Goal: Information Seeking & Learning: Learn about a topic

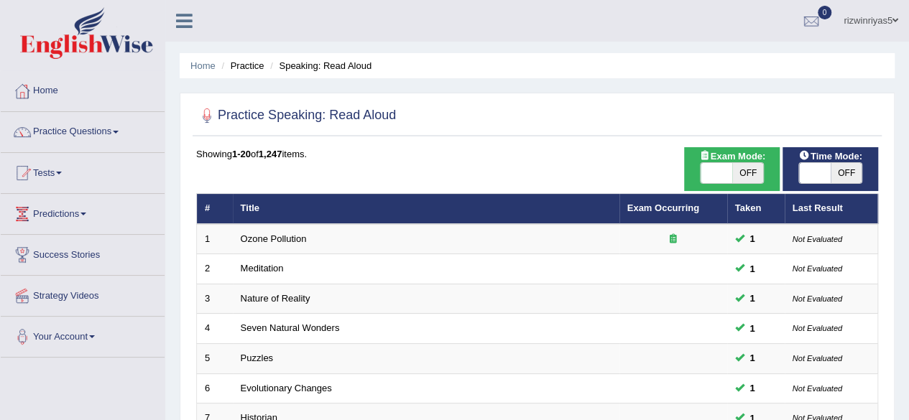
click at [760, 173] on span "OFF" at bounding box center [748, 173] width 32 height 20
checkbox input "true"
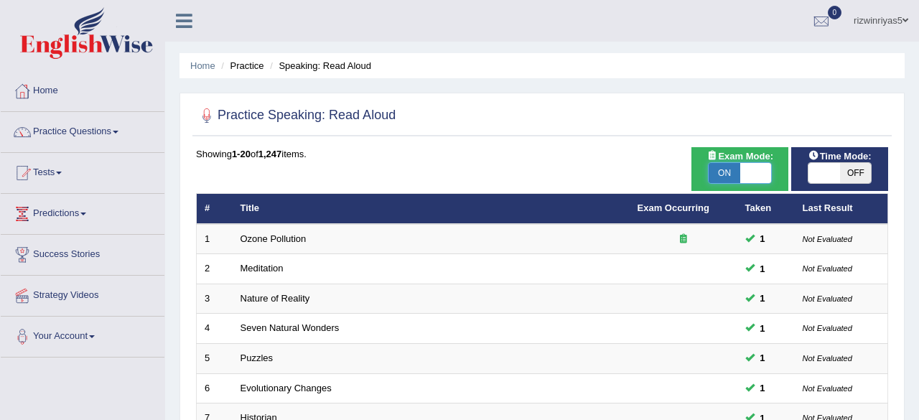
checkbox input "true"
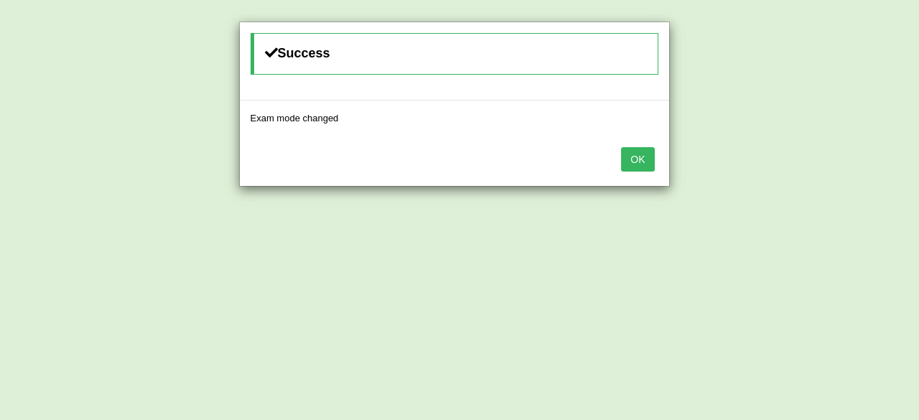
click at [819, 165] on body "Toggle navigation Home Practice Questions Speaking Practice Read Aloud Repeat S…" at bounding box center [459, 210] width 919 height 420
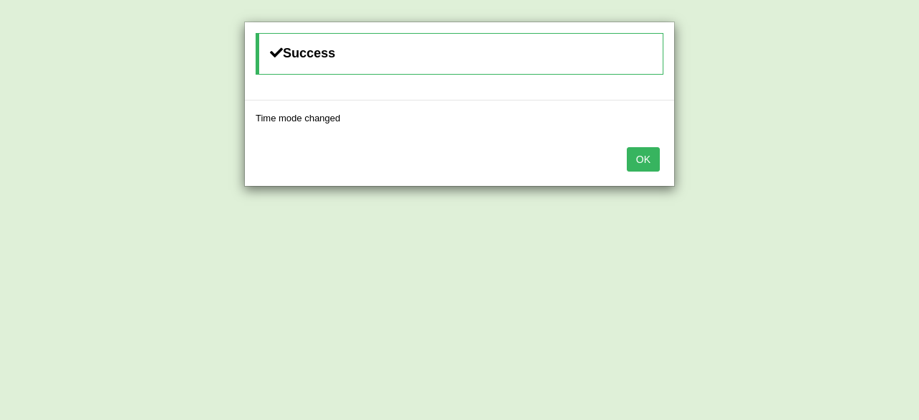
click at [641, 162] on button "OK" at bounding box center [643, 159] width 33 height 24
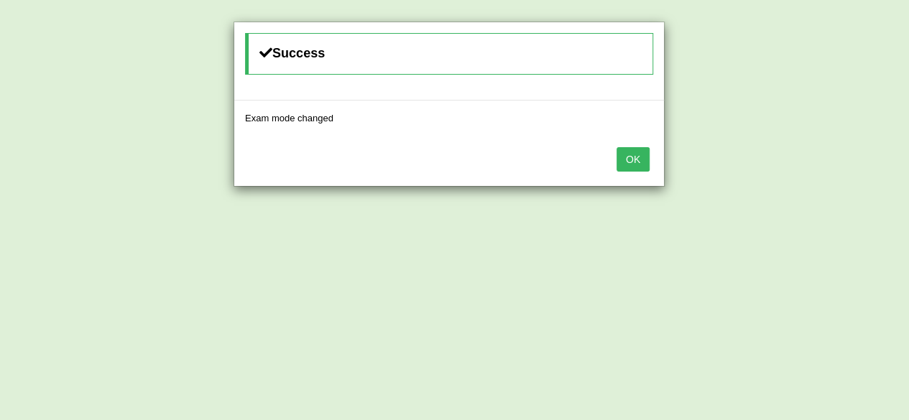
click at [641, 162] on button "OK" at bounding box center [632, 159] width 33 height 24
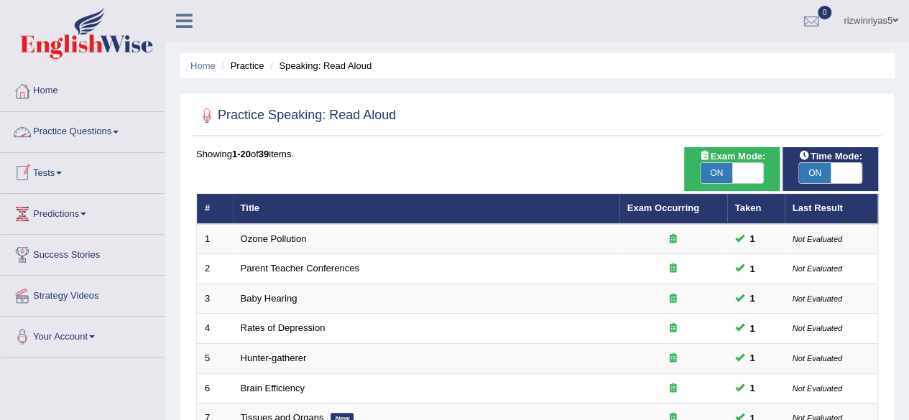
click at [86, 139] on link "Practice Questions" at bounding box center [83, 130] width 164 height 36
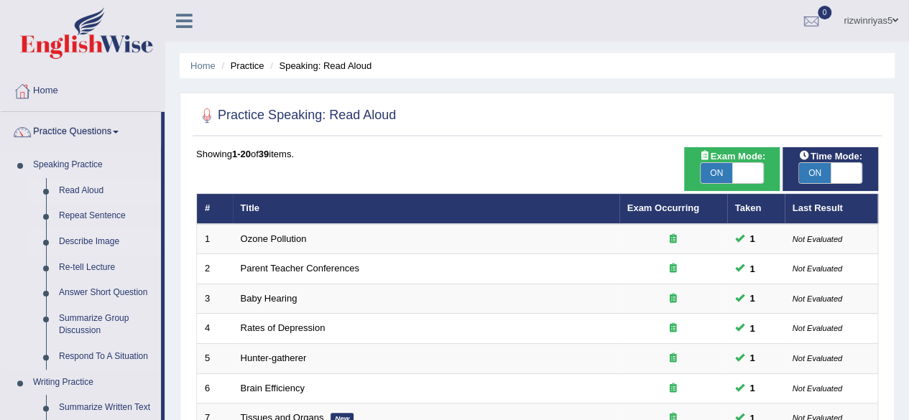
click at [93, 238] on link "Describe Image" at bounding box center [106, 242] width 108 height 26
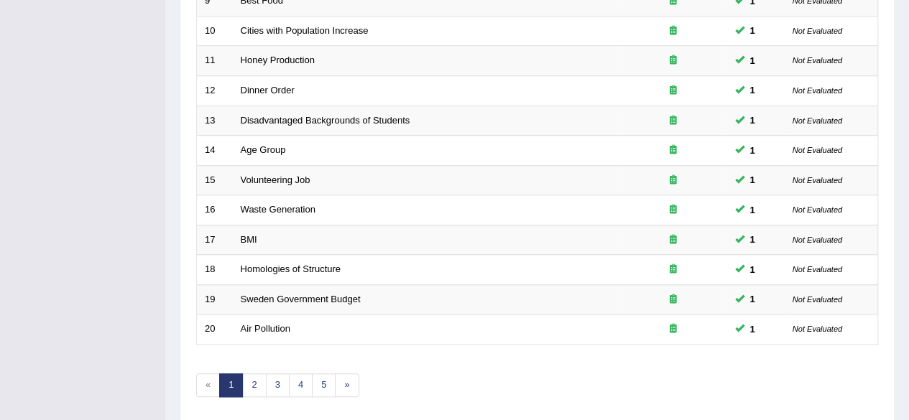
scroll to position [524, 0]
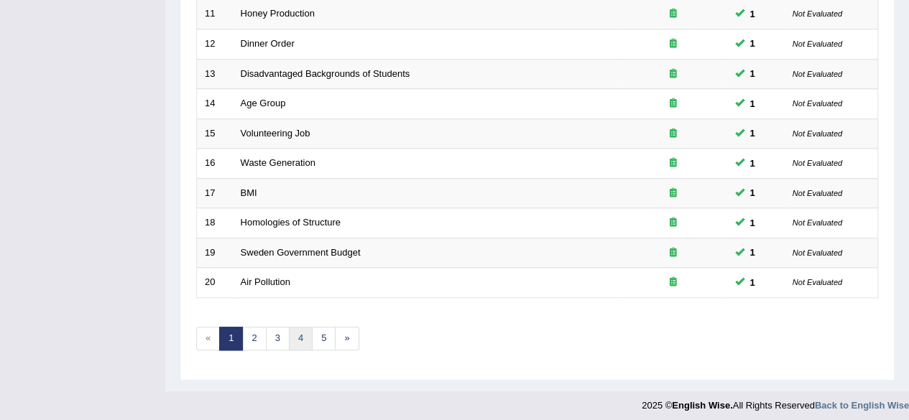
click at [302, 337] on link "4" at bounding box center [301, 339] width 24 height 24
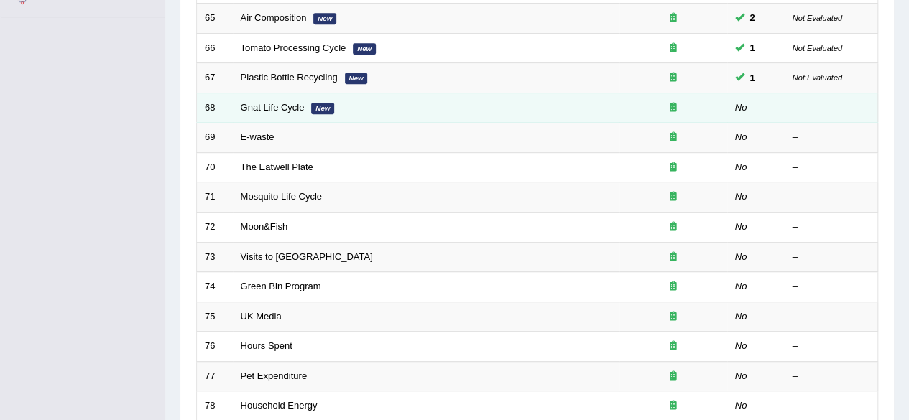
scroll to position [338, 0]
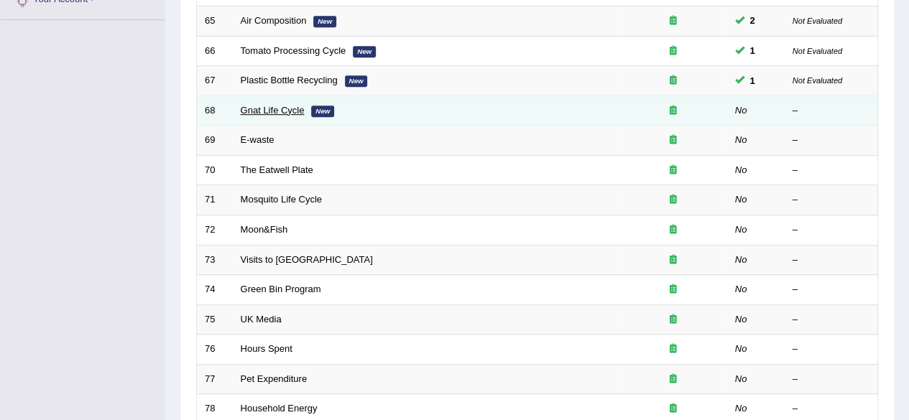
click at [264, 108] on link "Gnat Life Cycle" at bounding box center [273, 110] width 64 height 11
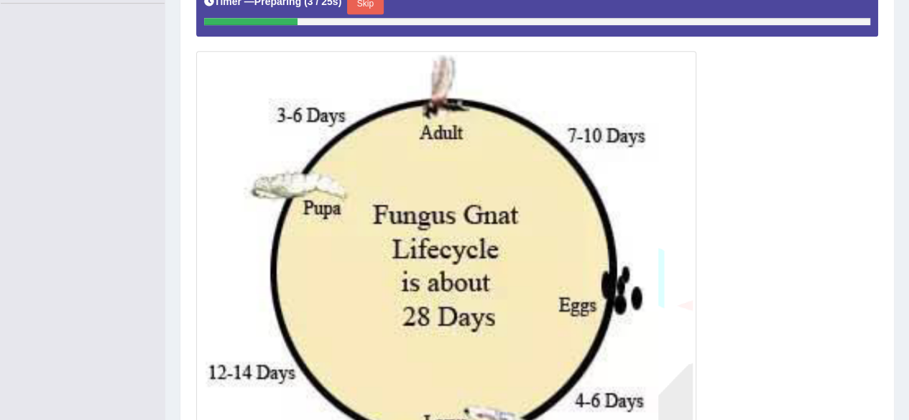
scroll to position [356, 0]
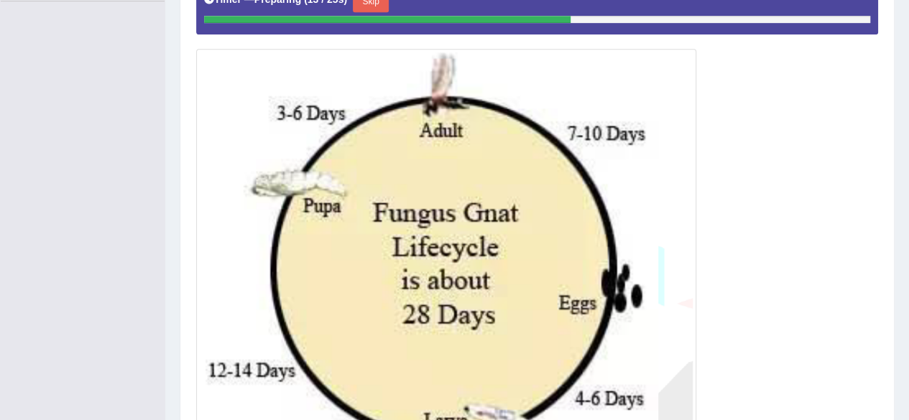
click at [372, 1] on button "Skip" at bounding box center [371, 2] width 36 height 22
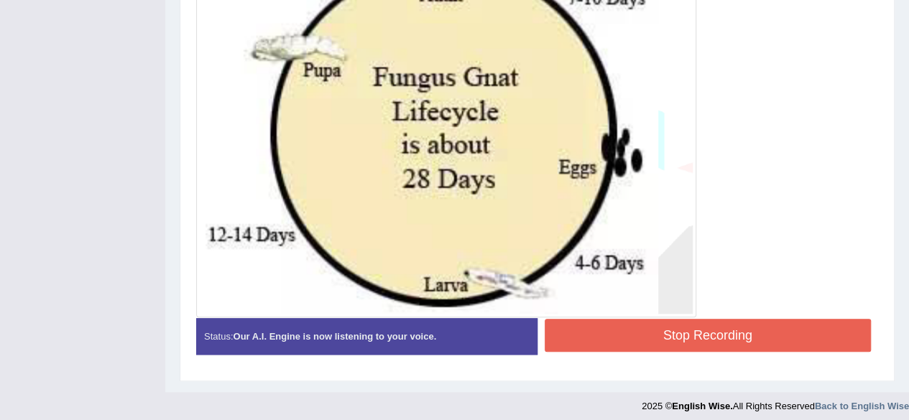
scroll to position [493, 0]
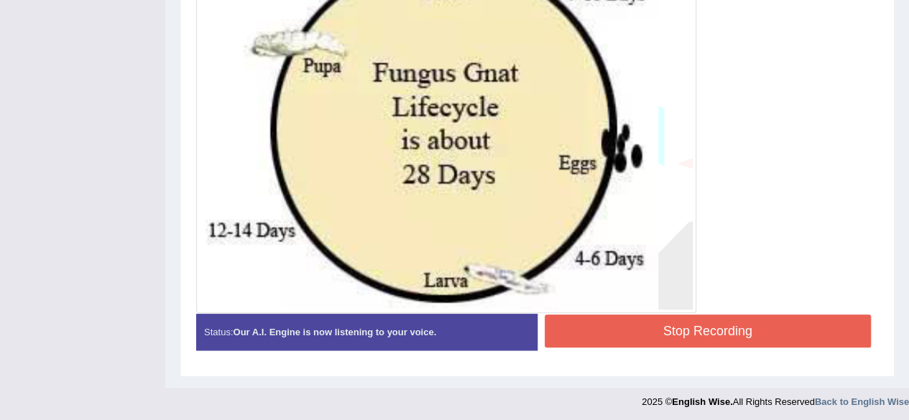
click at [754, 333] on button "Stop Recording" at bounding box center [708, 331] width 327 height 33
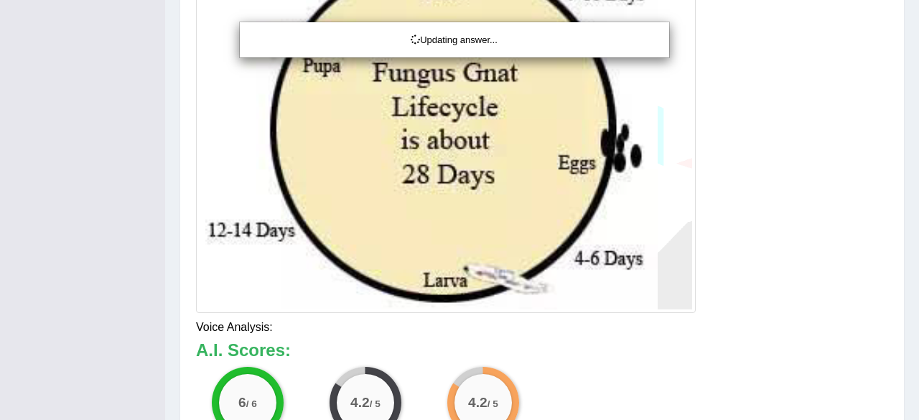
drag, startPoint x: 919, startPoint y: 238, endPoint x: 919, endPoint y: 324, distance: 86.2
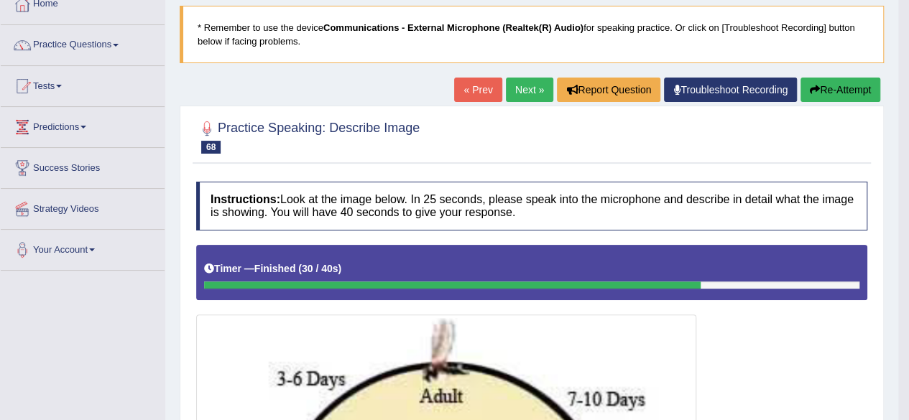
scroll to position [0, 0]
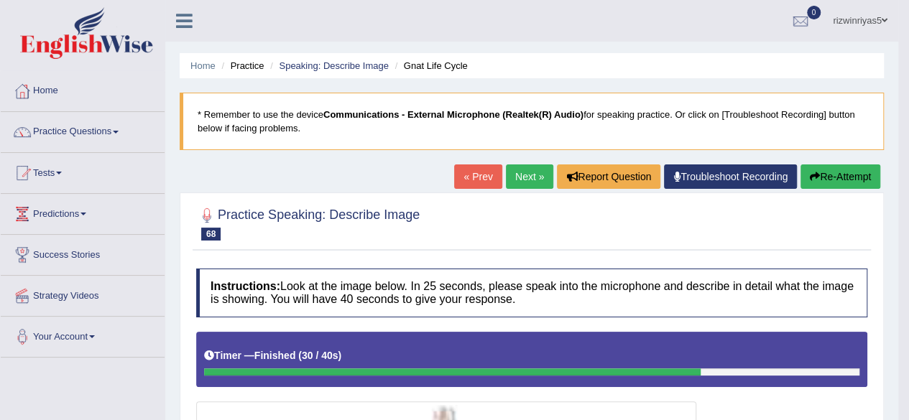
click at [545, 166] on link "Next »" at bounding box center [529, 177] width 47 height 24
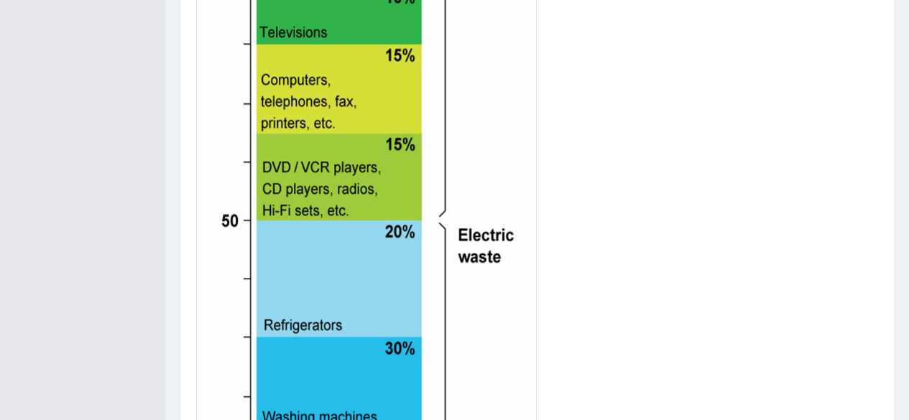
scroll to position [756, 0]
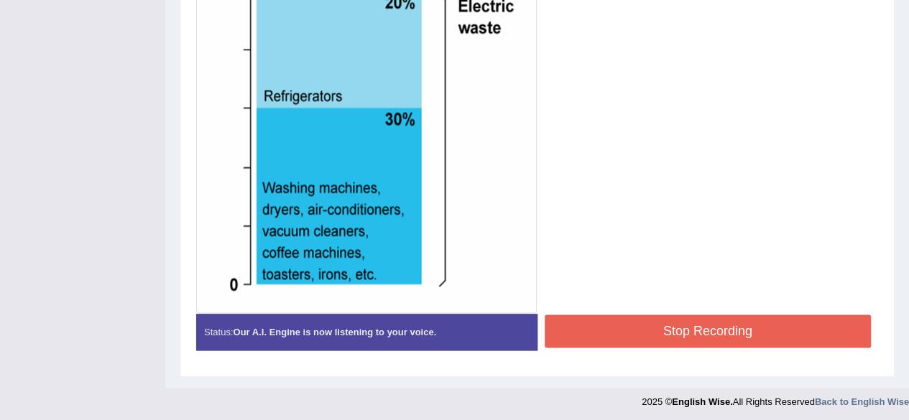
click at [786, 319] on button "Stop Recording" at bounding box center [708, 331] width 327 height 33
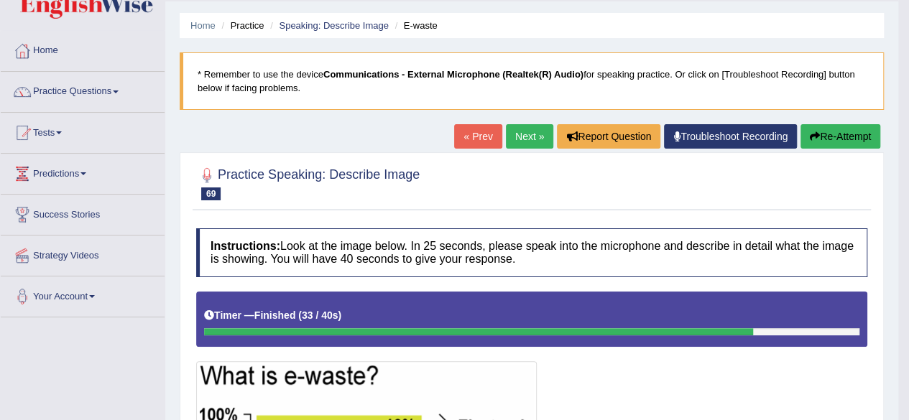
scroll to position [39, 0]
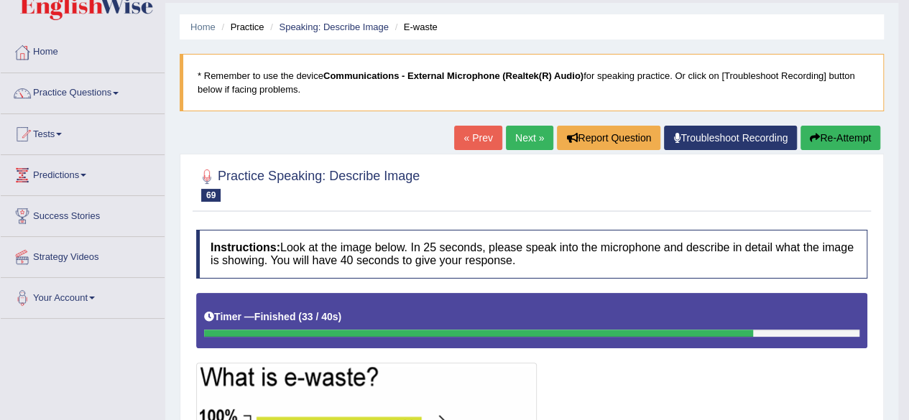
click at [526, 129] on link "Next »" at bounding box center [529, 138] width 47 height 24
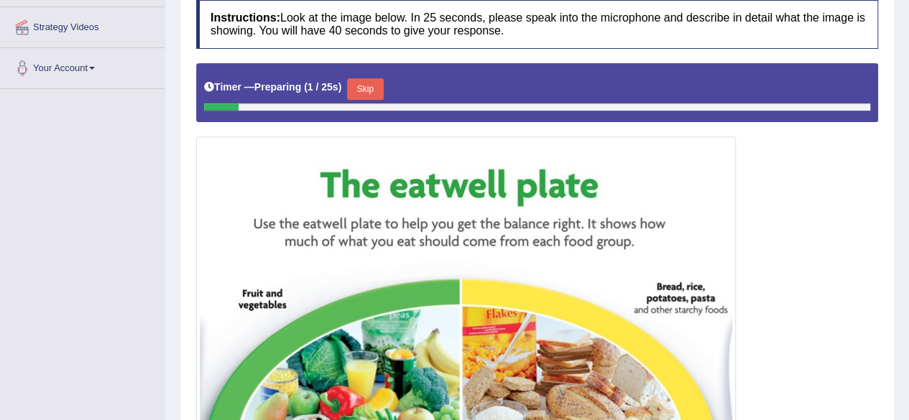
scroll to position [277, 0]
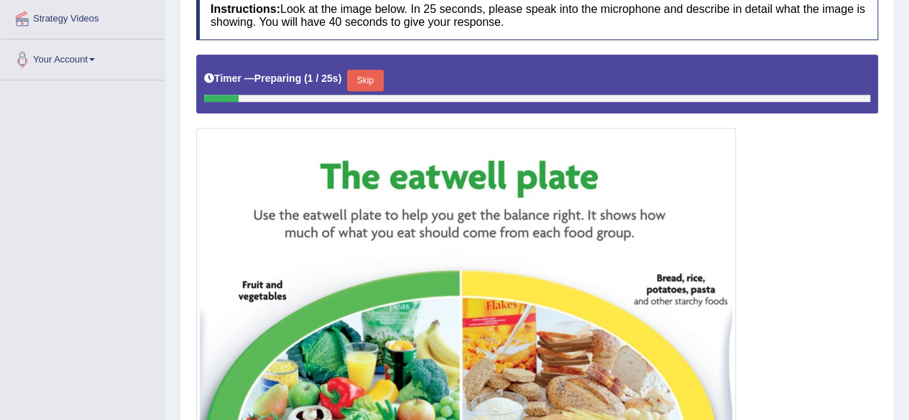
drag, startPoint x: 0, startPoint y: 0, endPoint x: 908, endPoint y: 277, distance: 949.2
click at [371, 77] on button "Skip" at bounding box center [365, 81] width 36 height 22
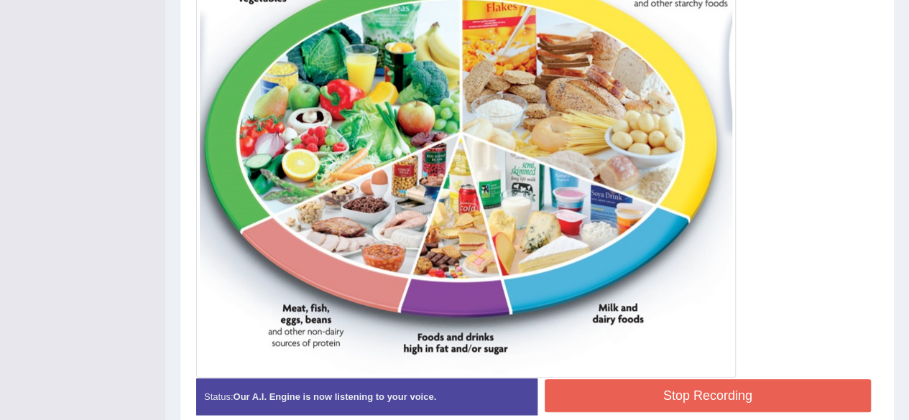
scroll to position [619, 0]
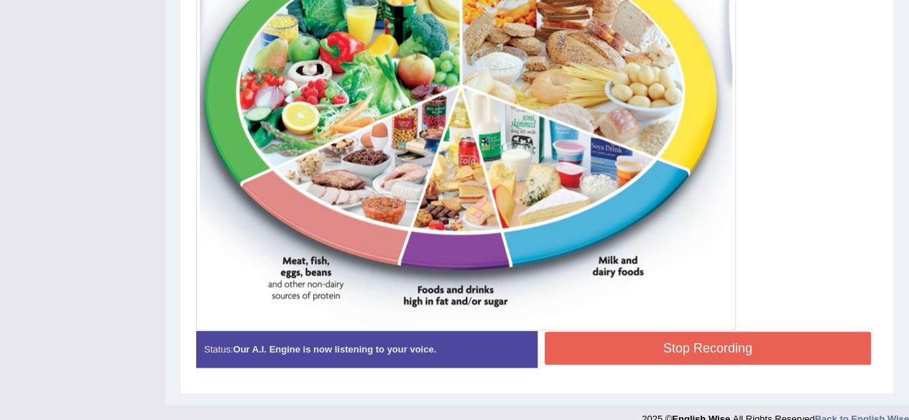
click at [766, 337] on button "Stop Recording" at bounding box center [708, 348] width 327 height 33
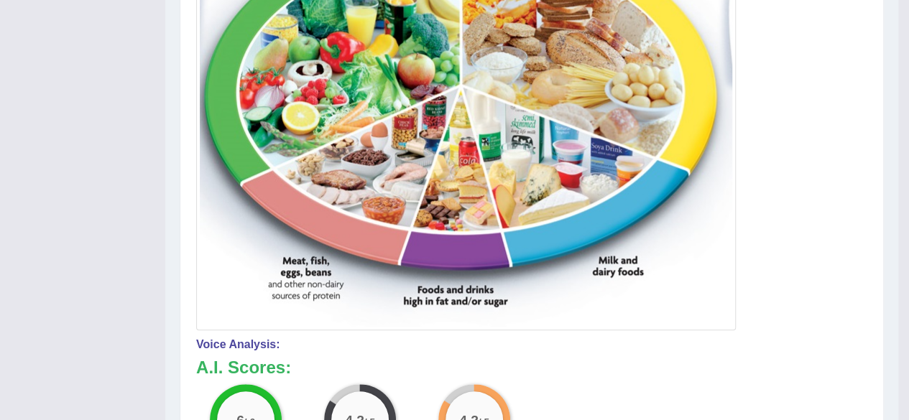
drag, startPoint x: 919, startPoint y: 243, endPoint x: 919, endPoint y: 261, distance: 18.7
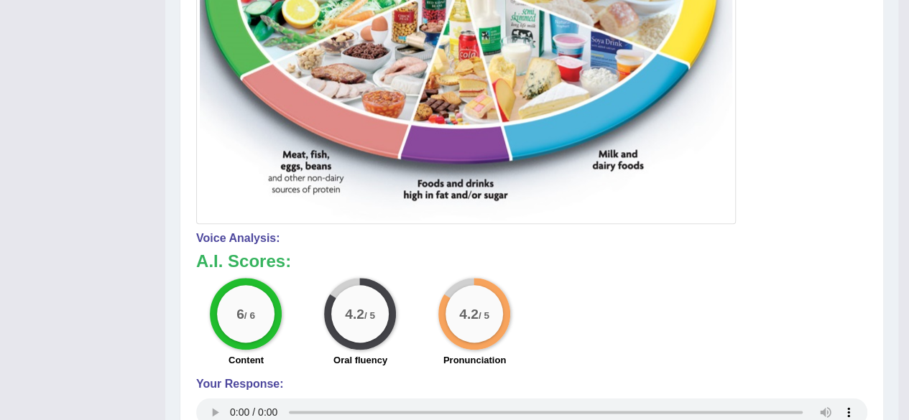
scroll to position [57, 0]
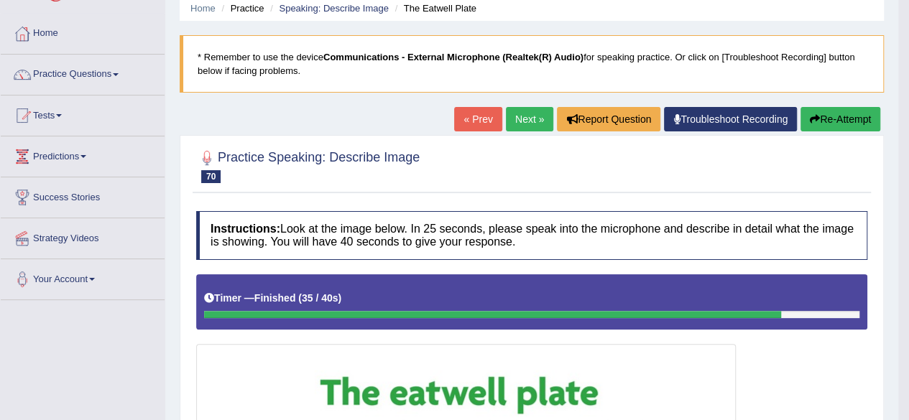
click at [537, 120] on link "Next »" at bounding box center [529, 119] width 47 height 24
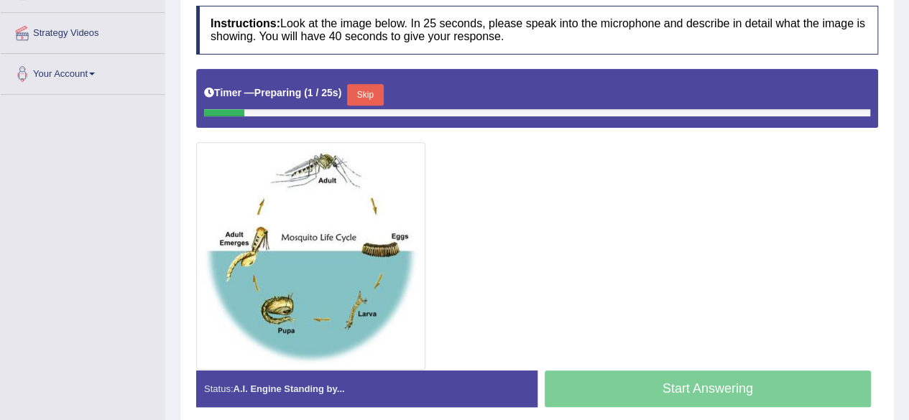
scroll to position [256, 0]
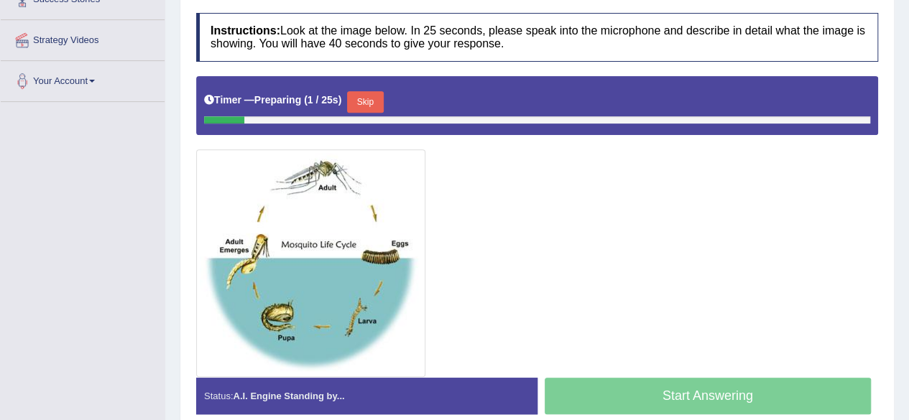
click at [363, 91] on button "Skip" at bounding box center [365, 102] width 36 height 22
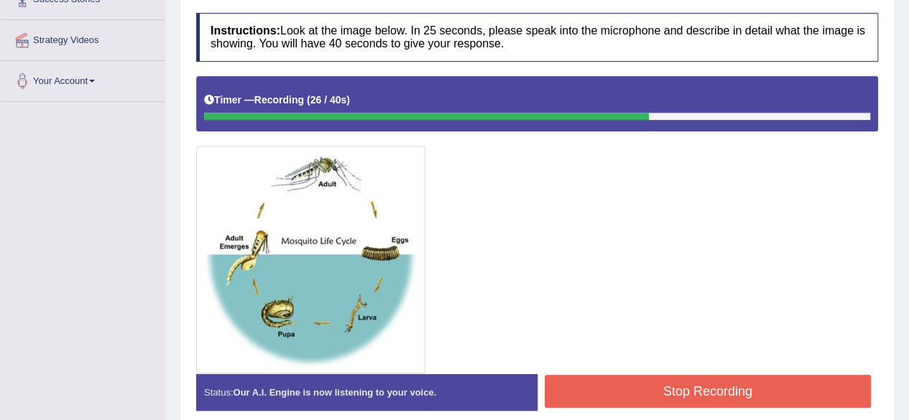
click at [669, 386] on button "Stop Recording" at bounding box center [708, 391] width 327 height 33
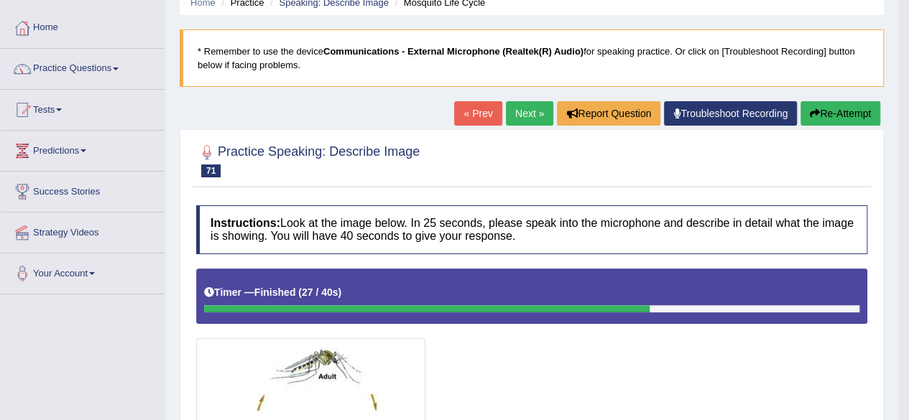
scroll to position [13, 0]
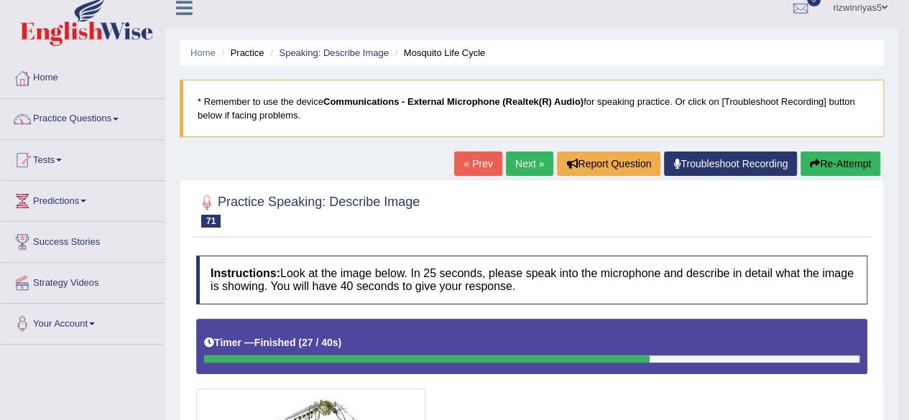
click at [511, 155] on link "Next »" at bounding box center [529, 164] width 47 height 24
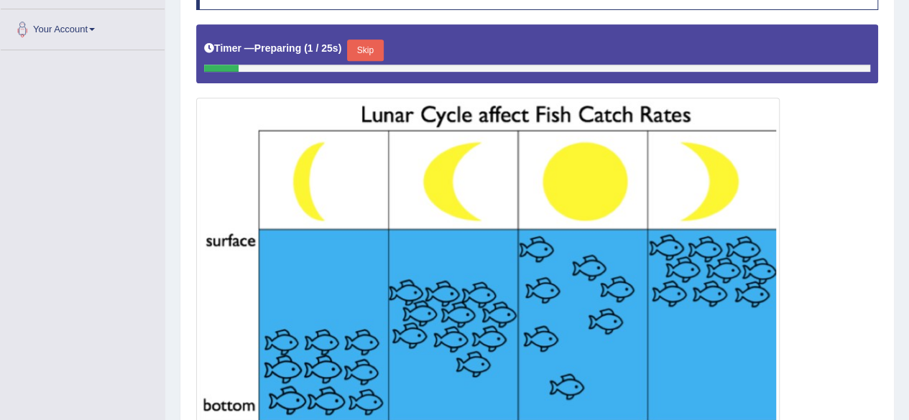
click at [372, 40] on button "Skip" at bounding box center [365, 51] width 36 height 22
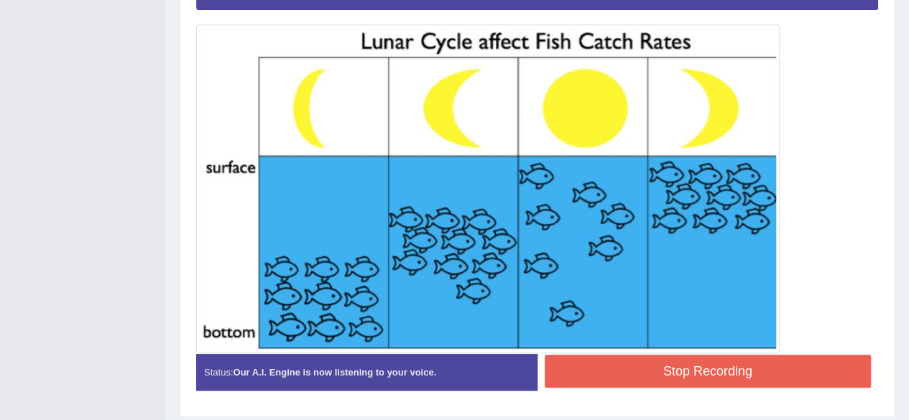
scroll to position [367, 0]
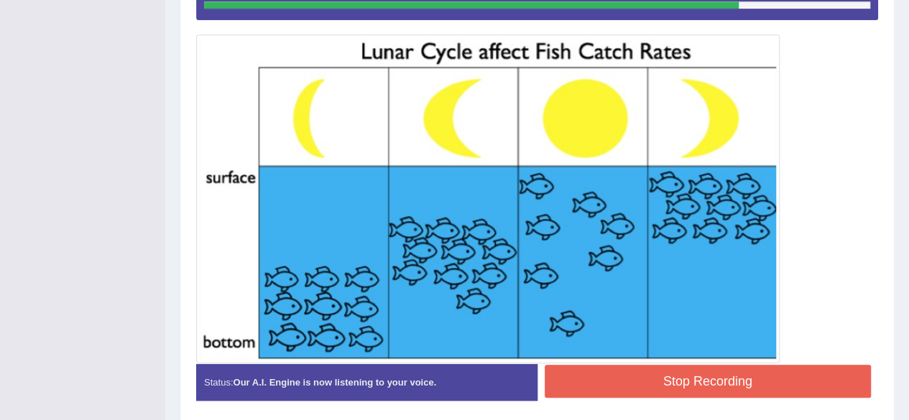
click at [772, 383] on button "Stop Recording" at bounding box center [708, 381] width 327 height 33
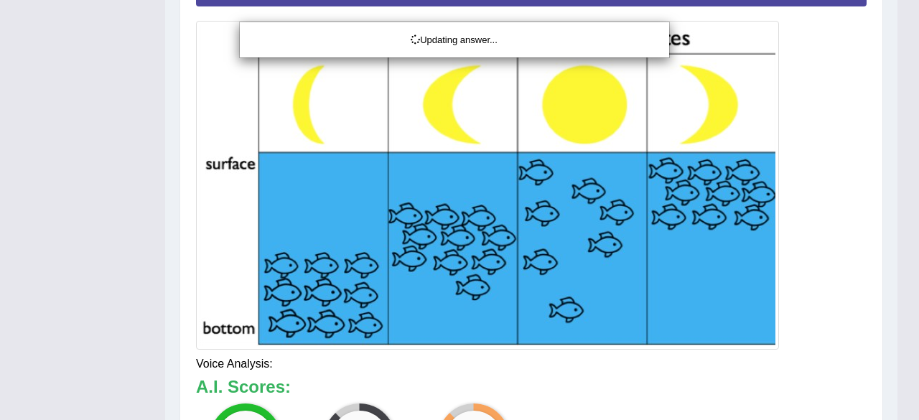
drag, startPoint x: 919, startPoint y: 270, endPoint x: 919, endPoint y: 338, distance: 68.2
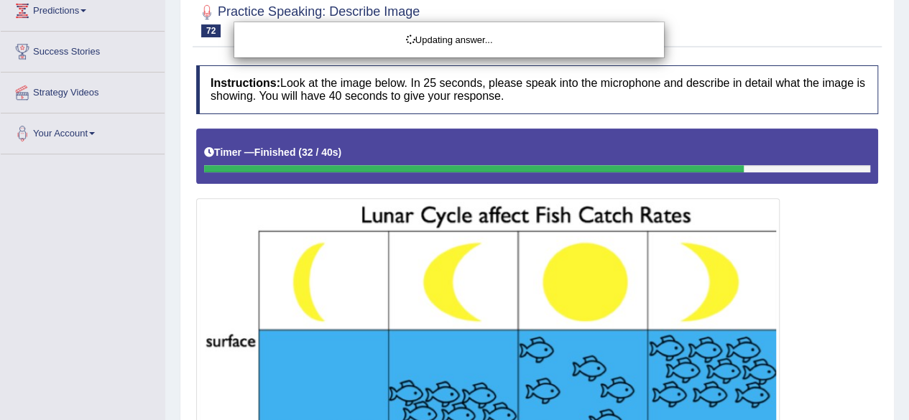
scroll to position [95, 0]
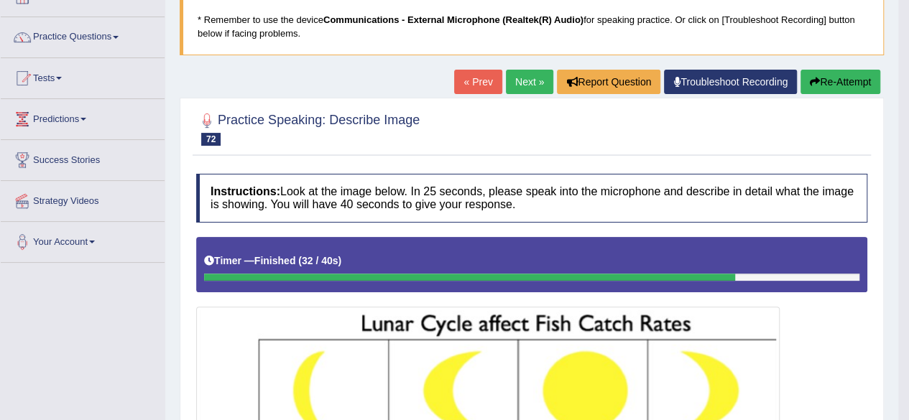
click at [516, 78] on link "Next »" at bounding box center [529, 82] width 47 height 24
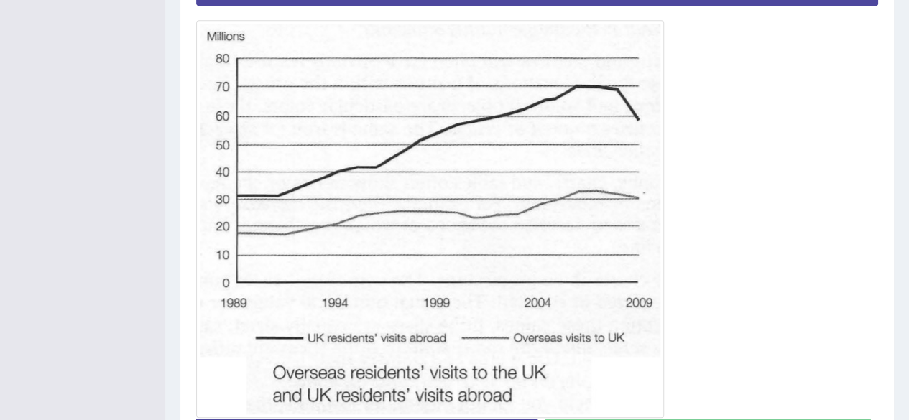
scroll to position [379, 0]
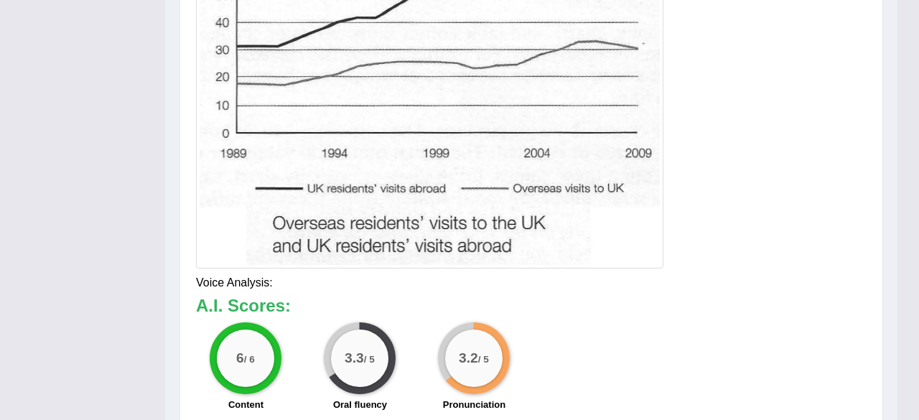
drag, startPoint x: 919, startPoint y: 225, endPoint x: 919, endPoint y: 315, distance: 90.5
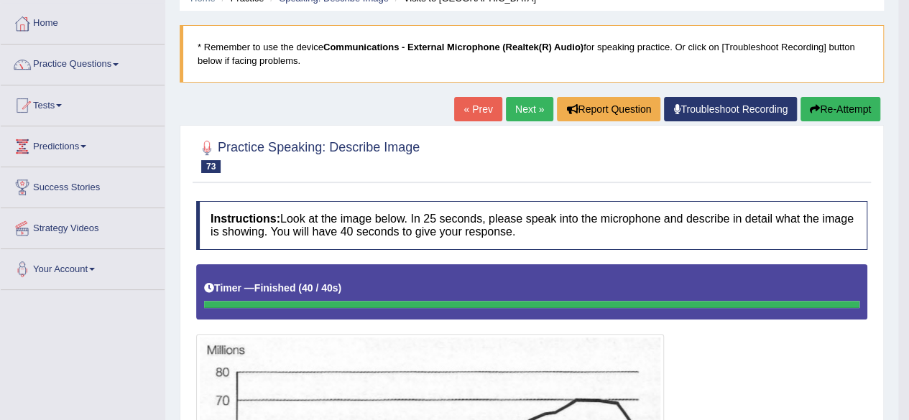
scroll to position [36, 0]
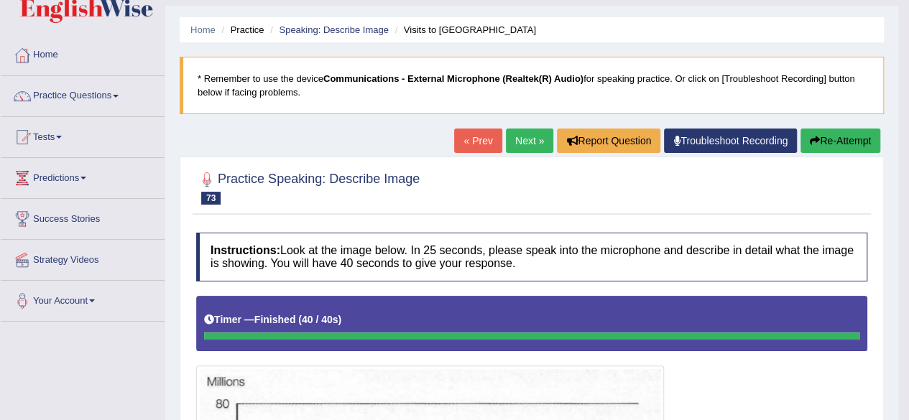
click at [523, 131] on link "Next »" at bounding box center [529, 141] width 47 height 24
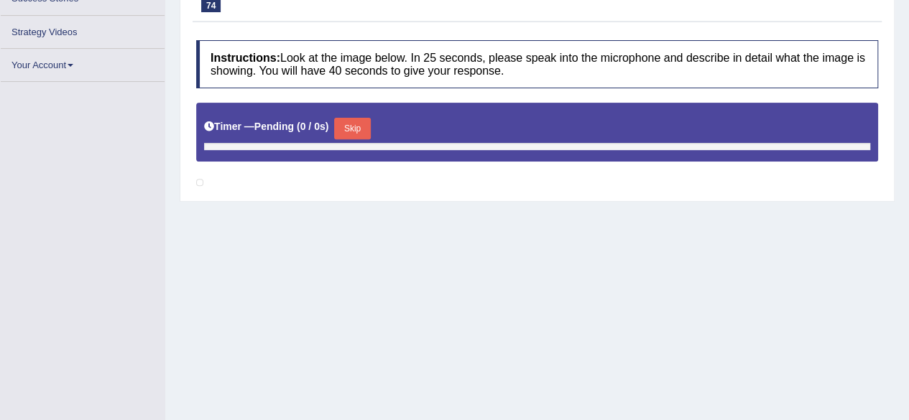
scroll to position [227, 0]
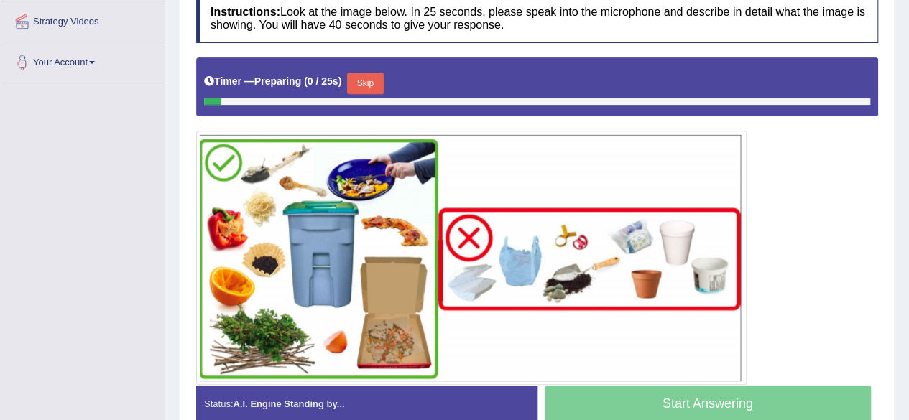
drag, startPoint x: 919, startPoint y: 157, endPoint x: 919, endPoint y: 295, distance: 137.9
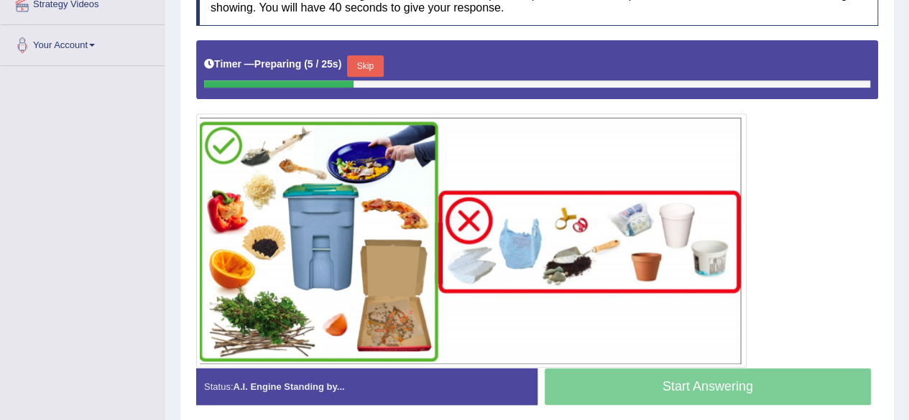
click at [383, 58] on button "Skip" at bounding box center [365, 66] width 36 height 22
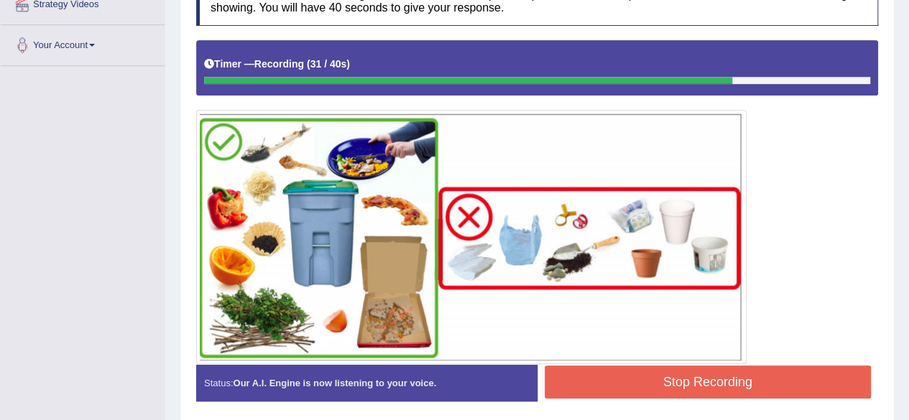
click at [688, 384] on button "Stop Recording" at bounding box center [708, 382] width 327 height 33
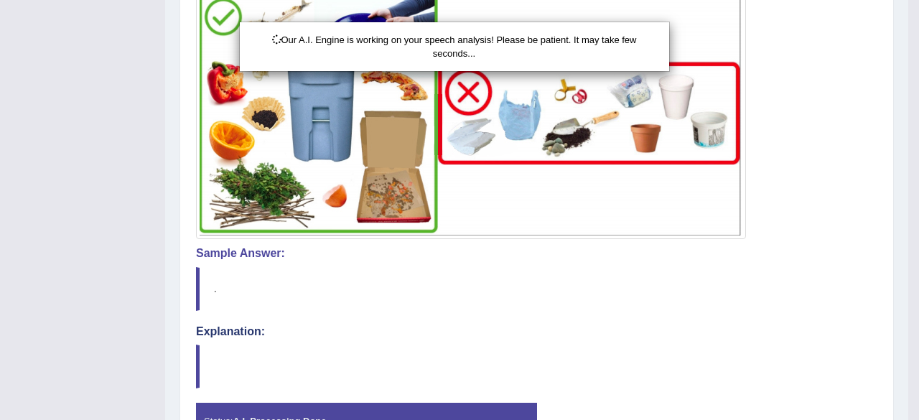
drag, startPoint x: 917, startPoint y: 246, endPoint x: 919, endPoint y: 307, distance: 61.1
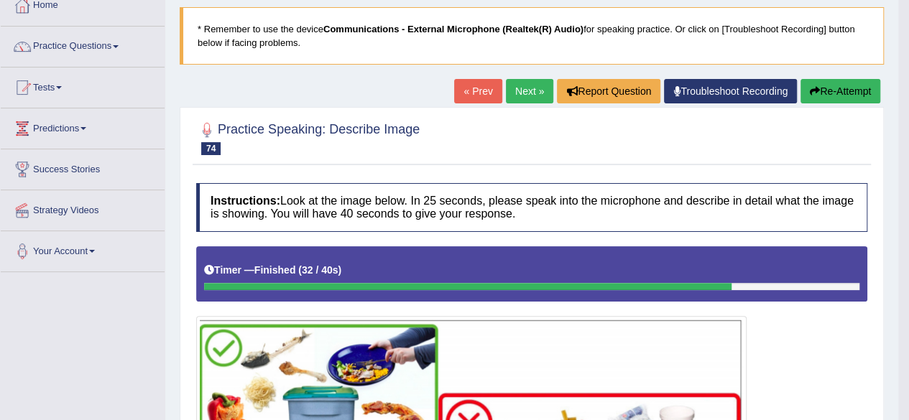
scroll to position [0, 0]
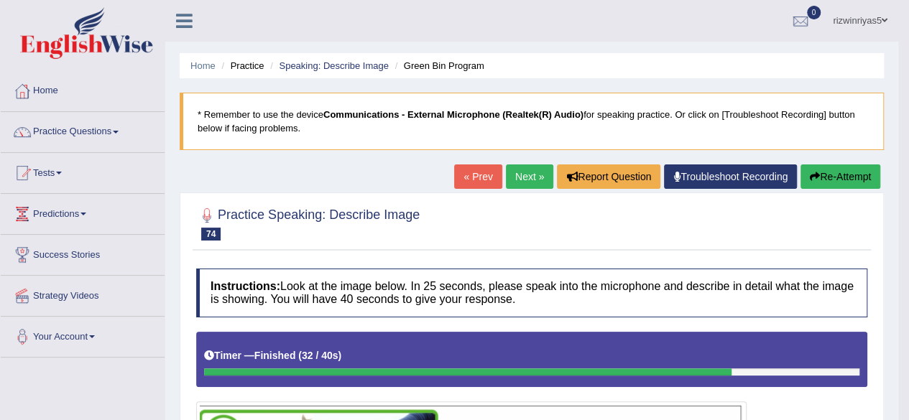
click at [535, 175] on link "Next »" at bounding box center [529, 177] width 47 height 24
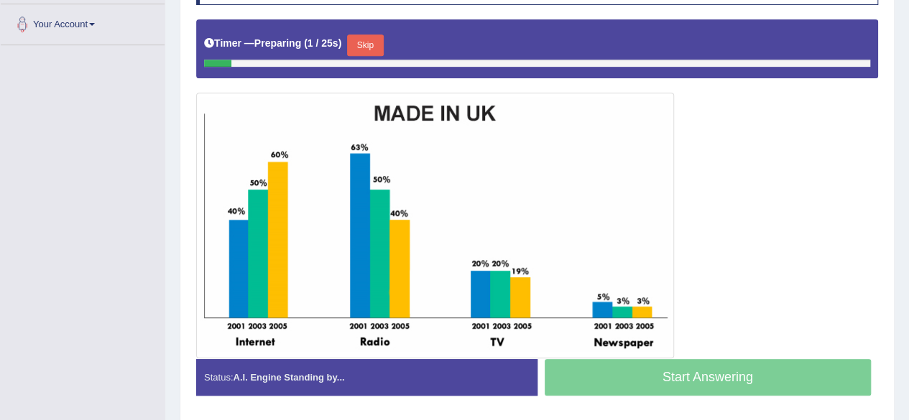
scroll to position [329, 0]
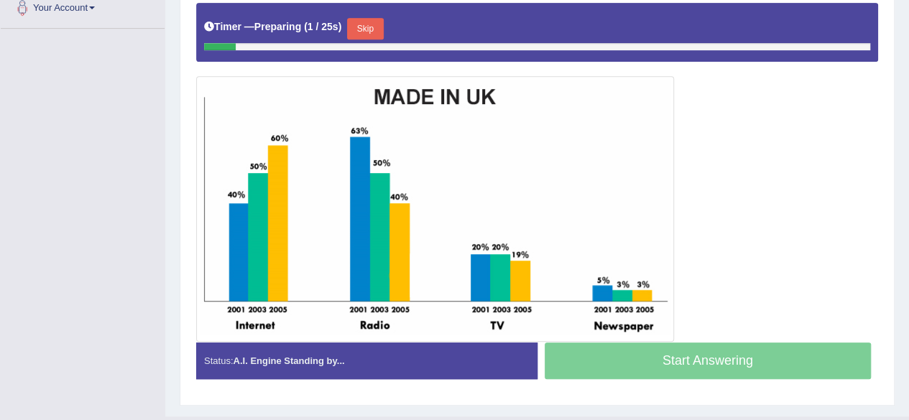
drag, startPoint x: 0, startPoint y: 0, endPoint x: 919, endPoint y: 307, distance: 968.8
click at [381, 24] on button "Skip" at bounding box center [365, 29] width 36 height 22
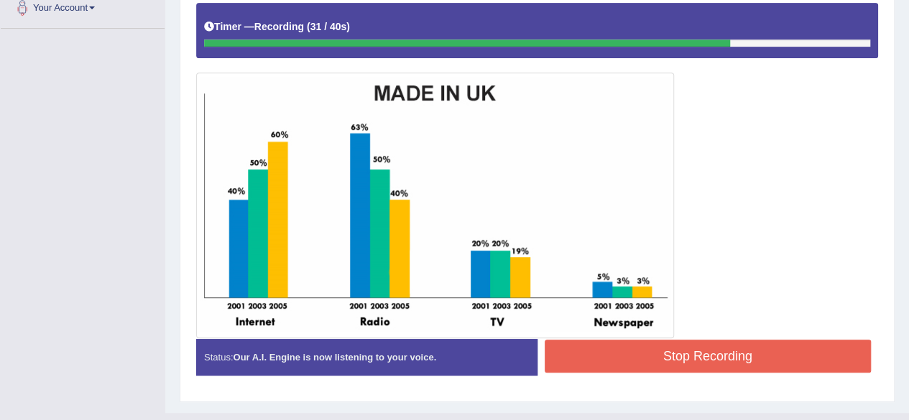
click at [690, 351] on button "Stop Recording" at bounding box center [708, 356] width 327 height 33
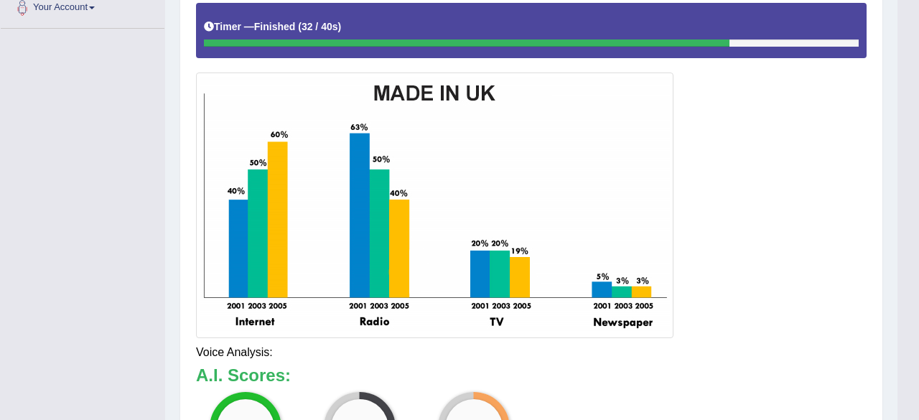
drag, startPoint x: 919, startPoint y: 162, endPoint x: 919, endPoint y: 227, distance: 64.7
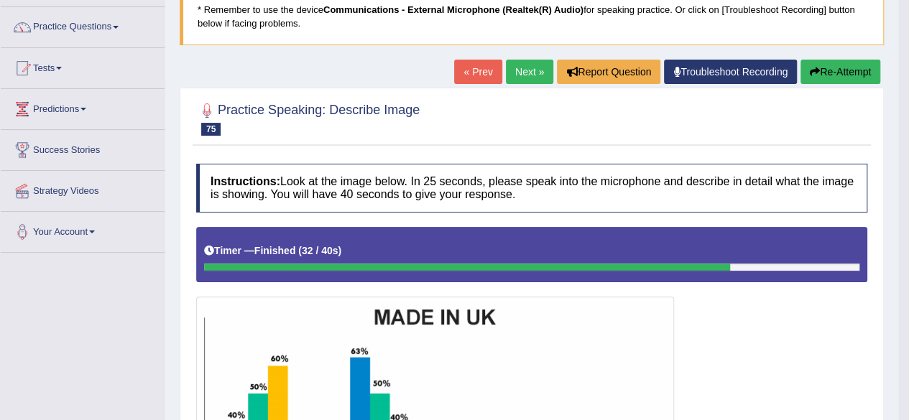
scroll to position [52, 0]
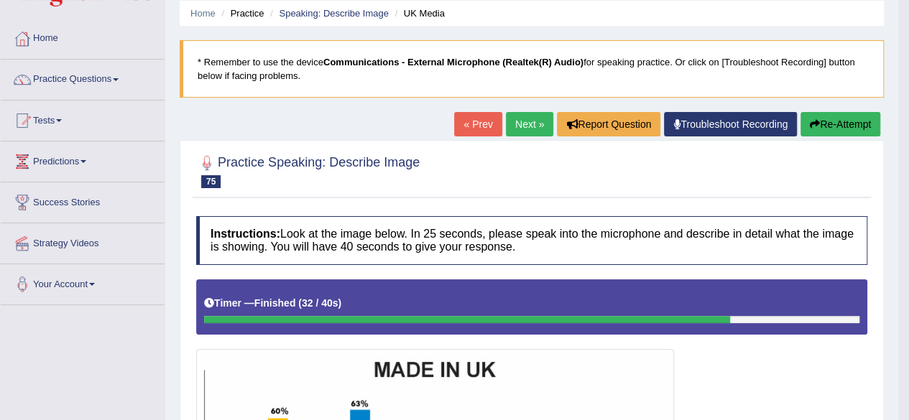
click at [522, 127] on link "Next »" at bounding box center [529, 124] width 47 height 24
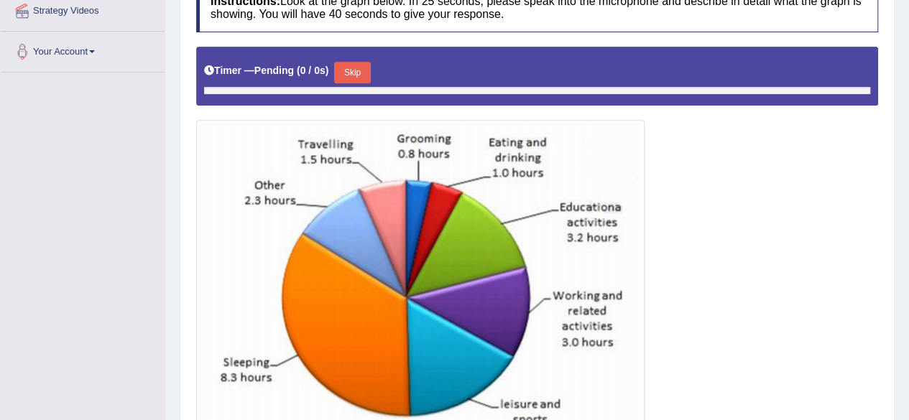
scroll to position [313, 0]
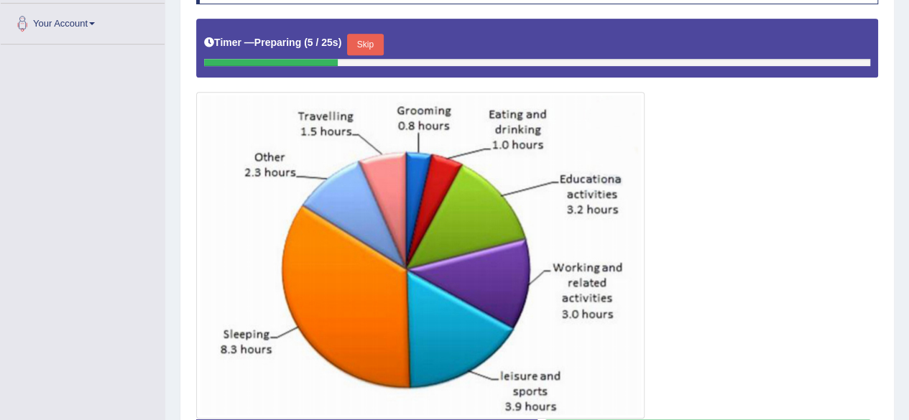
click at [379, 44] on button "Skip" at bounding box center [365, 45] width 36 height 22
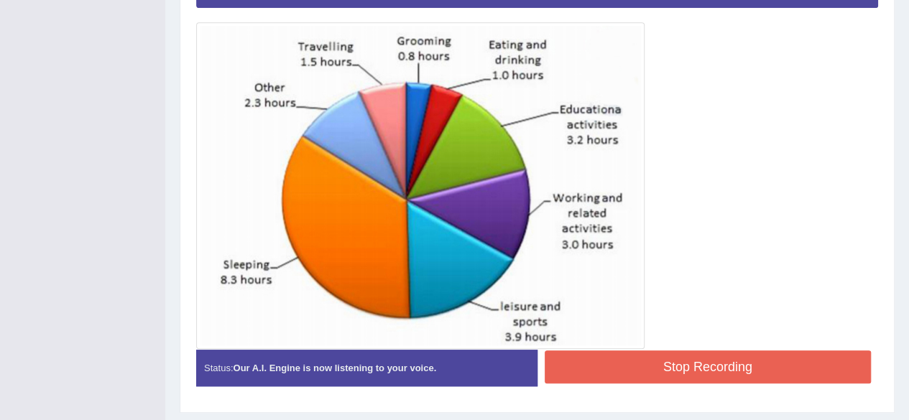
scroll to position [385, 0]
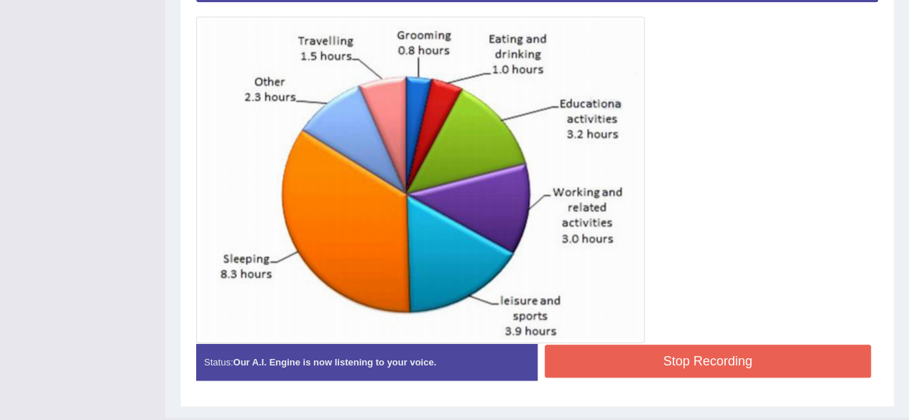
click at [741, 346] on button "Stop Recording" at bounding box center [708, 361] width 327 height 33
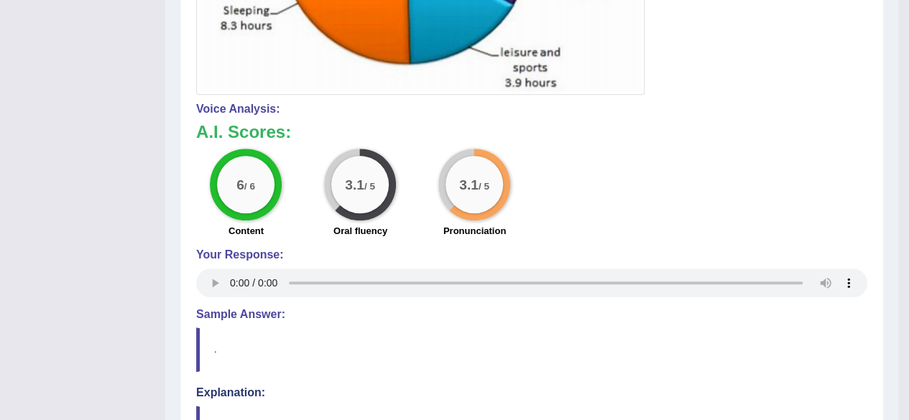
scroll to position [159, 0]
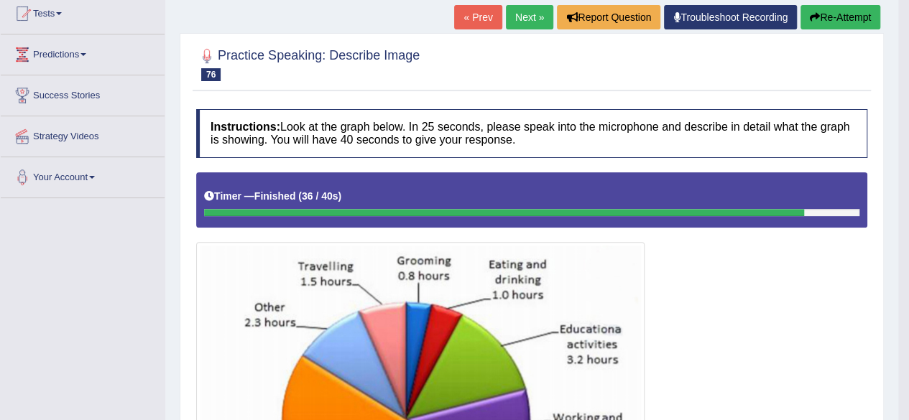
click at [527, 10] on link "Next »" at bounding box center [529, 17] width 47 height 24
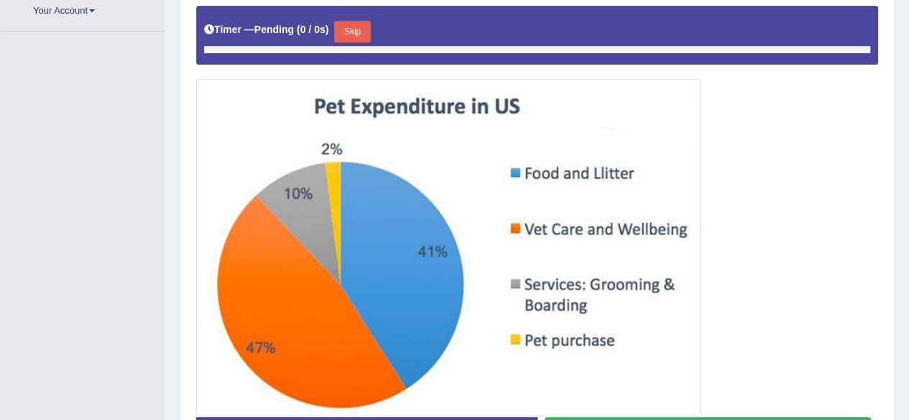
scroll to position [334, 0]
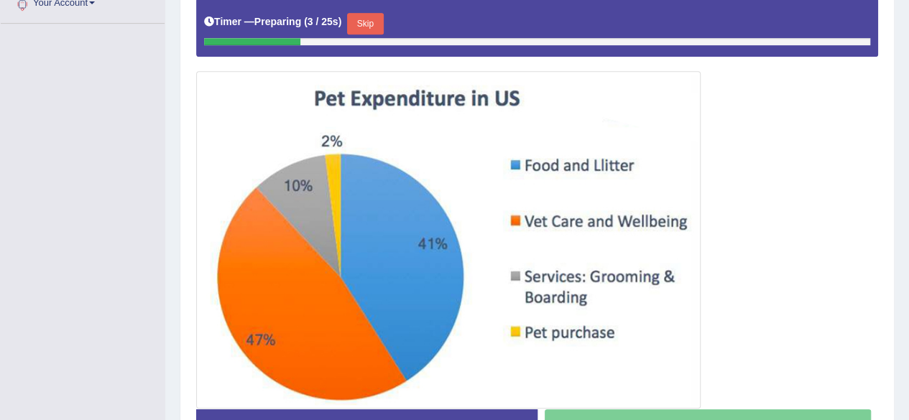
click at [378, 19] on button "Skip" at bounding box center [365, 24] width 36 height 22
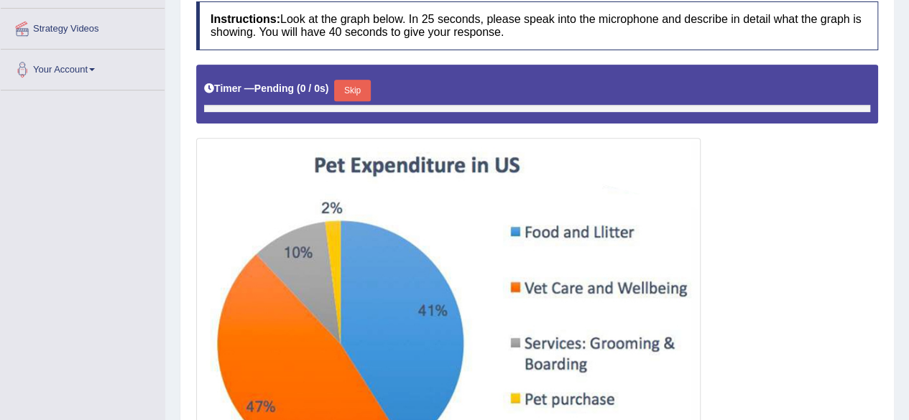
scroll to position [306, 0]
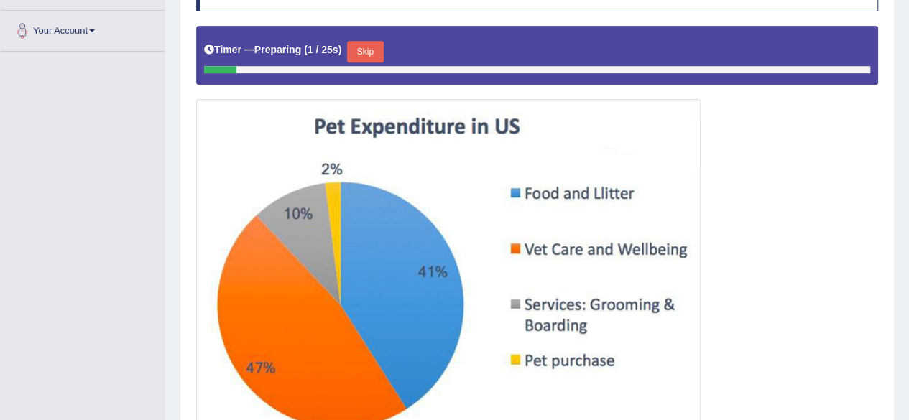
click at [376, 44] on button "Skip" at bounding box center [365, 52] width 36 height 22
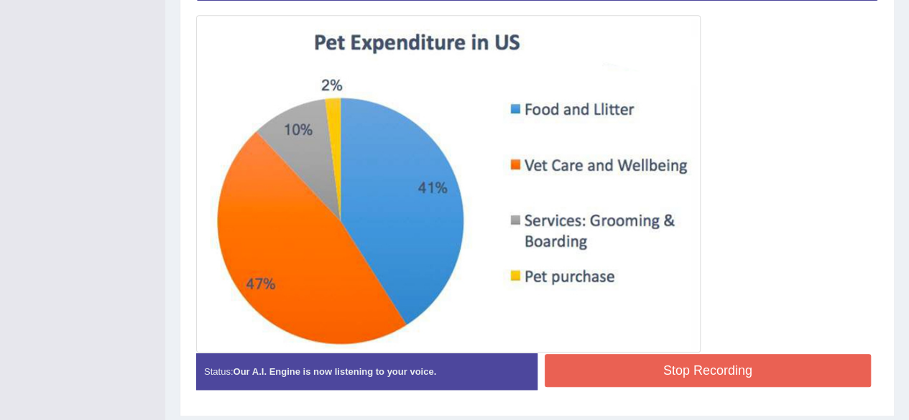
scroll to position [388, 0]
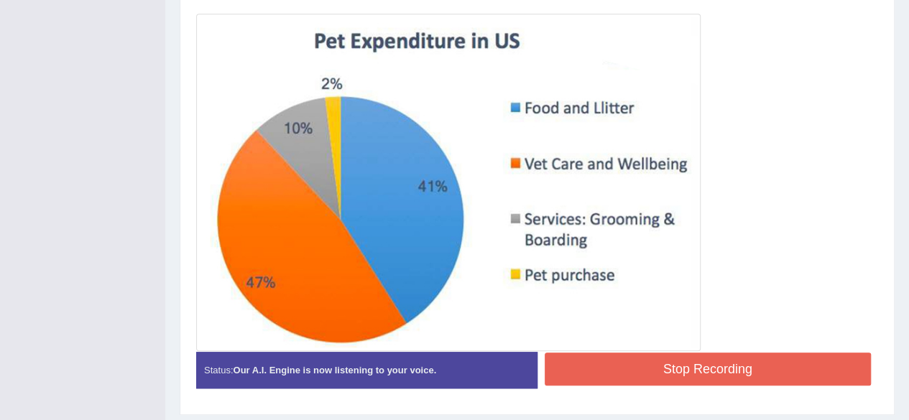
click at [701, 380] on button "Stop Recording" at bounding box center [708, 369] width 327 height 33
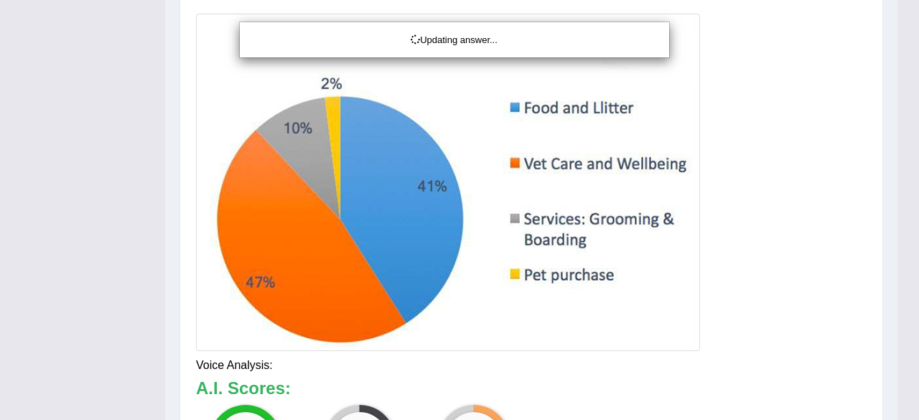
drag, startPoint x: 919, startPoint y: 178, endPoint x: 919, endPoint y: 213, distance: 34.5
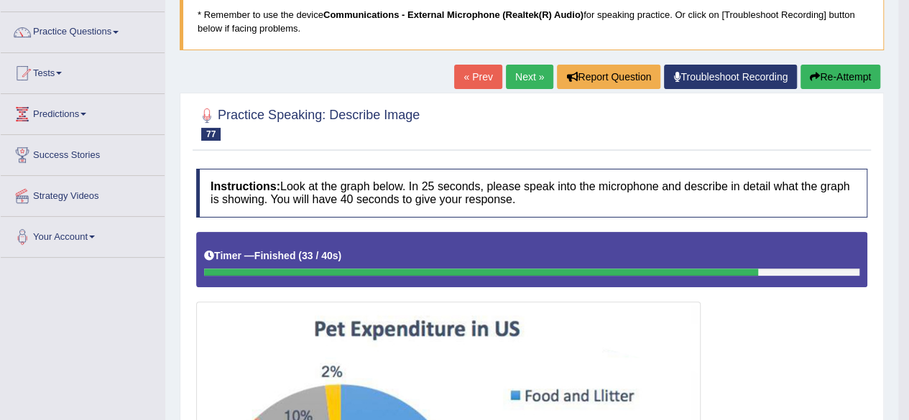
scroll to position [37, 0]
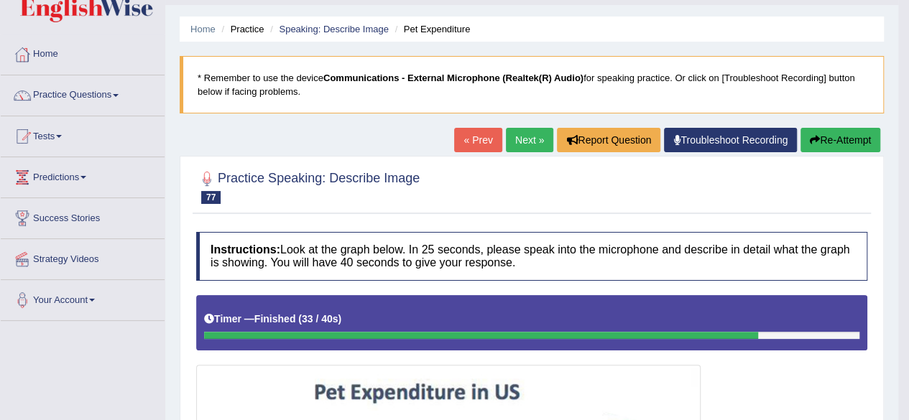
click at [520, 139] on link "Next »" at bounding box center [529, 140] width 47 height 24
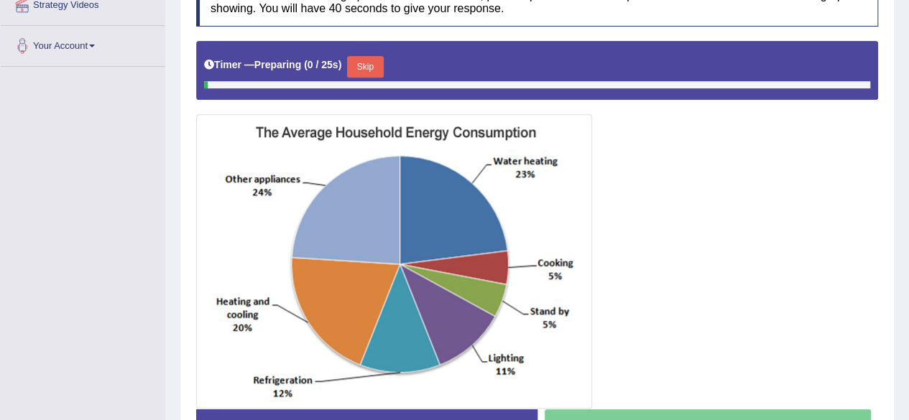
scroll to position [330, 0]
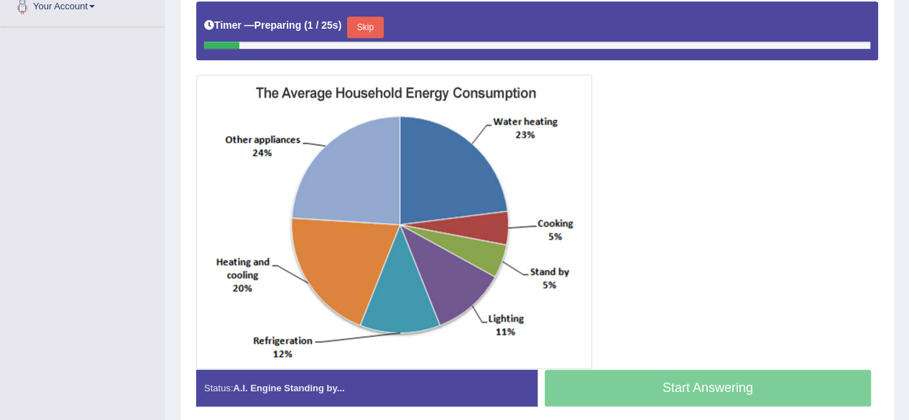
click at [380, 17] on button "Skip" at bounding box center [365, 28] width 36 height 22
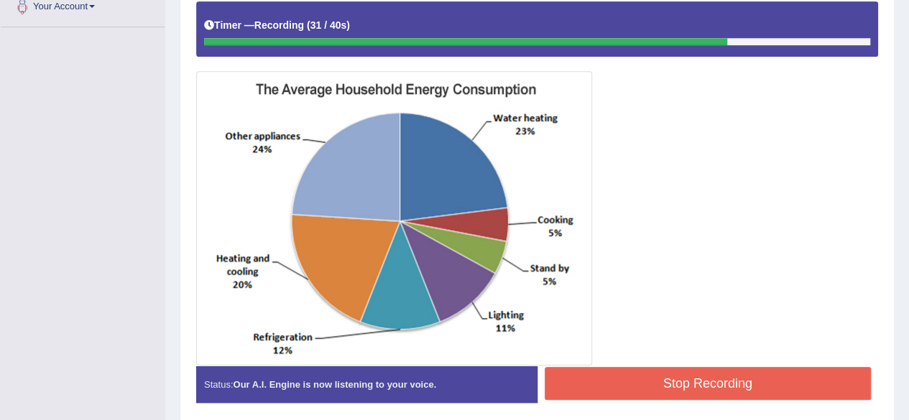
click at [735, 384] on button "Stop Recording" at bounding box center [708, 383] width 327 height 33
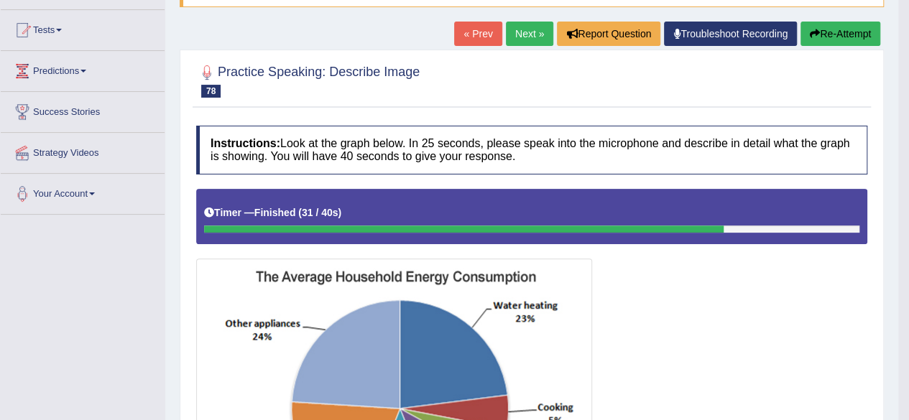
scroll to position [133, 0]
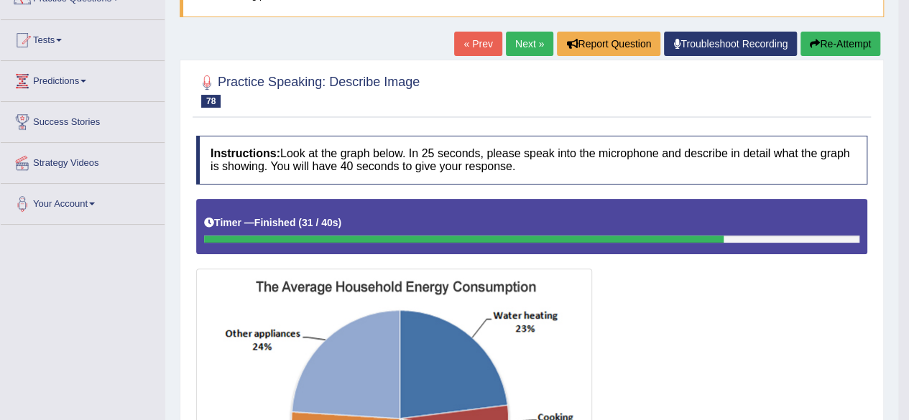
click at [522, 48] on link "Next »" at bounding box center [529, 44] width 47 height 24
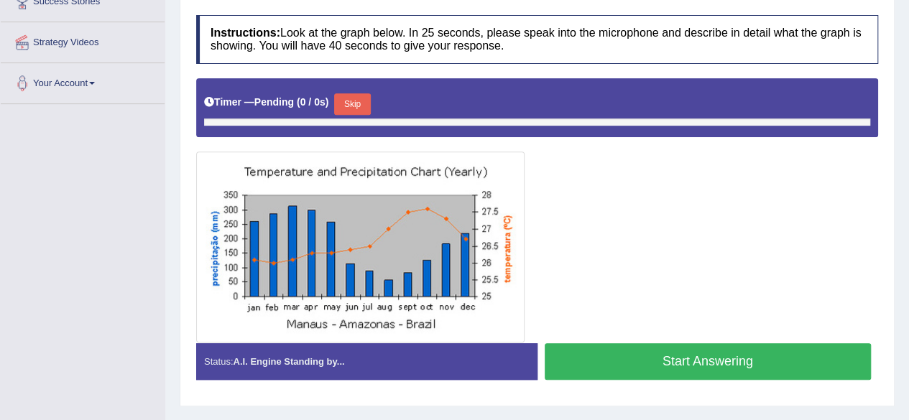
scroll to position [256, 0]
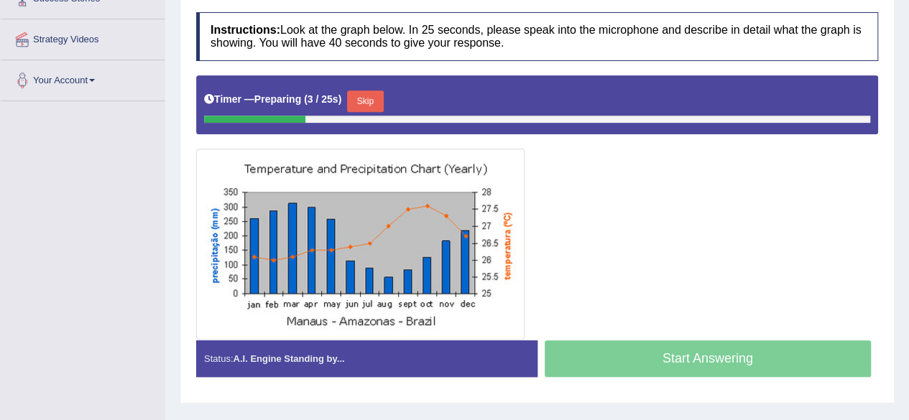
click at [374, 101] on button "Skip" at bounding box center [365, 102] width 36 height 22
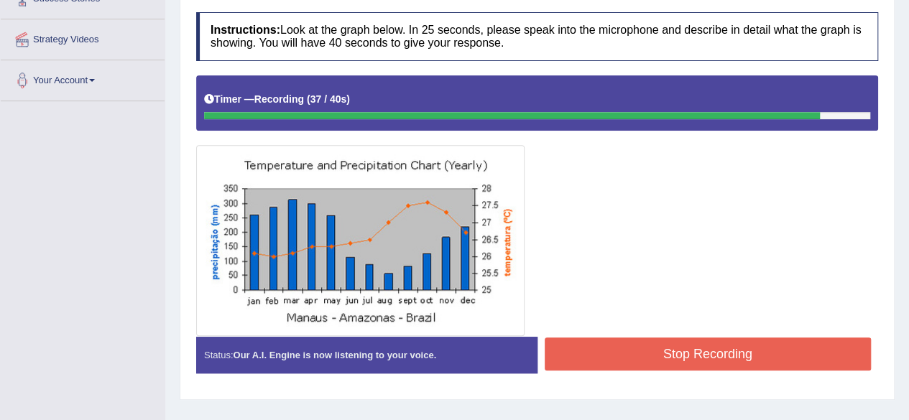
click at [634, 352] on button "Stop Recording" at bounding box center [708, 354] width 327 height 33
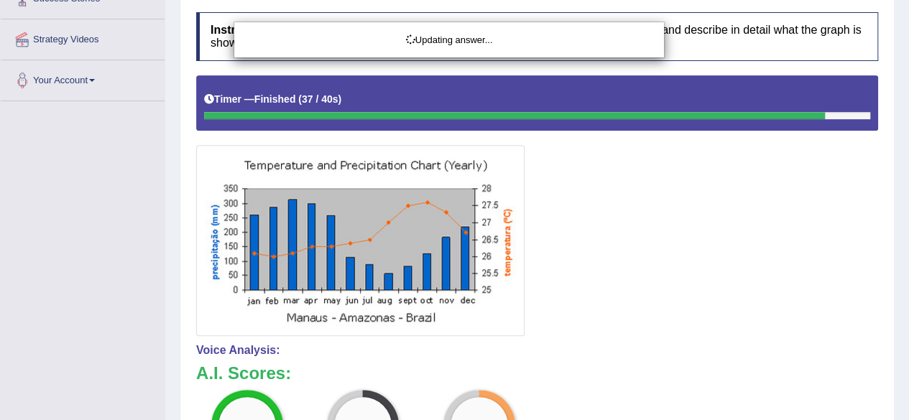
drag, startPoint x: 919, startPoint y: 198, endPoint x: 919, endPoint y: 233, distance: 35.2
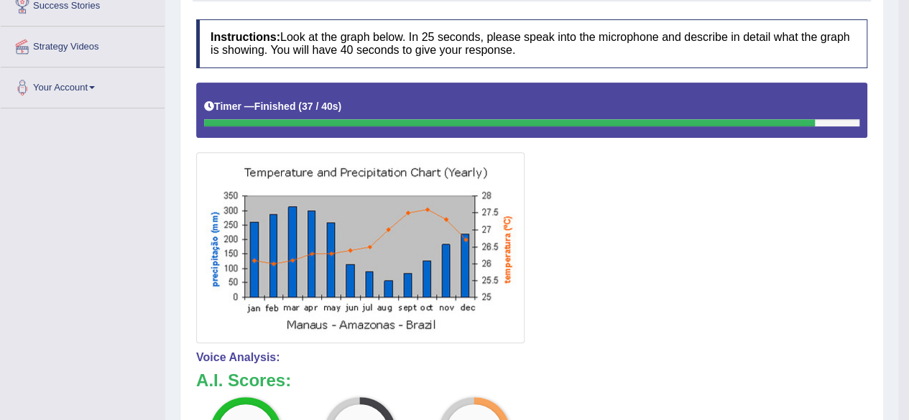
scroll to position [0, 0]
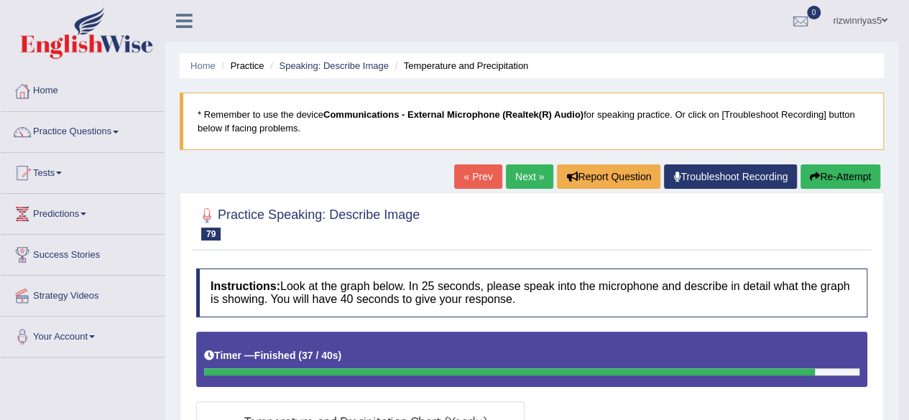
click at [539, 174] on link "Next »" at bounding box center [529, 177] width 47 height 24
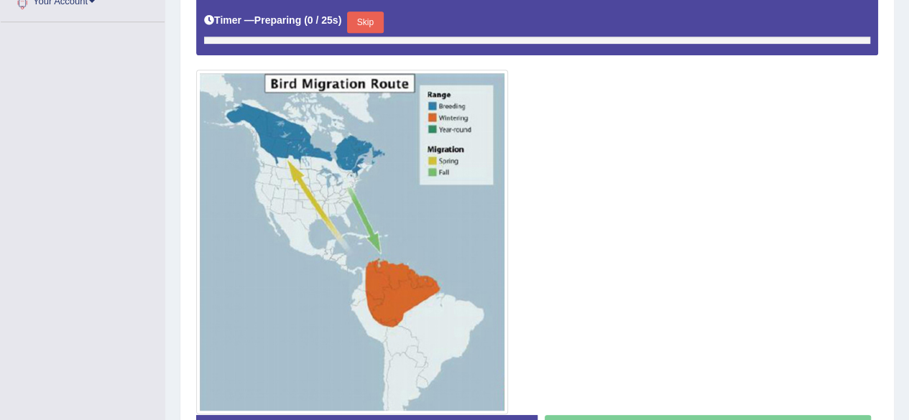
scroll to position [345, 0]
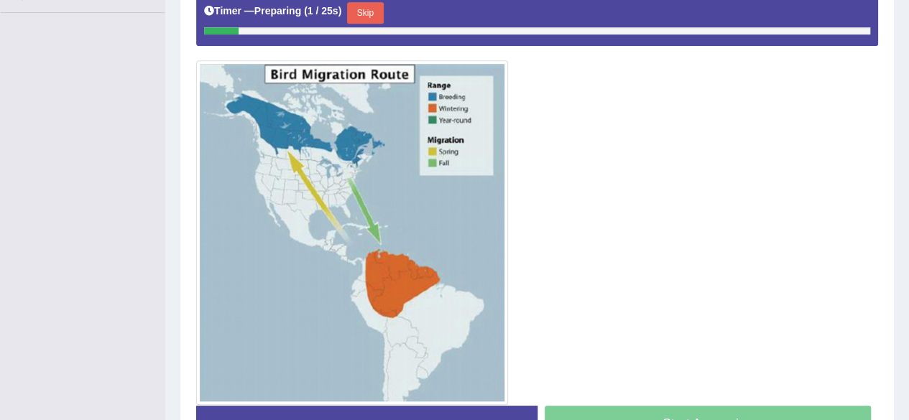
click at [372, 14] on button "Skip" at bounding box center [365, 13] width 36 height 22
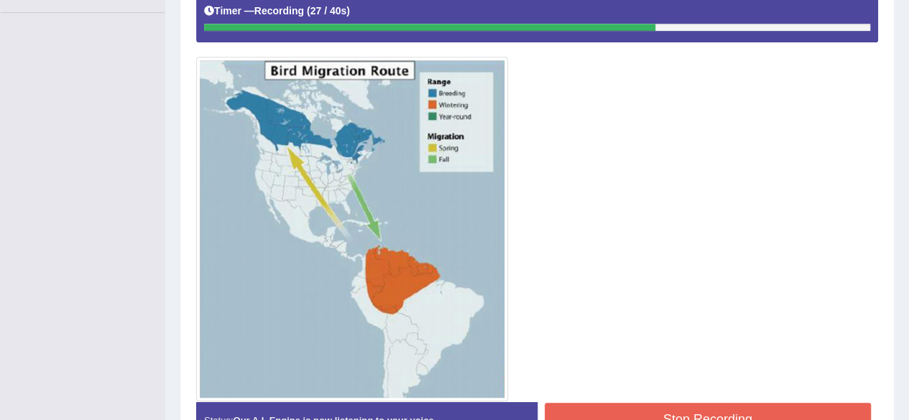
click at [643, 404] on button "Stop Recording" at bounding box center [708, 419] width 327 height 33
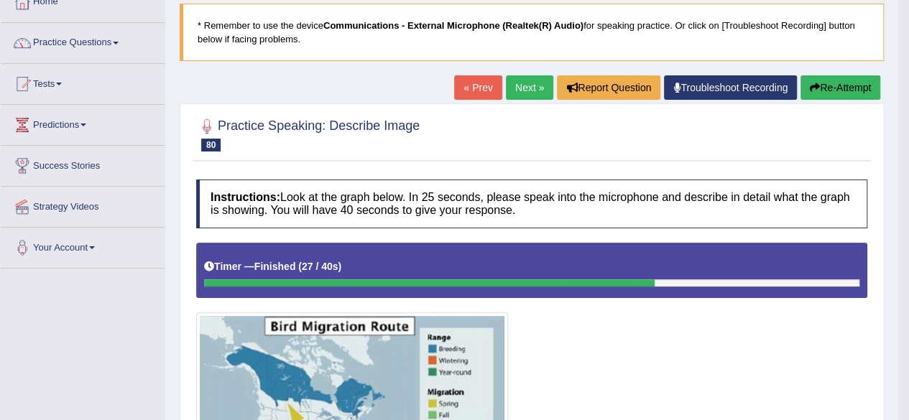
scroll to position [17, 0]
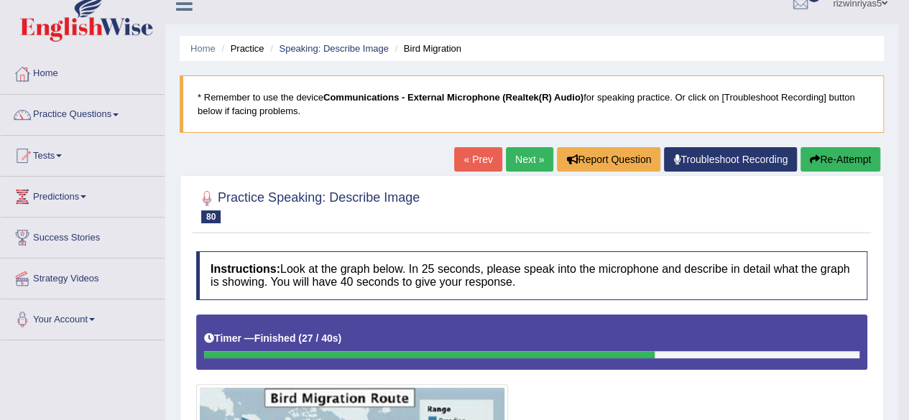
click at [108, 121] on link "Practice Questions" at bounding box center [83, 113] width 164 height 36
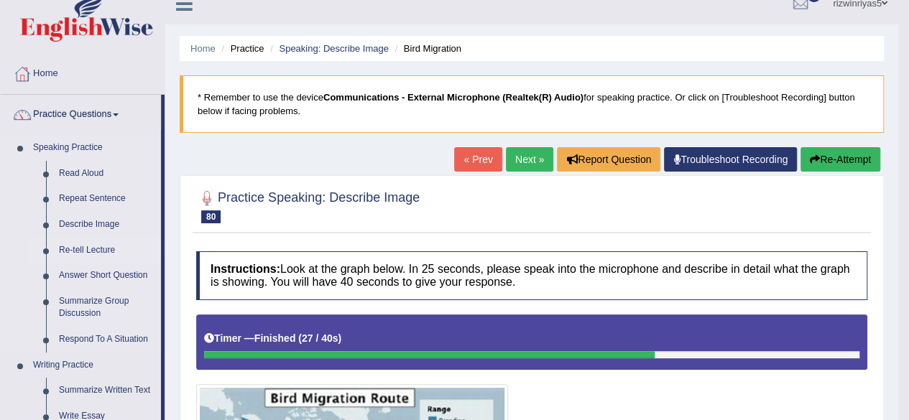
click at [106, 244] on link "Re-tell Lecture" at bounding box center [106, 251] width 108 height 26
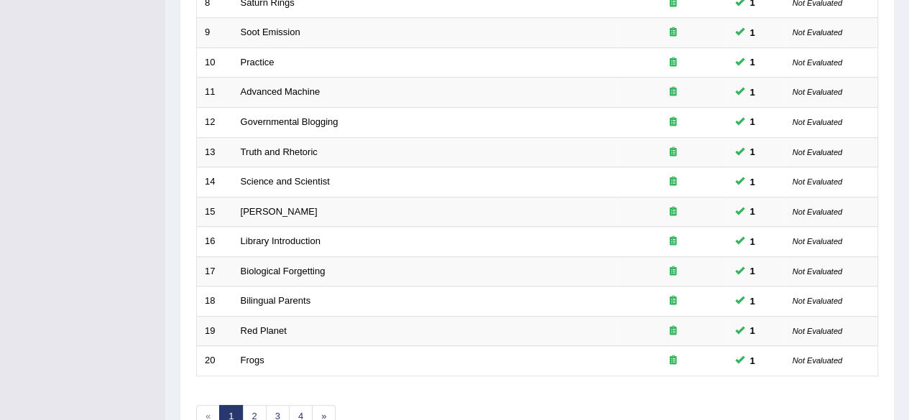
scroll to position [524, 0]
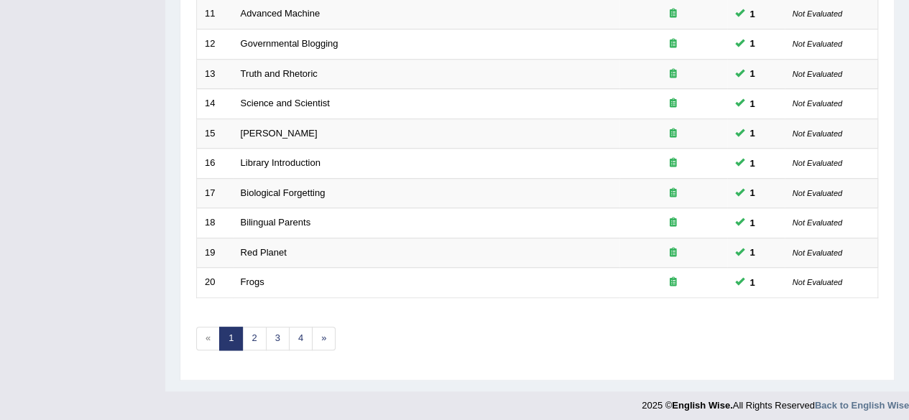
click at [269, 328] on link "3" at bounding box center [278, 339] width 24 height 24
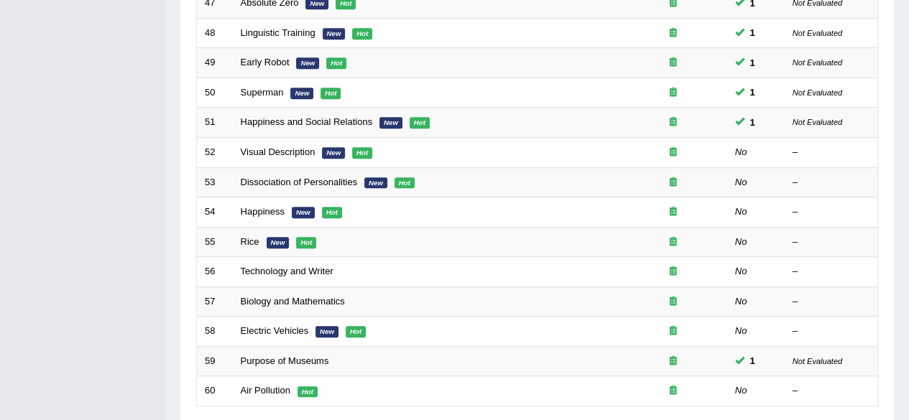
scroll to position [427, 0]
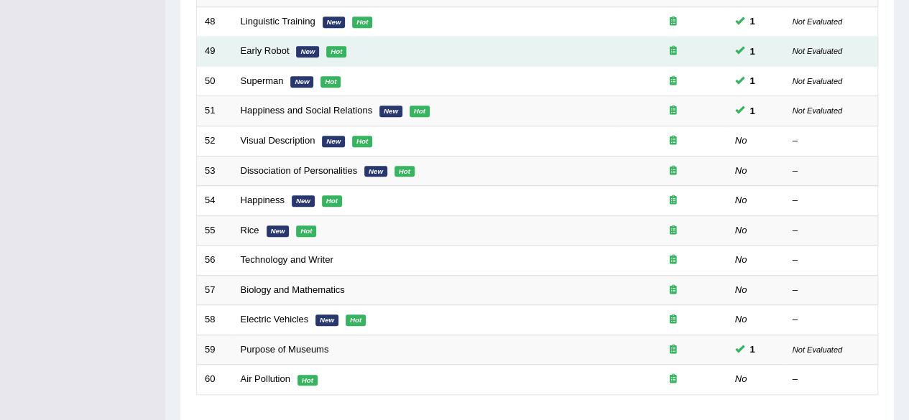
click at [782, 50] on td "1" at bounding box center [755, 52] width 57 height 30
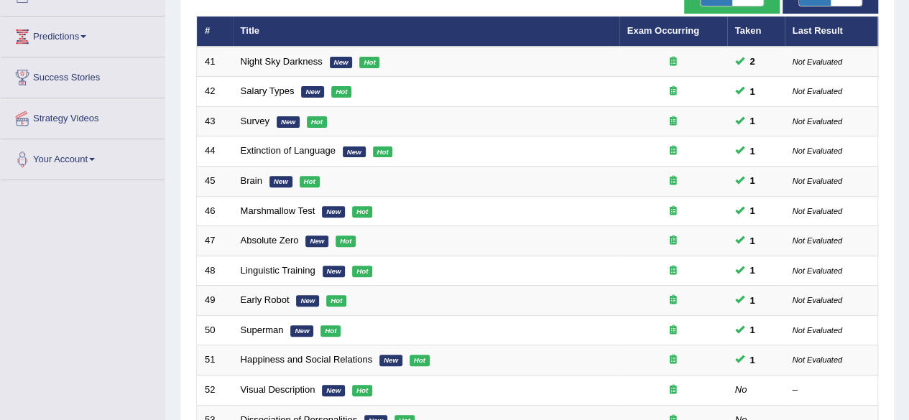
scroll to position [0, 0]
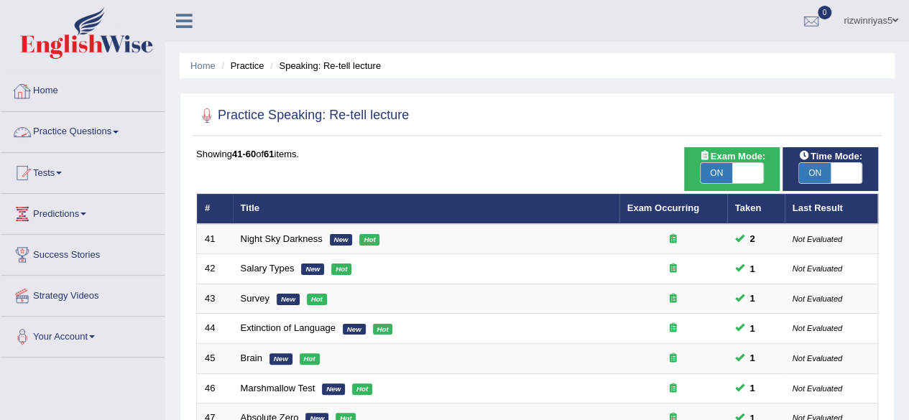
click at [71, 124] on link "Practice Questions" at bounding box center [83, 130] width 164 height 36
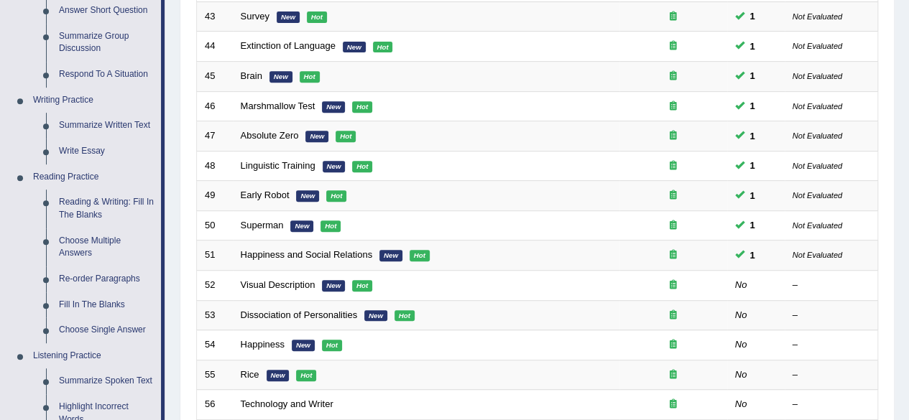
scroll to position [302, 0]
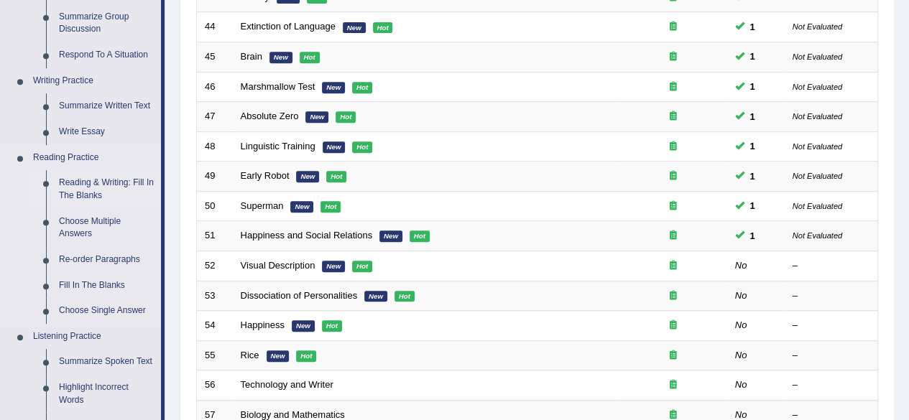
click at [101, 183] on link "Reading & Writing: Fill In The Blanks" at bounding box center [106, 189] width 108 height 38
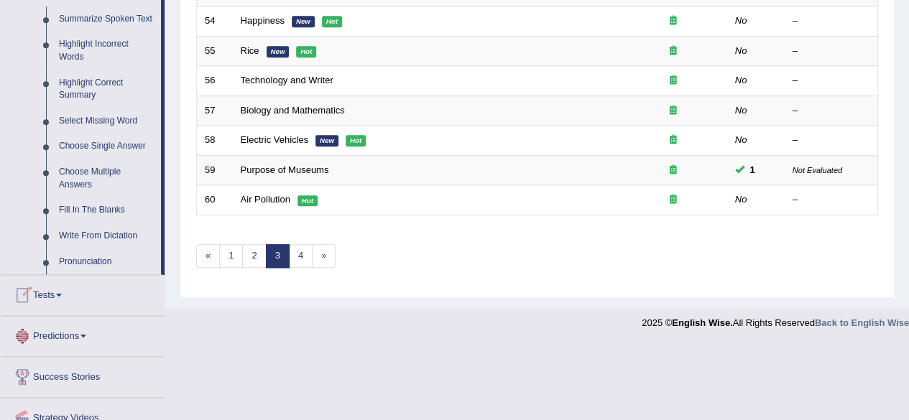
scroll to position [674, 0]
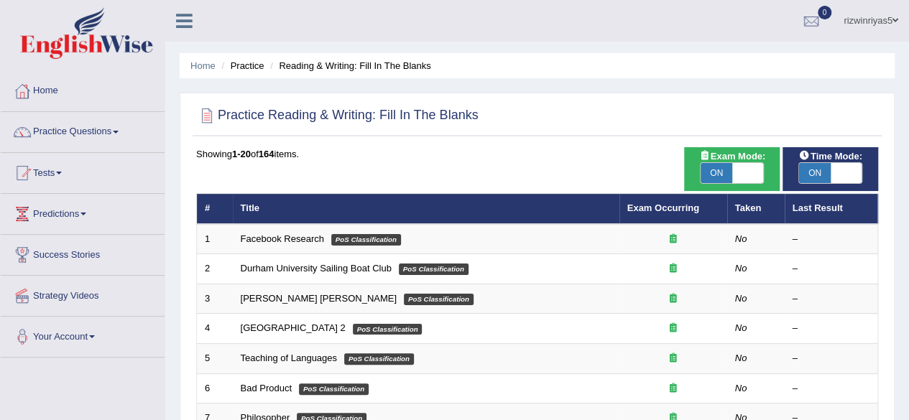
click at [858, 142] on html "Toggle navigation Home Practice Questions Speaking Practice Read Aloud Repeat S…" at bounding box center [454, 210] width 909 height 420
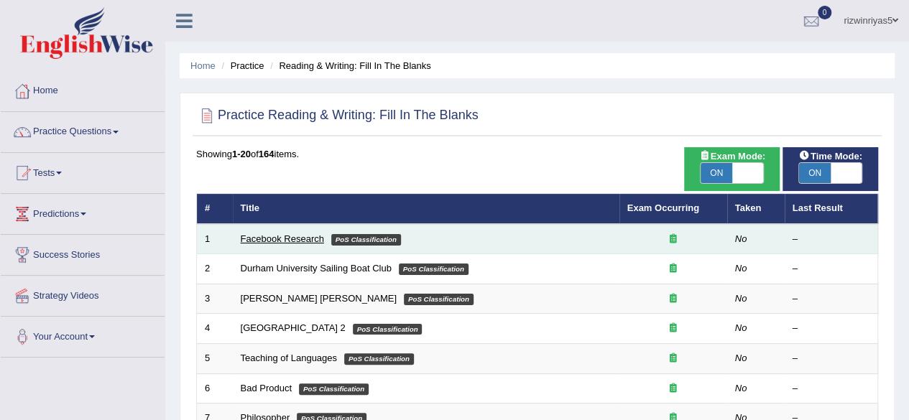
click at [287, 235] on link "Facebook Research" at bounding box center [282, 238] width 83 height 11
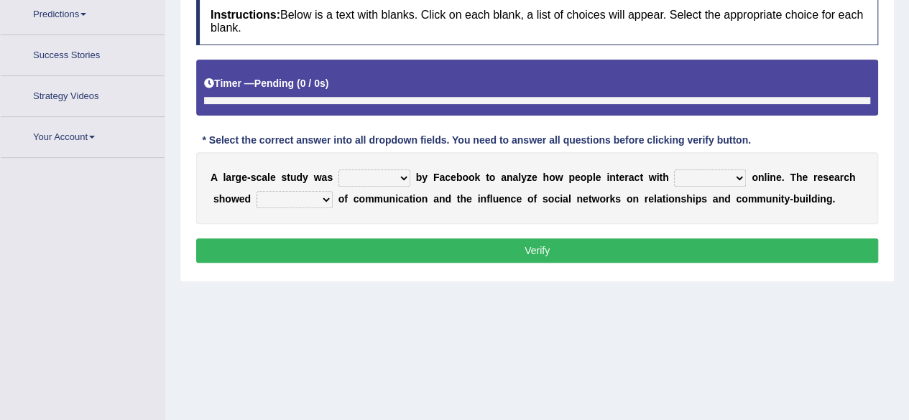
scroll to position [223, 0]
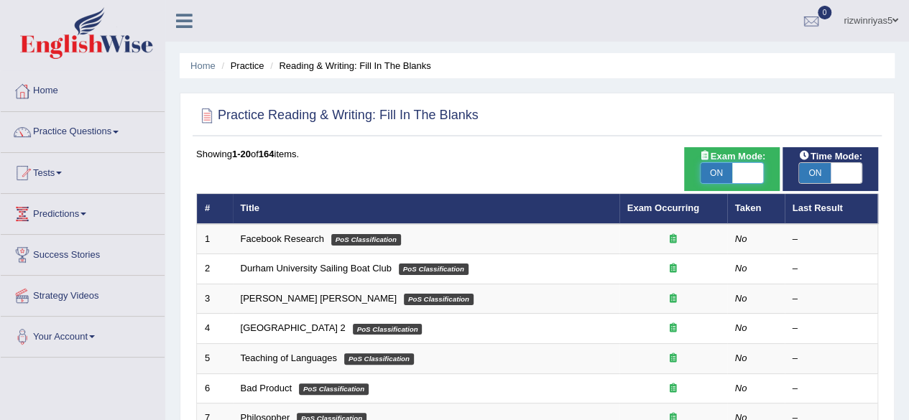
click at [748, 169] on span at bounding box center [748, 173] width 32 height 20
checkbox input "false"
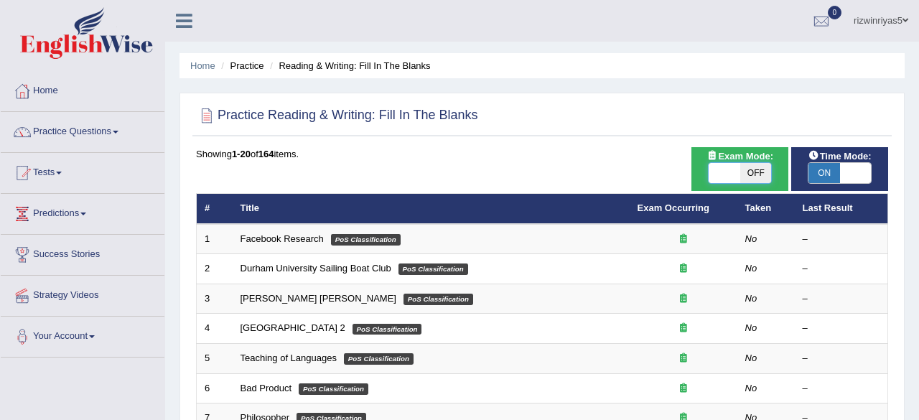
checkbox input "false"
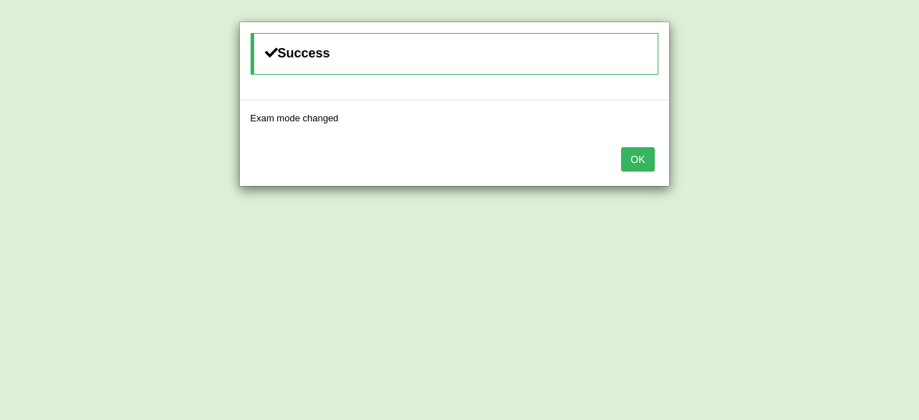
click at [833, 169] on body "Toggle navigation Home Practice Questions Speaking Practice Read Aloud Repeat S…" at bounding box center [459, 210] width 919 height 420
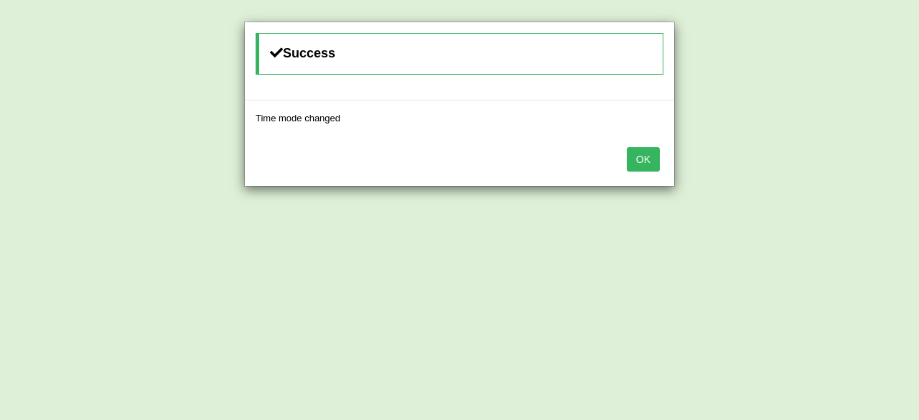
click at [631, 152] on button "OK" at bounding box center [643, 159] width 33 height 24
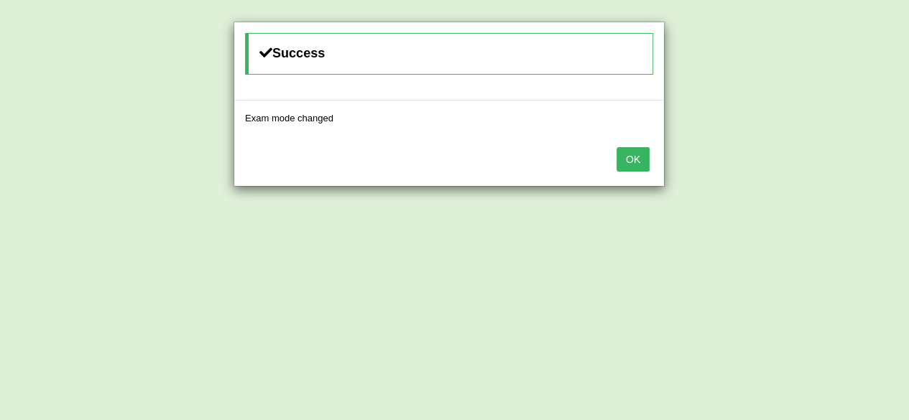
click at [631, 152] on button "OK" at bounding box center [632, 159] width 33 height 24
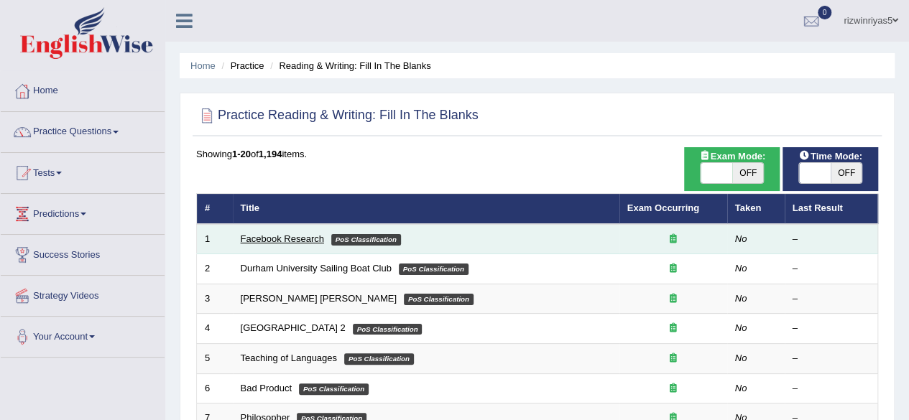
click at [279, 243] on link "Facebook Research" at bounding box center [282, 238] width 83 height 11
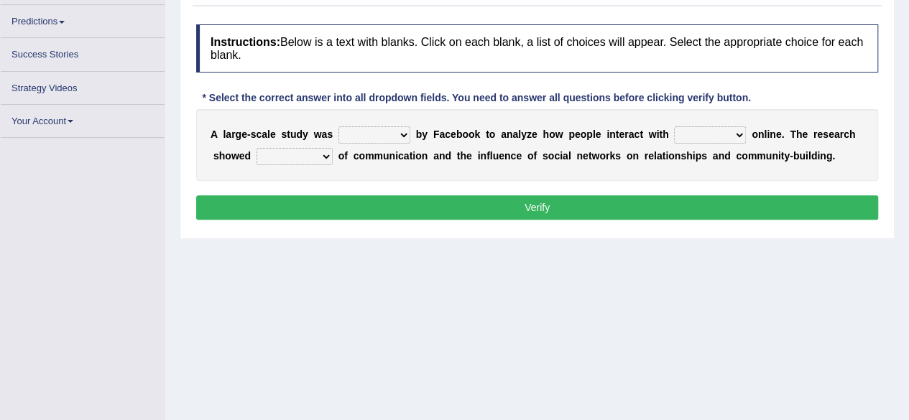
scroll to position [181, 0]
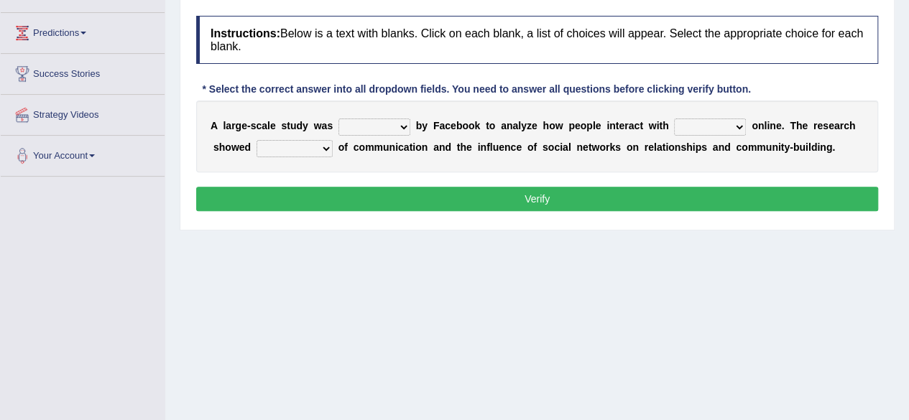
click at [404, 134] on div "A l a r g e - s c a l e s t u d y w a s surveyed had asked made b y F a c e b o…" at bounding box center [537, 137] width 682 height 72
click at [400, 126] on select "surveyed had asked made" at bounding box center [374, 127] width 72 height 17
select select "made"
click at [338, 119] on select "surveyed had asked made" at bounding box center [374, 127] width 72 height 17
click at [714, 126] on select "together all each other another" at bounding box center [710, 127] width 72 height 17
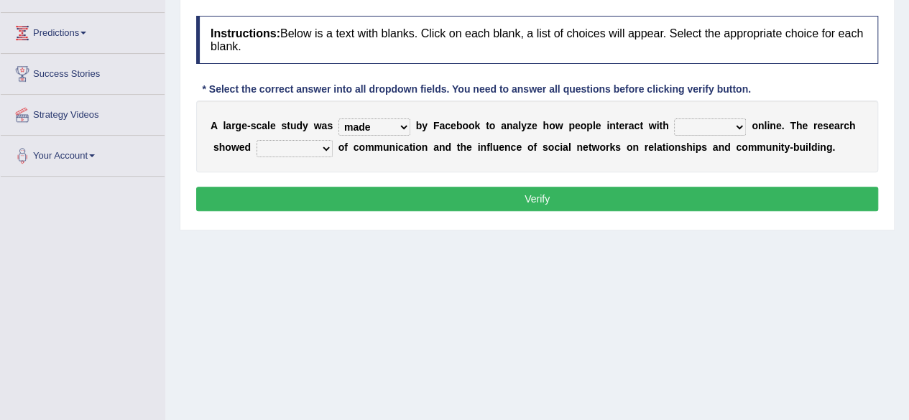
select select "each other"
click at [674, 119] on select "together all each other another" at bounding box center [710, 127] width 72 height 17
click at [741, 124] on select "together all each other another" at bounding box center [710, 127] width 72 height 17
click at [737, 122] on select "together all each other another" at bounding box center [710, 127] width 72 height 17
click at [329, 149] on select "advantages standards fellowships patterns" at bounding box center [294, 148] width 76 height 17
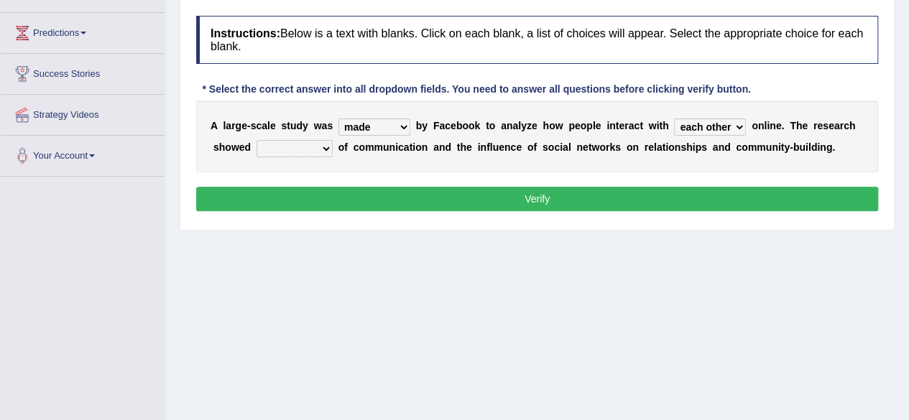
select select "standards"
click at [256, 140] on select "advantages standards fellowships patterns" at bounding box center [294, 148] width 76 height 17
click at [453, 203] on button "Verify" at bounding box center [537, 199] width 682 height 24
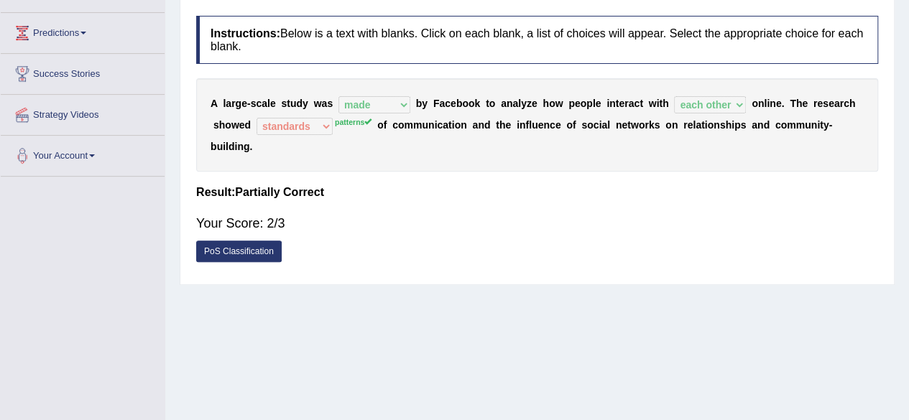
click at [234, 246] on link "PoS Classification" at bounding box center [238, 252] width 85 height 22
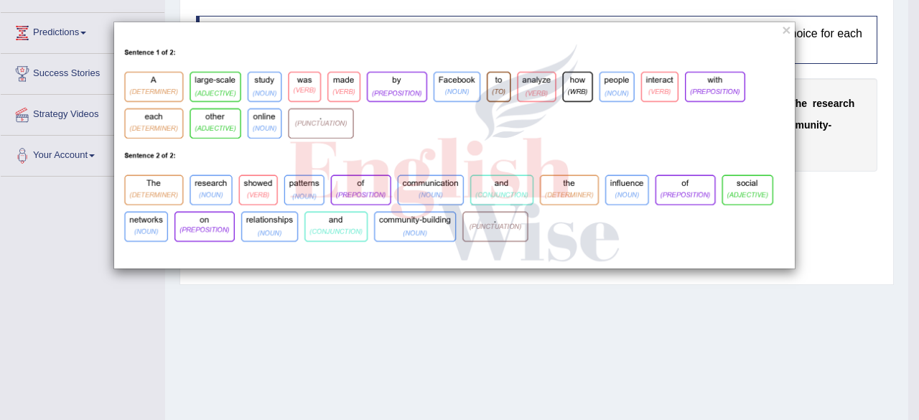
click at [662, 88] on img at bounding box center [454, 155] width 681 height 228
click at [721, 92] on img at bounding box center [454, 155] width 681 height 228
click at [514, 74] on img at bounding box center [454, 155] width 681 height 228
click at [811, 301] on div "×" at bounding box center [459, 210] width 919 height 420
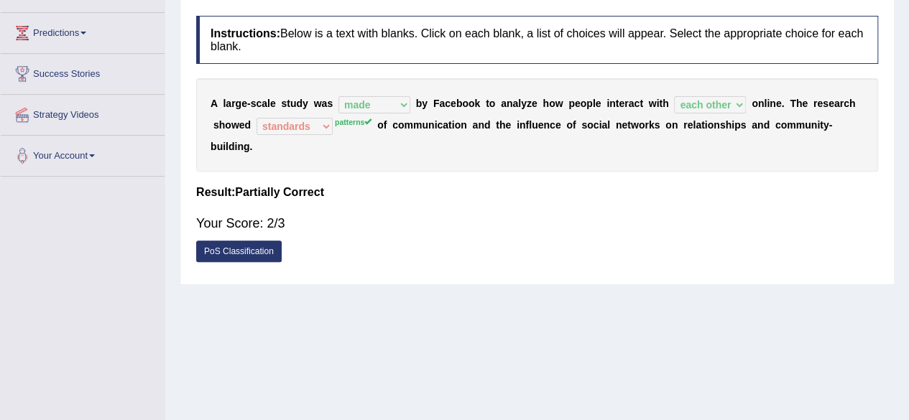
scroll to position [5, 0]
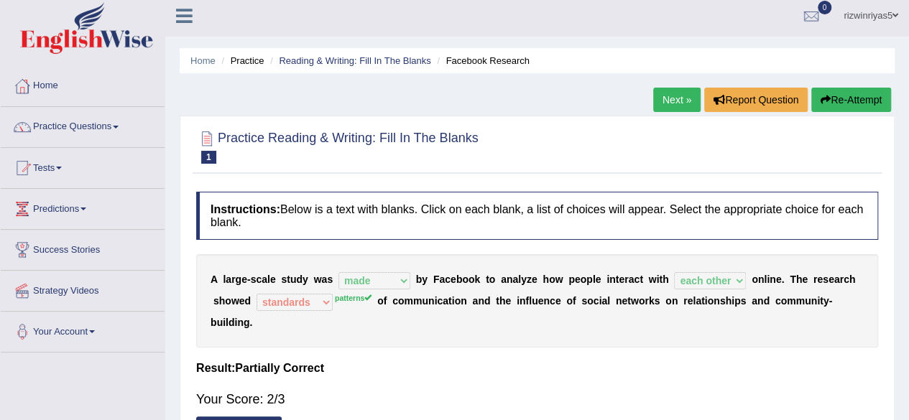
click at [672, 96] on link "Next »" at bounding box center [676, 100] width 47 height 24
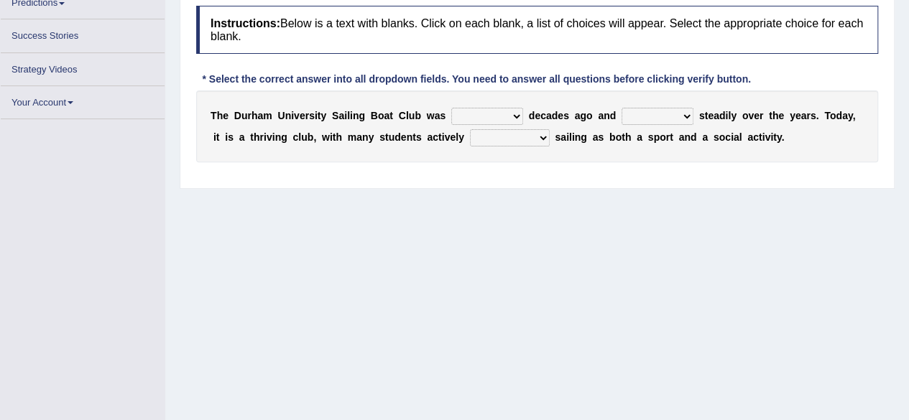
scroll to position [185, 0]
click at [519, 112] on select "found fund founded find" at bounding box center [487, 115] width 72 height 17
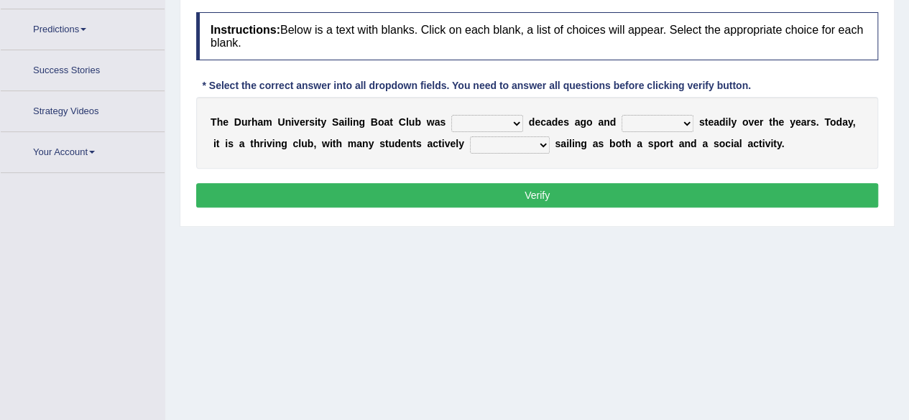
scroll to position [211, 0]
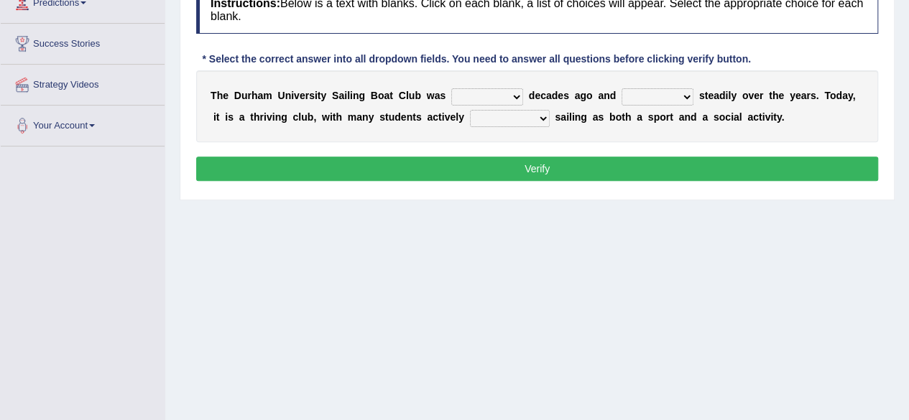
select select "founded"
click at [451, 88] on select "found fund founded find" at bounding box center [487, 96] width 72 height 17
click at [651, 96] on select "grow growing has grown grown" at bounding box center [657, 96] width 72 height 17
select select "has grown"
click at [621, 88] on select "grow growing has grown grown" at bounding box center [657, 96] width 72 height 17
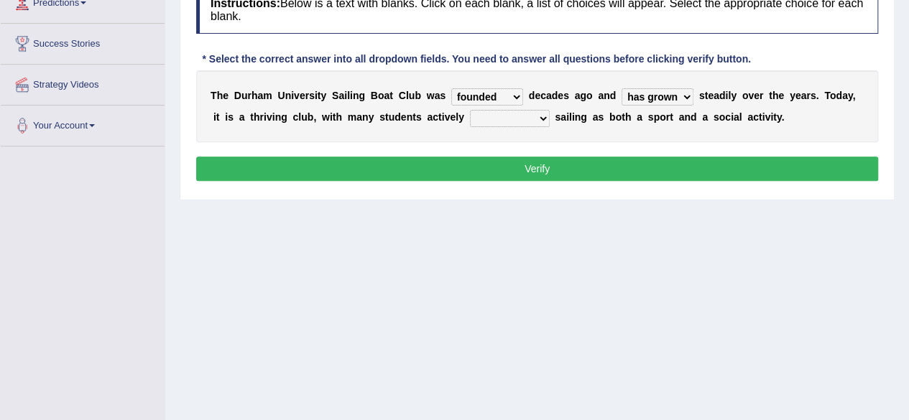
click at [527, 120] on select "enjoy enjoyed are enjoying enjoying" at bounding box center [510, 118] width 80 height 17
select select "enjoying"
click at [470, 110] on select "enjoy enjoyed are enjoying enjoying" at bounding box center [510, 118] width 80 height 17
click at [661, 159] on button "Verify" at bounding box center [537, 169] width 682 height 24
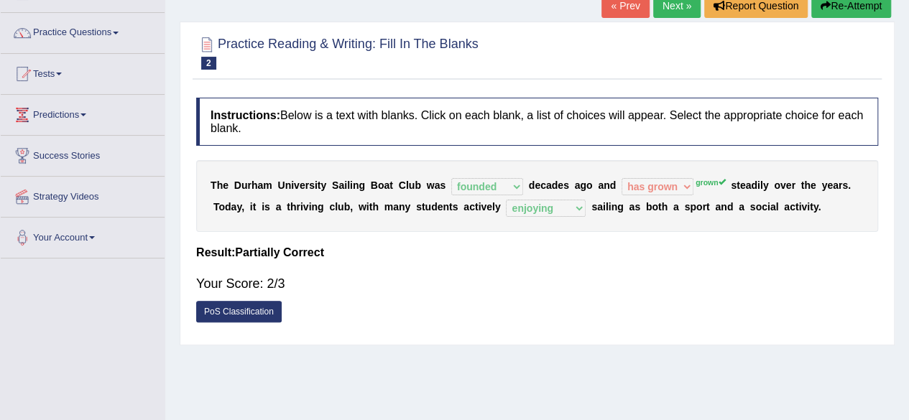
scroll to position [37, 0]
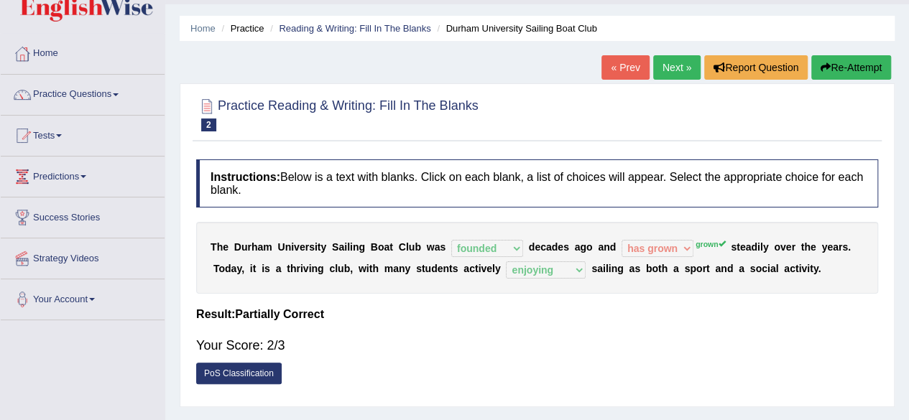
click at [672, 64] on link "Next »" at bounding box center [676, 67] width 47 height 24
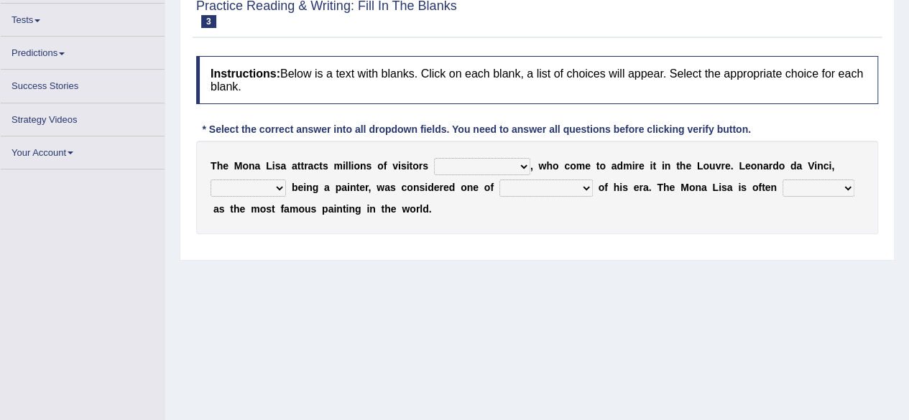
scroll to position [136, 0]
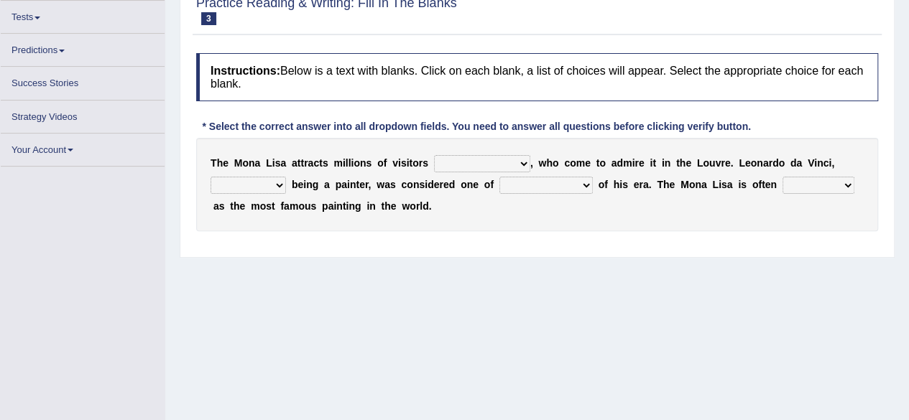
click at [488, 165] on select "around the year the all year all year round per year" at bounding box center [482, 163] width 96 height 17
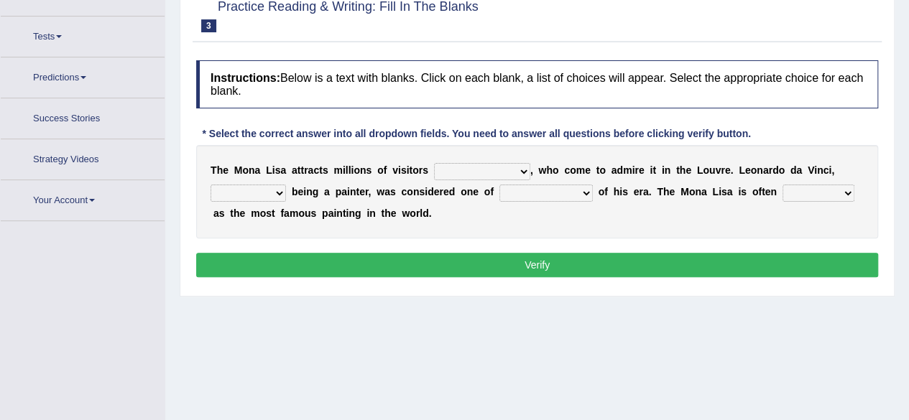
scroll to position [144, 0]
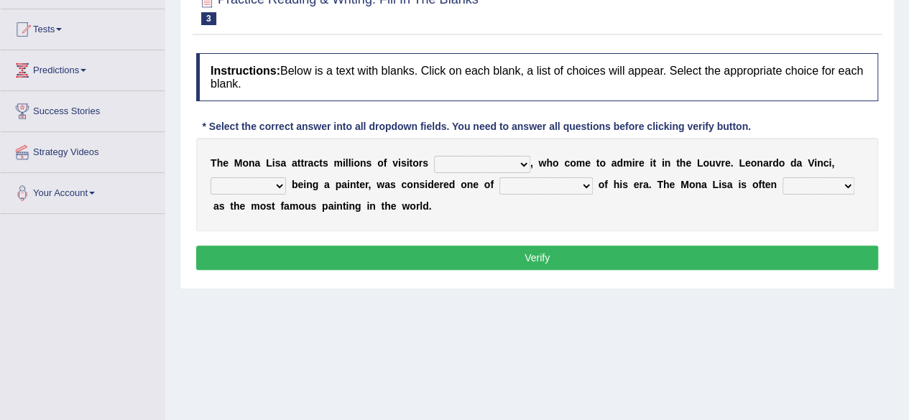
select select "all year round"
click at [434, 156] on select "around the year the all year all year round per year" at bounding box center [482, 164] width 96 height 17
click at [276, 186] on select "rather than as much as as well as as long as" at bounding box center [247, 185] width 75 height 17
click at [563, 180] on select "better artists artist the better artist the best artists" at bounding box center [545, 185] width 93 height 17
click at [257, 192] on select "rather than as much as as well as as long as" at bounding box center [247, 185] width 75 height 17
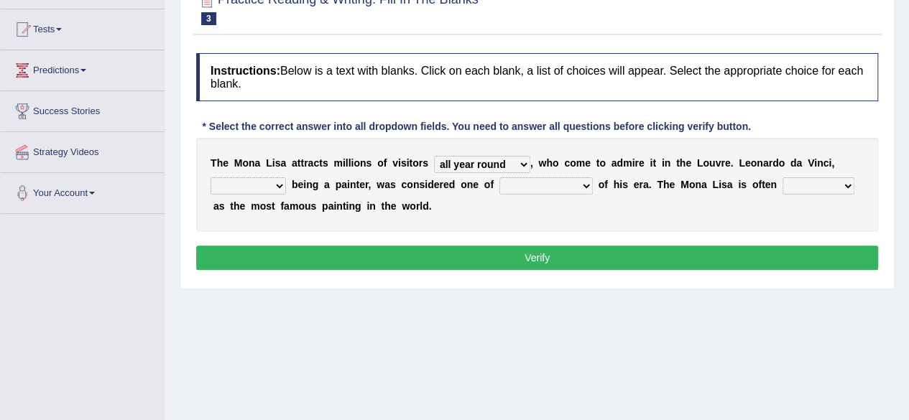
select select "rather than"
click at [210, 177] on select "rather than as much as as well as as long as" at bounding box center [247, 185] width 75 height 17
click at [552, 187] on select "better artists artist the better artist the best artists" at bounding box center [545, 185] width 93 height 17
select select "the best artists"
click at [499, 177] on select "better artists artist the better artist the best artists" at bounding box center [545, 185] width 93 height 17
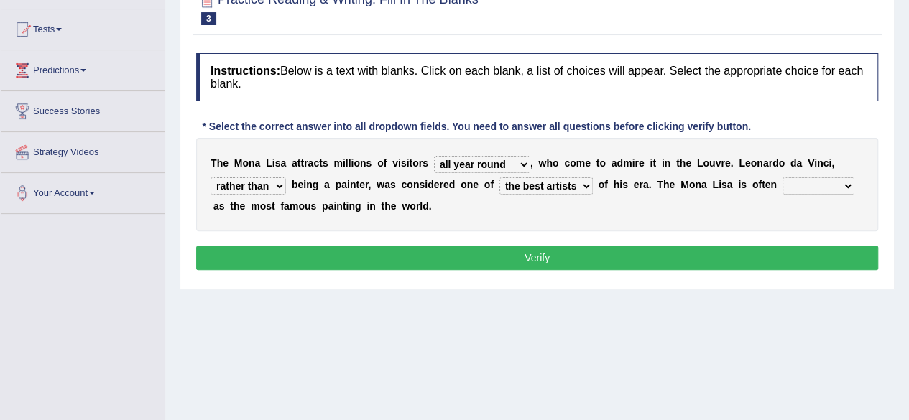
click at [815, 187] on select "classified suggested predicted described" at bounding box center [818, 185] width 72 height 17
select select "described"
click at [782, 177] on select "classified suggested predicted described" at bounding box center [818, 185] width 72 height 17
click at [782, 252] on button "Verify" at bounding box center [537, 258] width 682 height 24
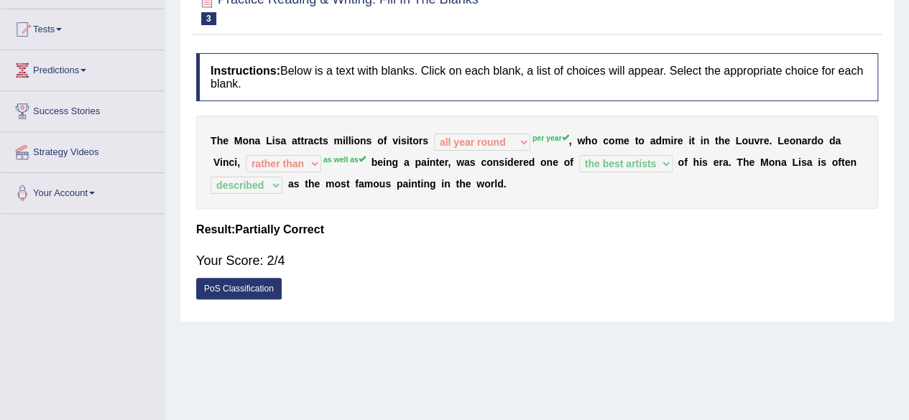
click at [241, 292] on link "PoS Classification" at bounding box center [238, 289] width 85 height 22
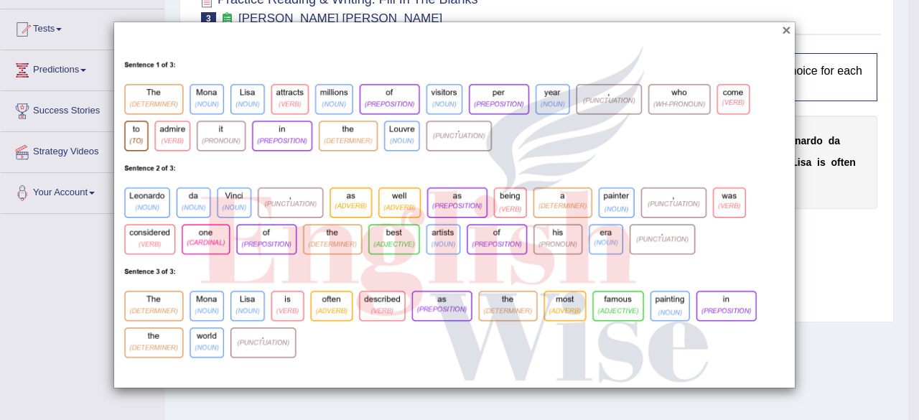
click at [788, 29] on button "×" at bounding box center [786, 29] width 9 height 15
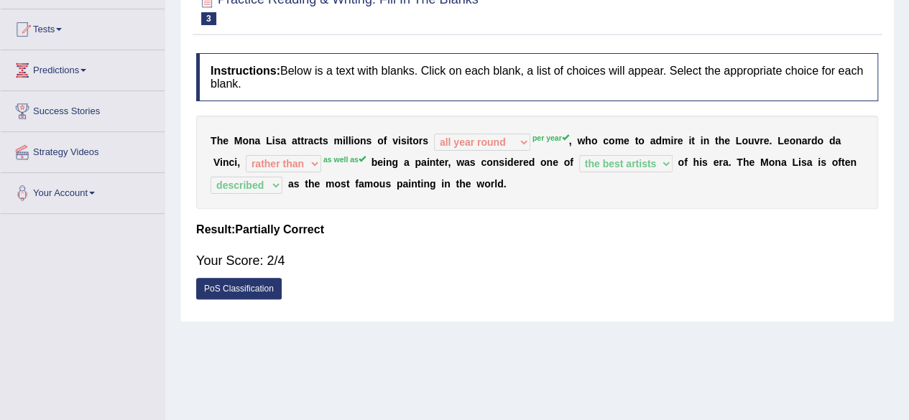
scroll to position [0, 0]
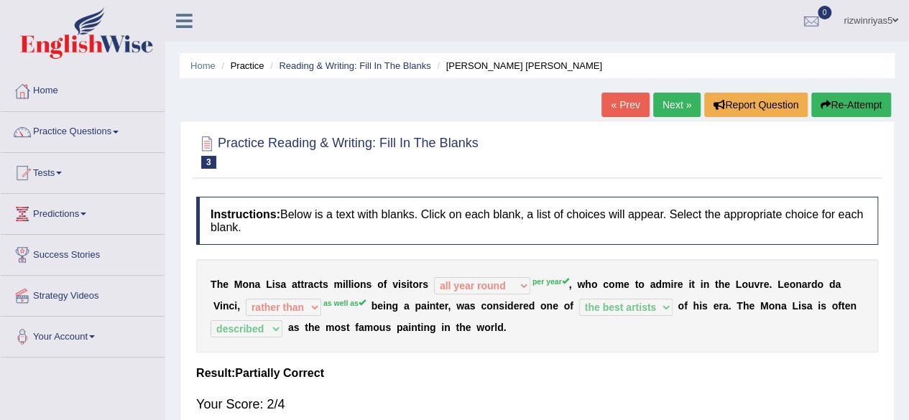
click at [674, 106] on link "Next »" at bounding box center [676, 105] width 47 height 24
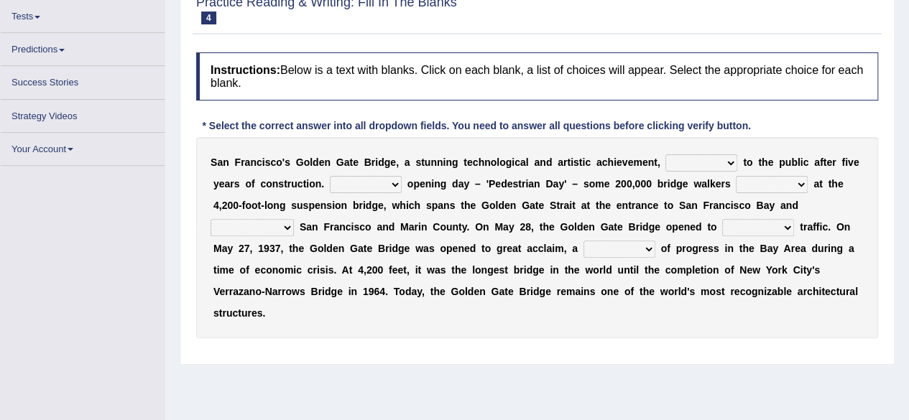
scroll to position [140, 0]
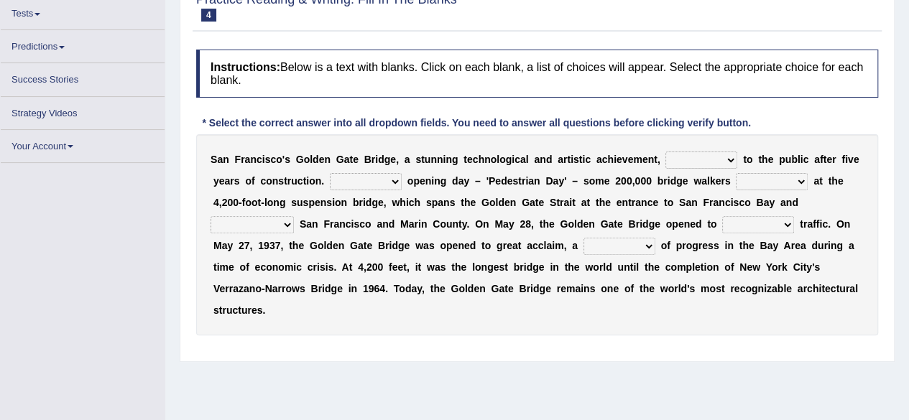
click at [736, 157] on select "opens closes appears equals" at bounding box center [701, 160] width 72 height 17
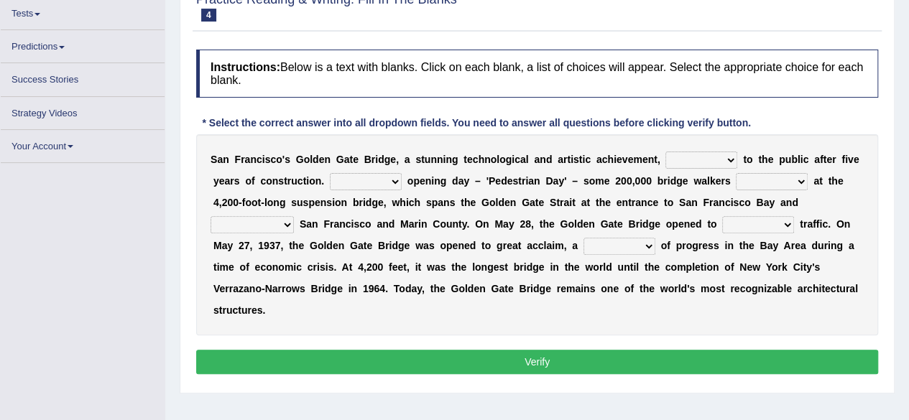
scroll to position [159, 0]
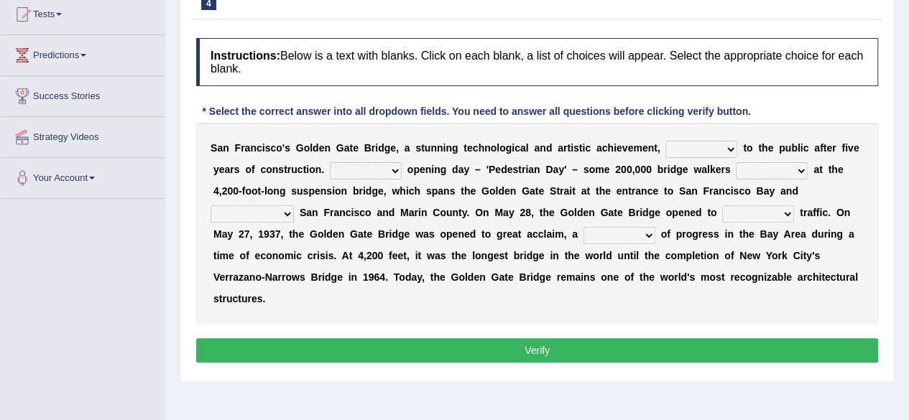
select select "opens"
click at [665, 141] on select "opens closes appears equals" at bounding box center [701, 149] width 72 height 17
click at [370, 166] on select "On During Since When" at bounding box center [366, 170] width 72 height 17
select select "On"
click at [330, 162] on select "On During Since When" at bounding box center [366, 170] width 72 height 17
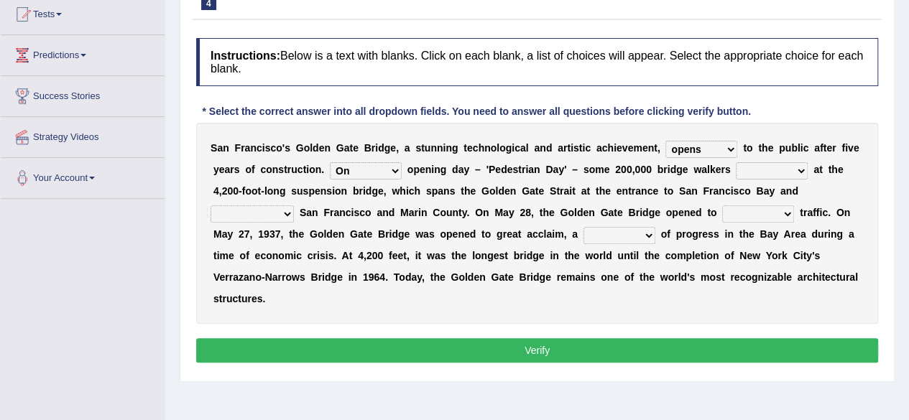
click at [790, 172] on select "stationed looked marveled laughed" at bounding box center [772, 170] width 72 height 17
select select "marveled"
click at [736, 162] on select "stationed looked marveled laughed" at bounding box center [772, 170] width 72 height 17
click at [284, 213] on select "separates connects channels differentiates" at bounding box center [251, 213] width 83 height 17
select select "connects"
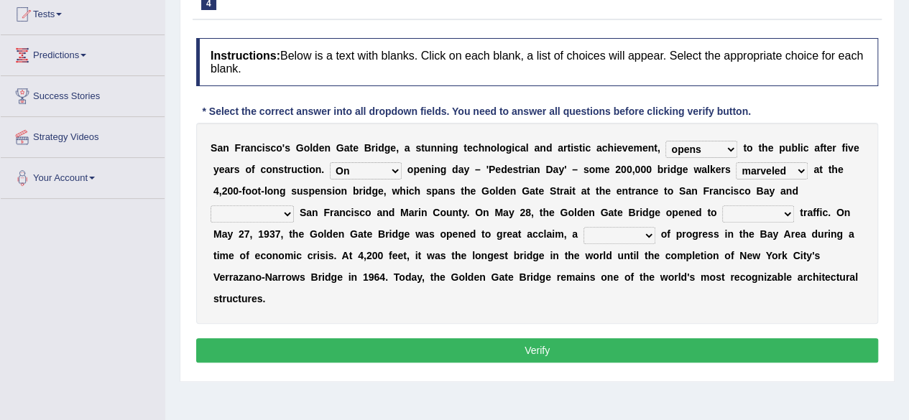
click at [210, 205] on select "separates connects channels differentiates" at bounding box center [251, 213] width 83 height 17
click at [763, 210] on select "aquatic vehicular airborne watertight" at bounding box center [758, 213] width 72 height 17
select select "vehicular"
click at [722, 205] on select "aquatic vehicular airborne watertight" at bounding box center [758, 213] width 72 height 17
click at [636, 232] on select "denial symbol technique yield" at bounding box center [619, 235] width 72 height 17
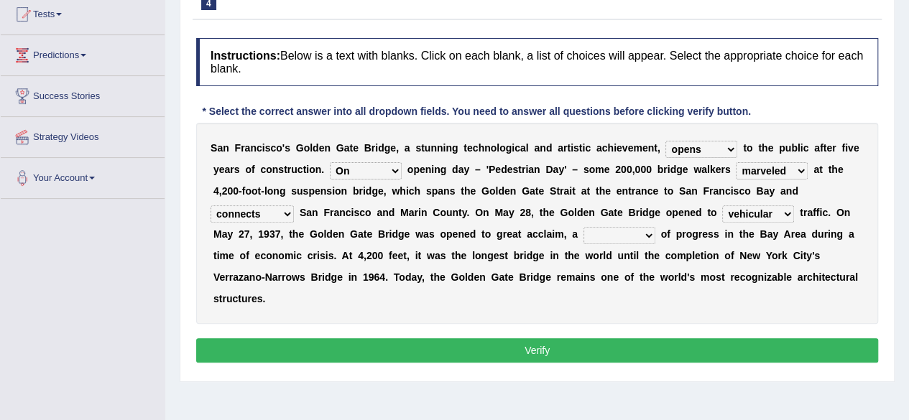
select select "denial"
click at [583, 227] on select "denial symbol technique yield" at bounding box center [619, 235] width 72 height 17
click at [677, 343] on button "Verify" at bounding box center [537, 350] width 682 height 24
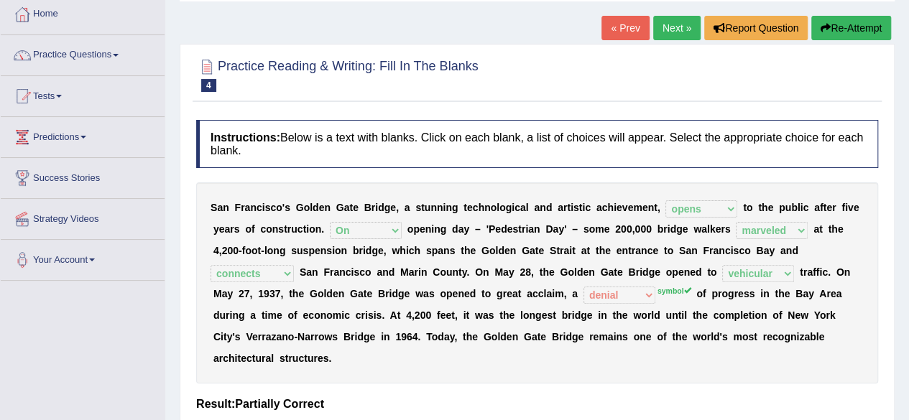
scroll to position [66, 0]
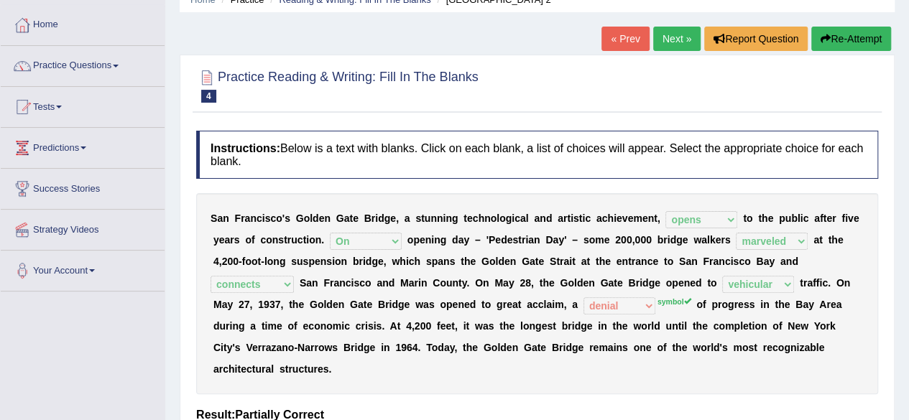
click at [682, 34] on link "Next »" at bounding box center [676, 39] width 47 height 24
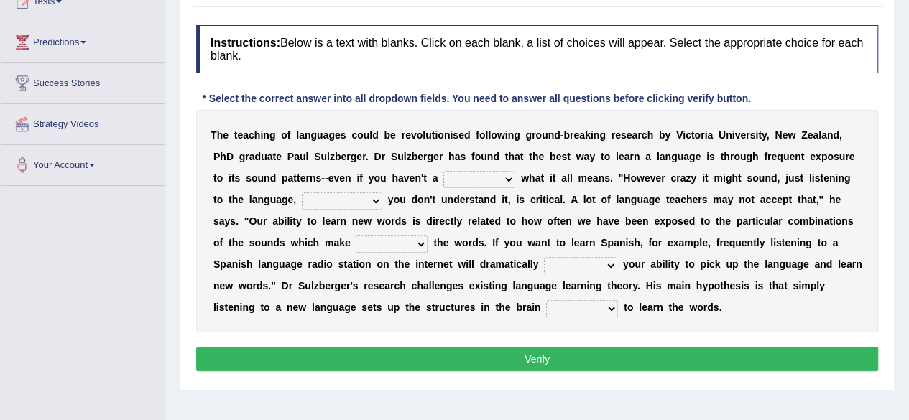
scroll to position [198, 0]
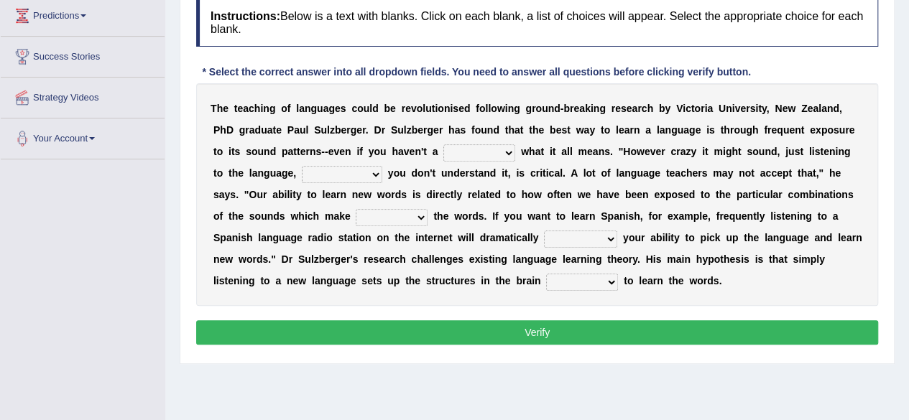
click at [497, 150] on select "dew claw clue due" at bounding box center [479, 152] width 72 height 17
select select "clue"
click at [443, 144] on select "dew claw clue due" at bounding box center [479, 152] width 72 height 17
click at [497, 142] on div "T h e t e a c h i n g o f l a n g u a g e s c o u l d b e r e v o l u t i o n i…" at bounding box center [537, 194] width 682 height 223
click at [497, 144] on select "dew claw clue due" at bounding box center [479, 152] width 72 height 17
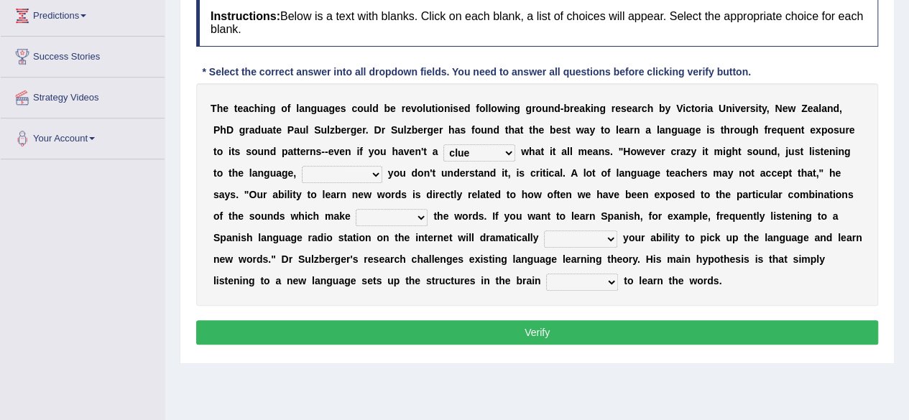
click at [497, 144] on select "dew claw clue due" at bounding box center [479, 152] width 72 height 17
click at [356, 172] on select "but also all together even though if so" at bounding box center [342, 174] width 80 height 17
click at [302, 166] on select "but also all together even though if so" at bounding box center [342, 174] width 80 height 17
click at [361, 172] on select "but also all together even though if so" at bounding box center [342, 174] width 80 height 17
select select "but also"
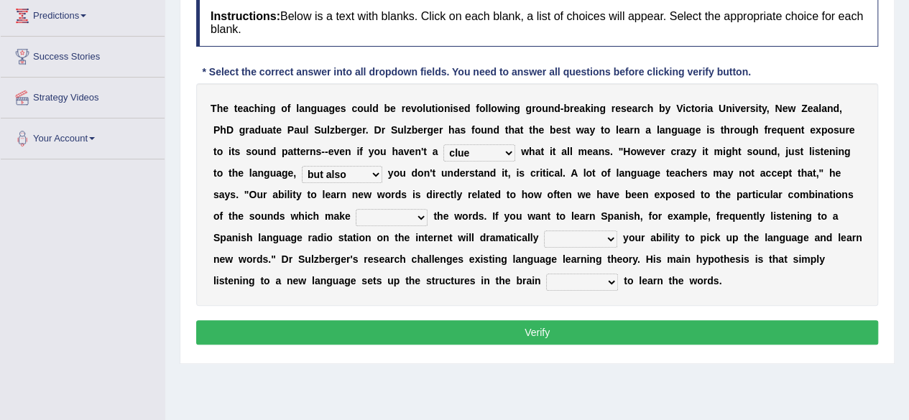
click at [302, 166] on select "but also all together even though if so" at bounding box center [342, 174] width 80 height 17
click at [392, 215] on select "down up of on" at bounding box center [392, 217] width 72 height 17
select select "of"
click at [356, 209] on select "down up of on" at bounding box center [392, 217] width 72 height 17
click at [605, 239] on select "evaluate exaggerate describe boost" at bounding box center [580, 239] width 73 height 17
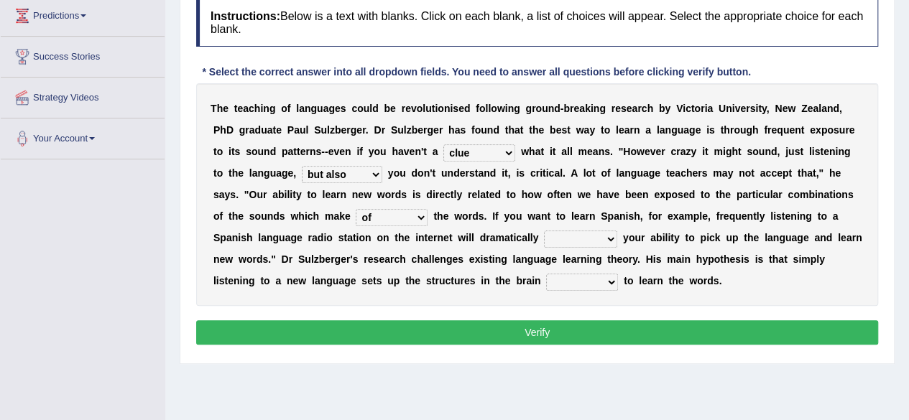
select select "boost"
click at [544, 231] on select "evaluate exaggerate describe boost" at bounding box center [580, 239] width 73 height 17
click at [602, 279] on select "requiring required directed to require" at bounding box center [582, 282] width 72 height 17
select select "requiring"
click at [546, 274] on select "requiring required directed to require" at bounding box center [582, 282] width 72 height 17
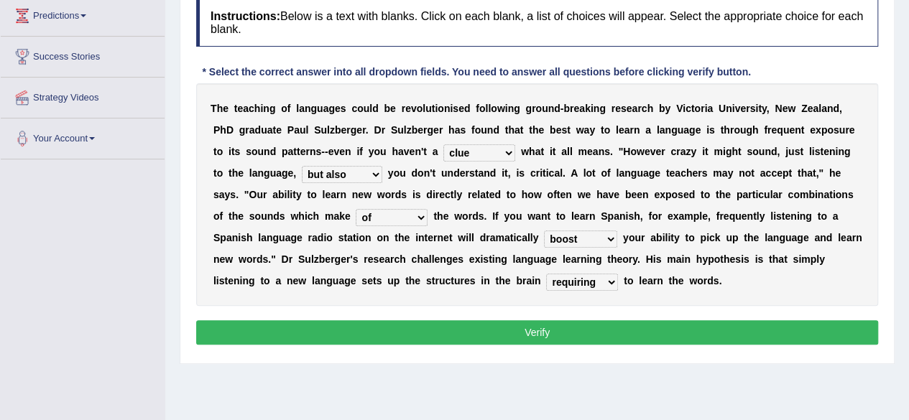
click at [644, 325] on button "Verify" at bounding box center [537, 332] width 682 height 24
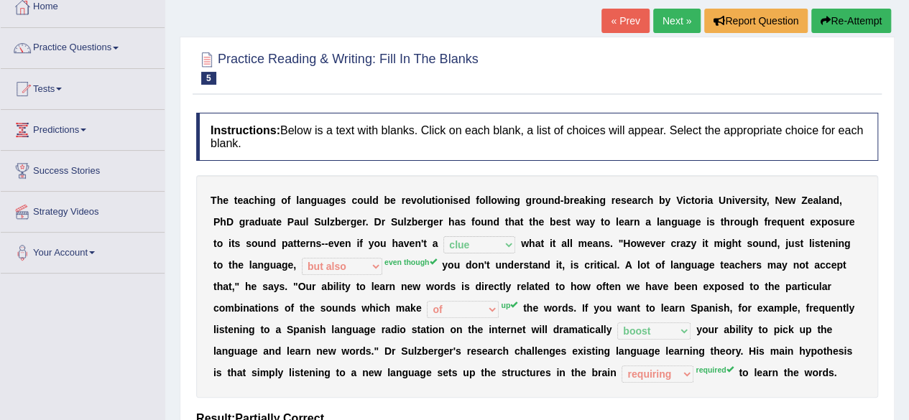
scroll to position [80, 0]
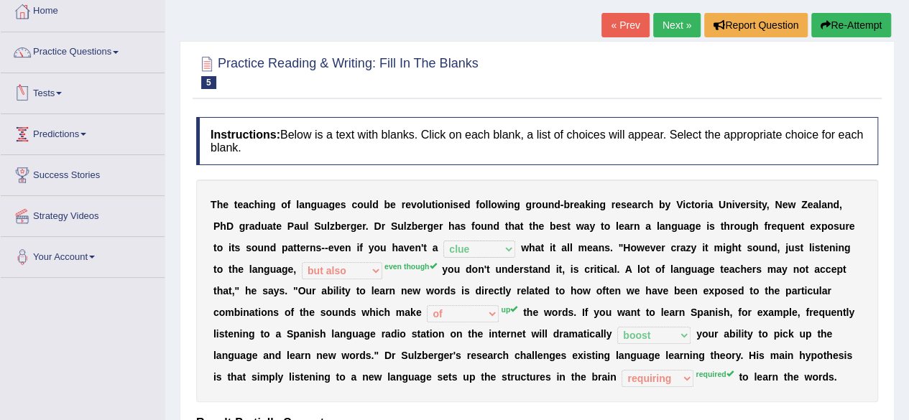
click at [63, 94] on link "Tests" at bounding box center [83, 91] width 164 height 36
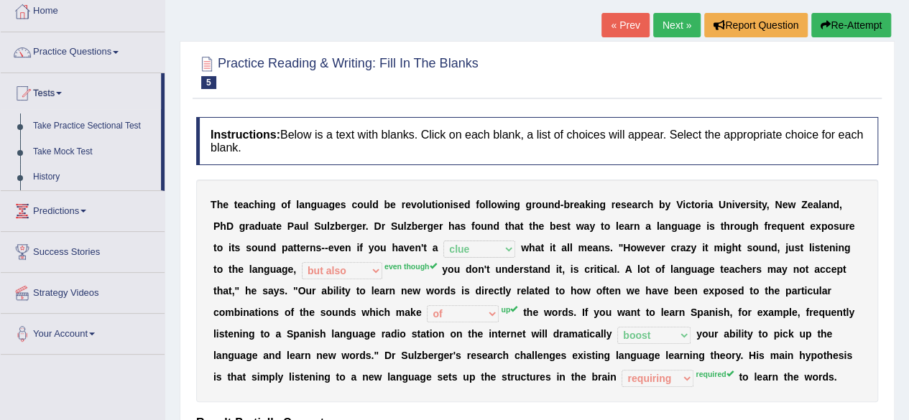
click at [63, 94] on link "Tests" at bounding box center [81, 91] width 160 height 36
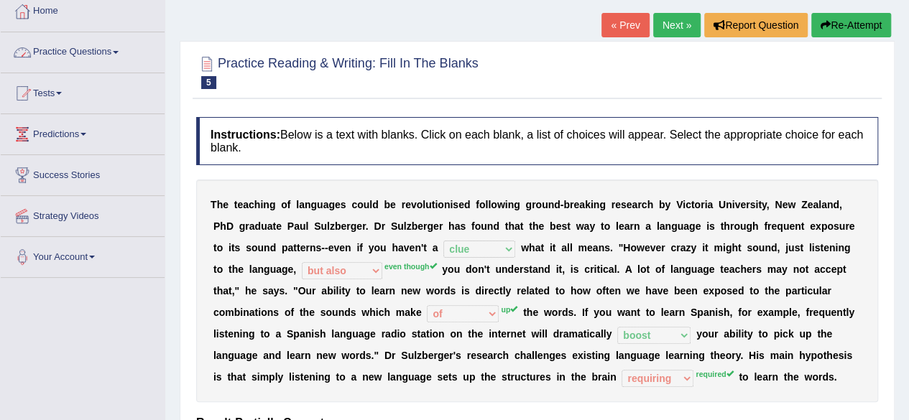
click at [87, 57] on link "Practice Questions" at bounding box center [83, 50] width 164 height 36
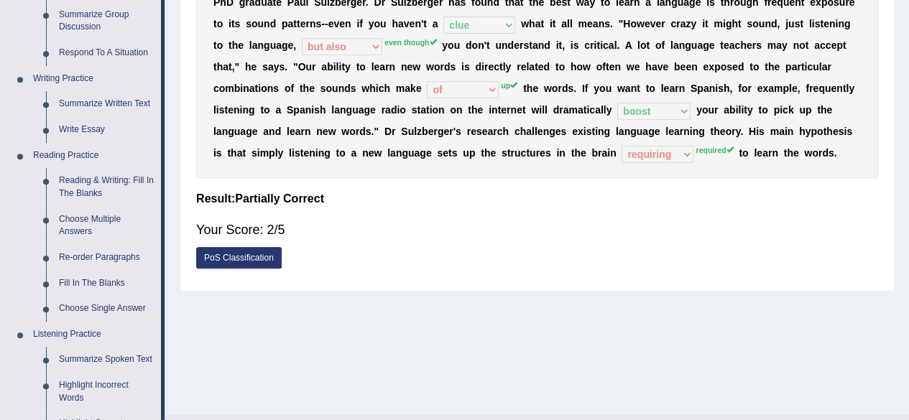
scroll to position [315, 0]
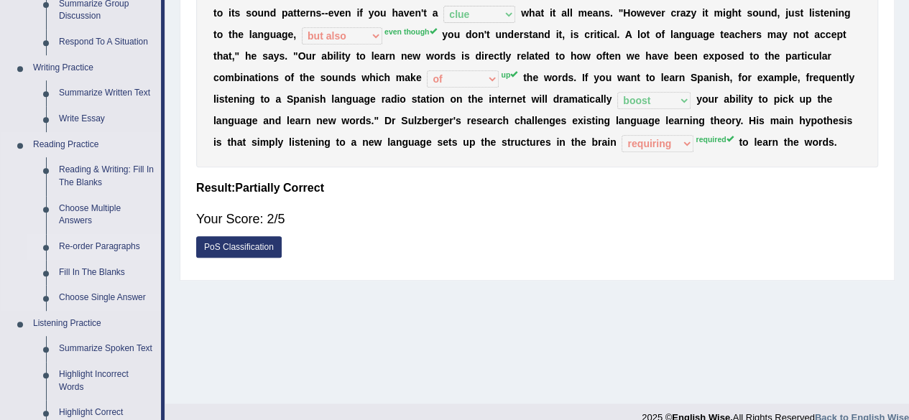
click at [106, 246] on link "Re-order Paragraphs" at bounding box center [106, 247] width 108 height 26
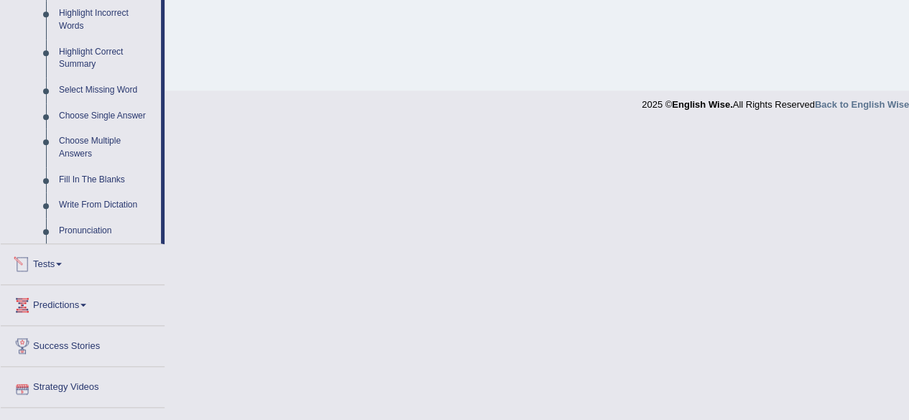
scroll to position [566, 0]
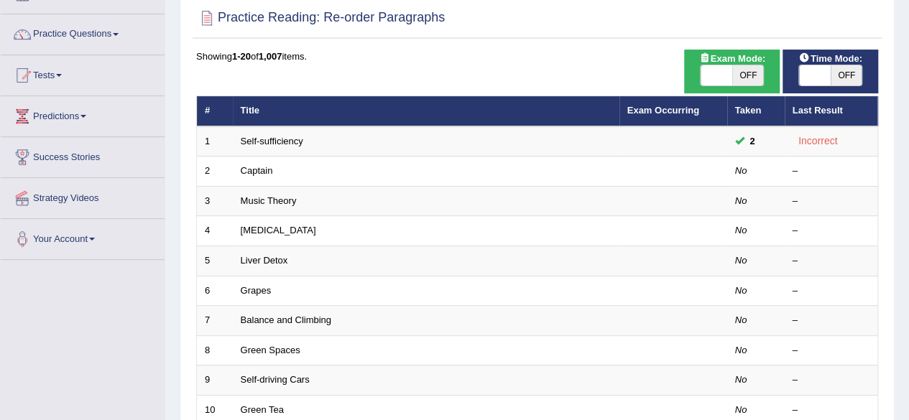
scroll to position [119, 0]
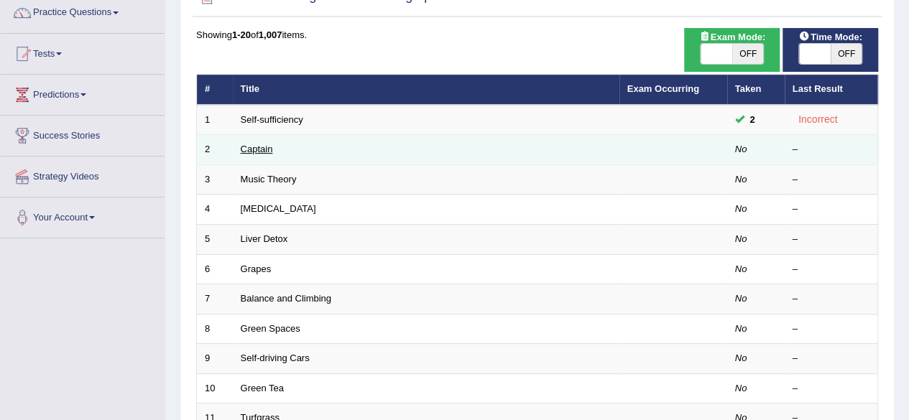
click at [264, 144] on link "Captain" at bounding box center [257, 149] width 32 height 11
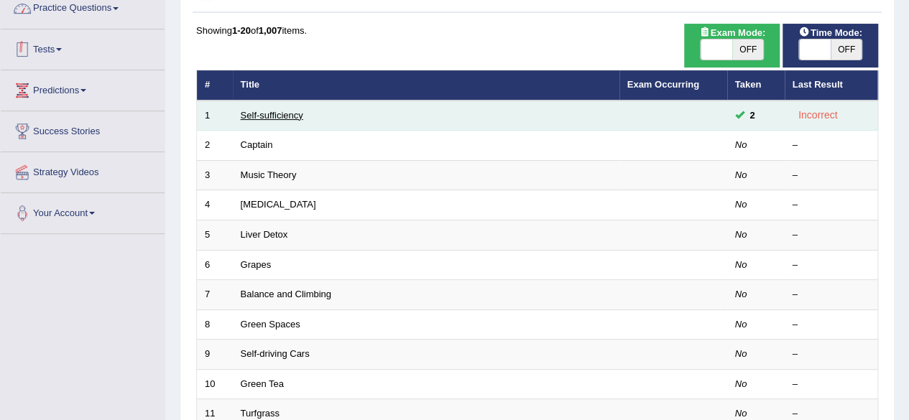
scroll to position [124, 0]
click at [285, 114] on link "Self-sufficiency" at bounding box center [272, 115] width 62 height 11
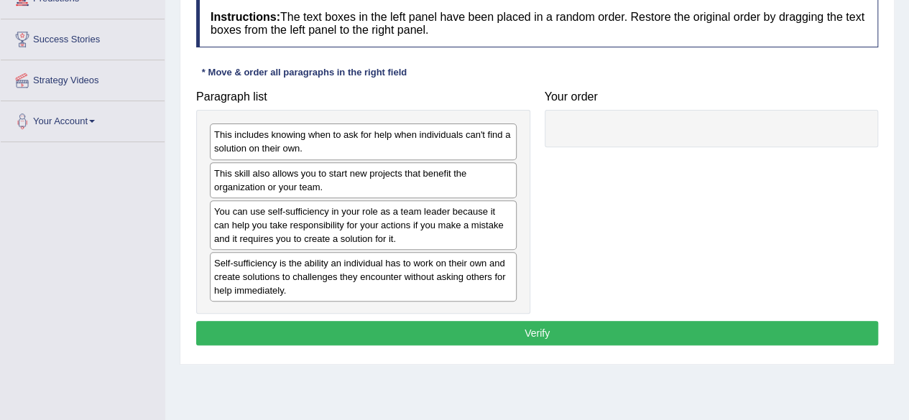
scroll to position [200, 0]
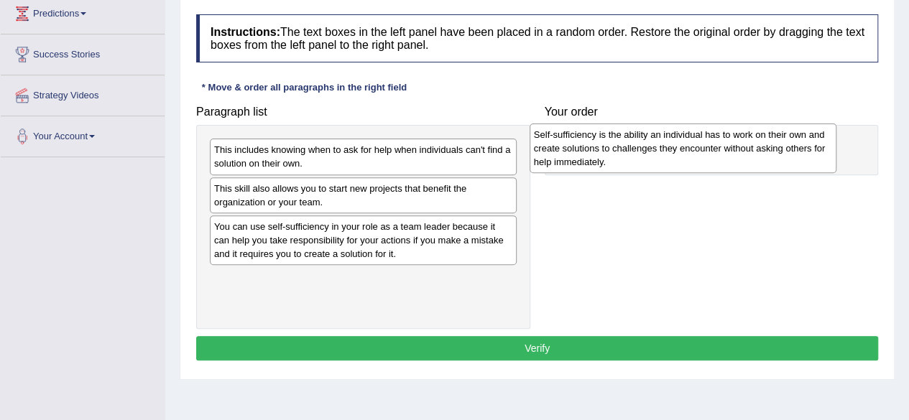
drag, startPoint x: 340, startPoint y: 279, endPoint x: 660, endPoint y: 136, distance: 350.2
click at [660, 136] on div "Self-sufficiency is the ability an individual has to work on their own and crea…" at bounding box center [682, 149] width 307 height 50
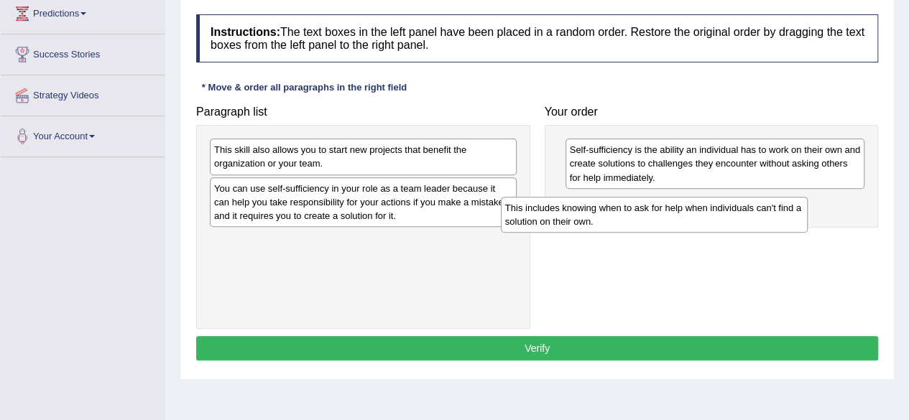
drag, startPoint x: 394, startPoint y: 160, endPoint x: 685, endPoint y: 219, distance: 296.8
click at [685, 219] on div "This includes knowing when to ask for help when individuals can't find a soluti…" at bounding box center [654, 215] width 307 height 36
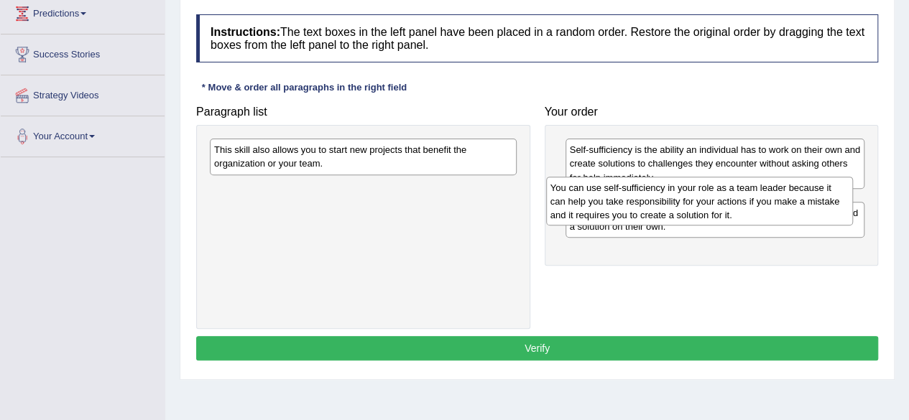
drag, startPoint x: 369, startPoint y: 206, endPoint x: 705, endPoint y: 206, distance: 336.2
click at [705, 206] on div "You can use self-sufficiency in your role as a team leader because it can help …" at bounding box center [699, 202] width 307 height 50
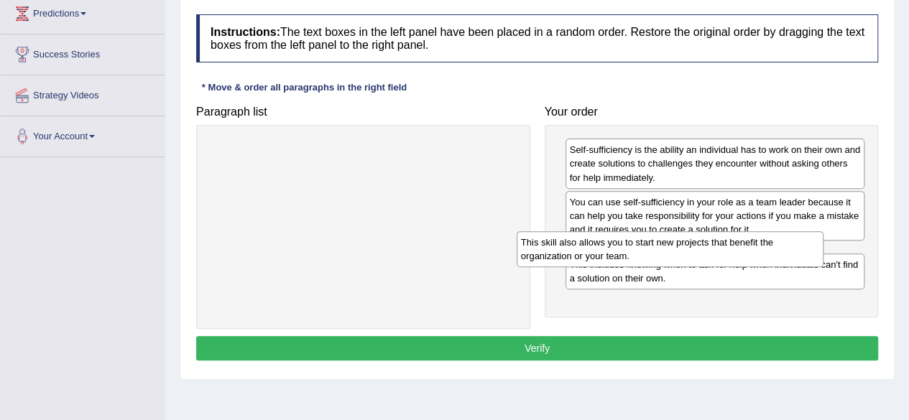
drag, startPoint x: 410, startPoint y: 152, endPoint x: 717, endPoint y: 245, distance: 320.4
click at [717, 245] on div "This skill also allows you to start new projects that benefit the organization …" at bounding box center [669, 249] width 307 height 36
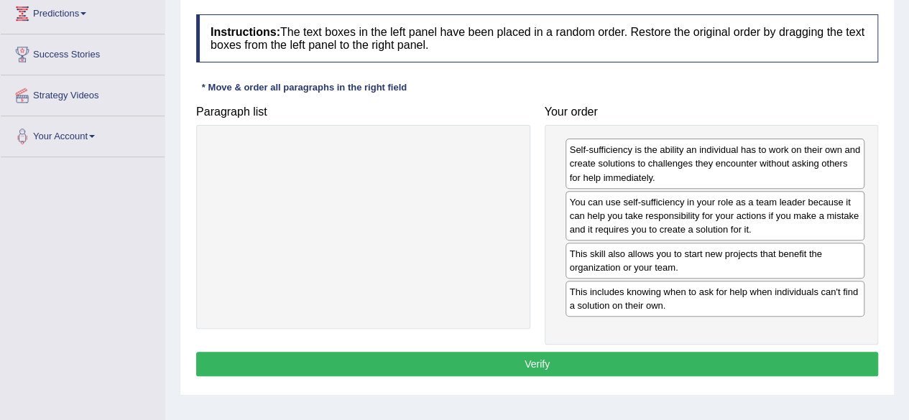
click at [630, 356] on button "Verify" at bounding box center [537, 364] width 682 height 24
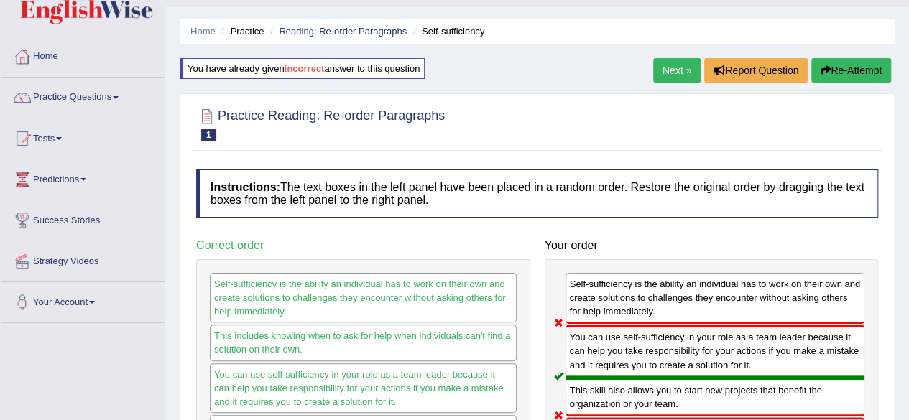
scroll to position [0, 0]
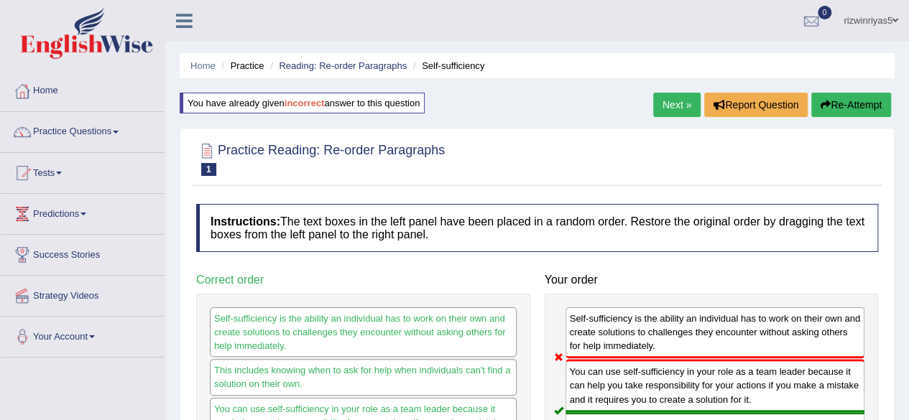
click at [859, 99] on button "Re-Attempt" at bounding box center [851, 105] width 80 height 24
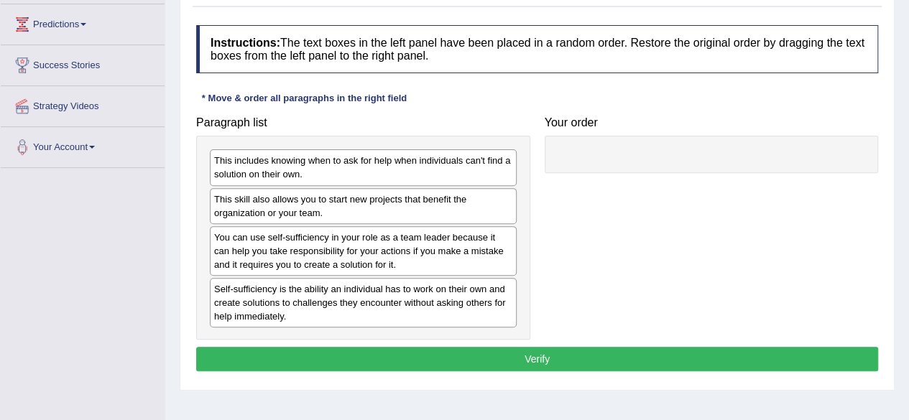
scroll to position [198, 0]
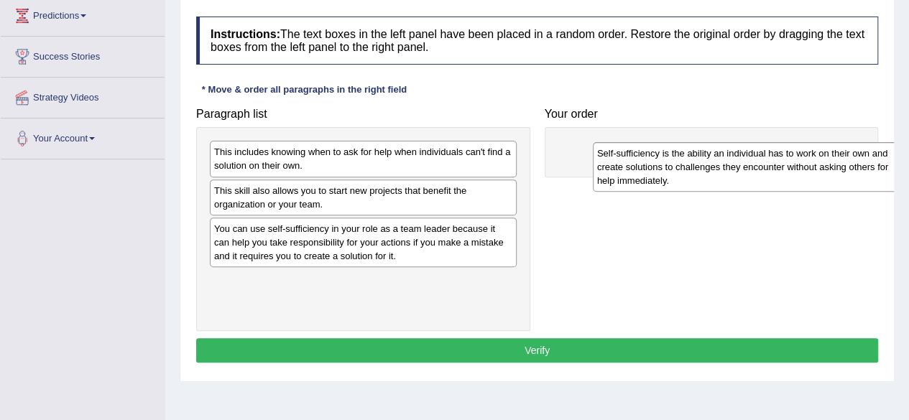
drag, startPoint x: 327, startPoint y: 281, endPoint x: 703, endPoint y: 154, distance: 396.4
click at [703, 154] on div "Self-sufficiency is the ability an individual has to work on their own and crea…" at bounding box center [746, 167] width 307 height 50
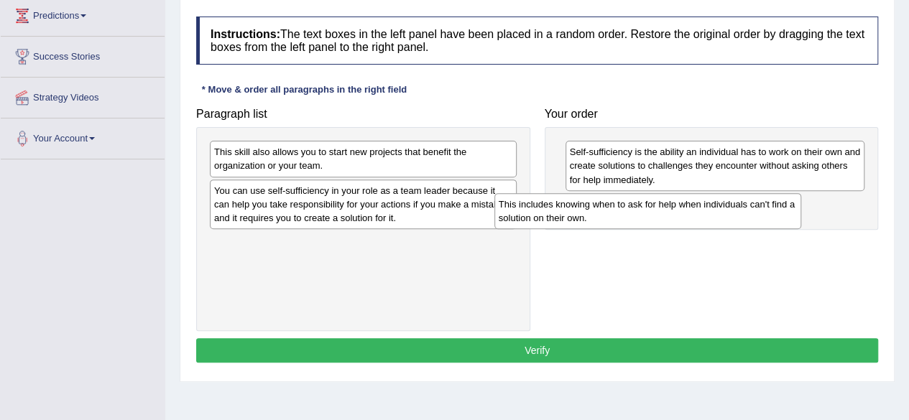
drag, startPoint x: 356, startPoint y: 170, endPoint x: 641, endPoint y: 219, distance: 288.8
click at [641, 219] on div "This includes knowing when to ask for help when individuals can't find a soluti…" at bounding box center [647, 211] width 307 height 36
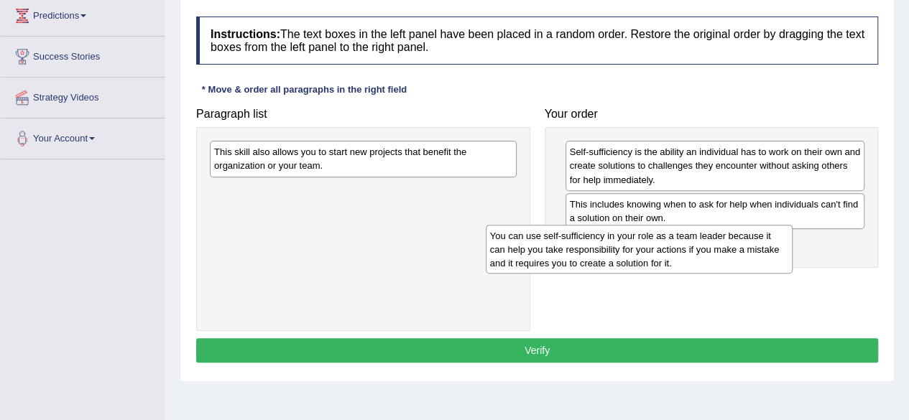
drag, startPoint x: 427, startPoint y: 205, endPoint x: 704, endPoint y: 252, distance: 281.2
click at [704, 252] on div "You can use self-sufficiency in your role as a team leader because it can help …" at bounding box center [639, 250] width 307 height 50
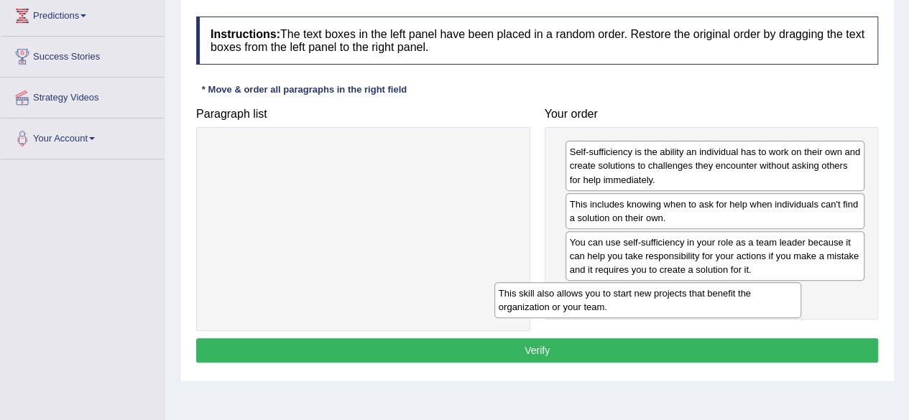
drag, startPoint x: 417, startPoint y: 156, endPoint x: 703, endPoint y: 297, distance: 318.7
click at [703, 297] on div "This skill also allows you to start new projects that benefit the organization …" at bounding box center [647, 300] width 307 height 36
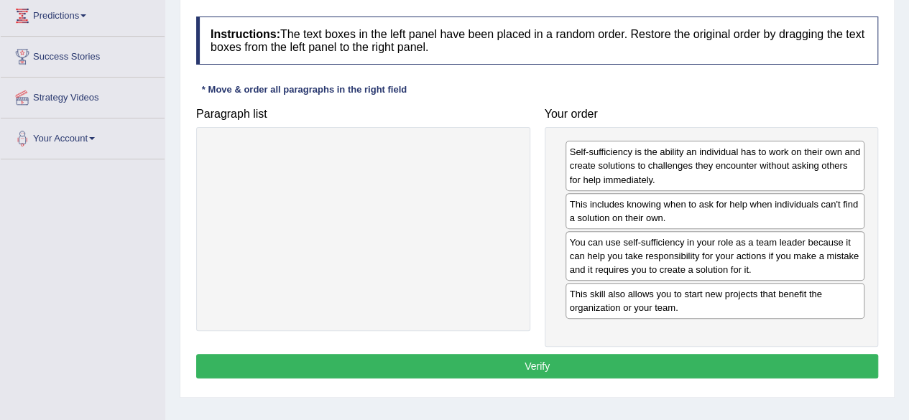
click at [671, 362] on button "Verify" at bounding box center [537, 366] width 682 height 24
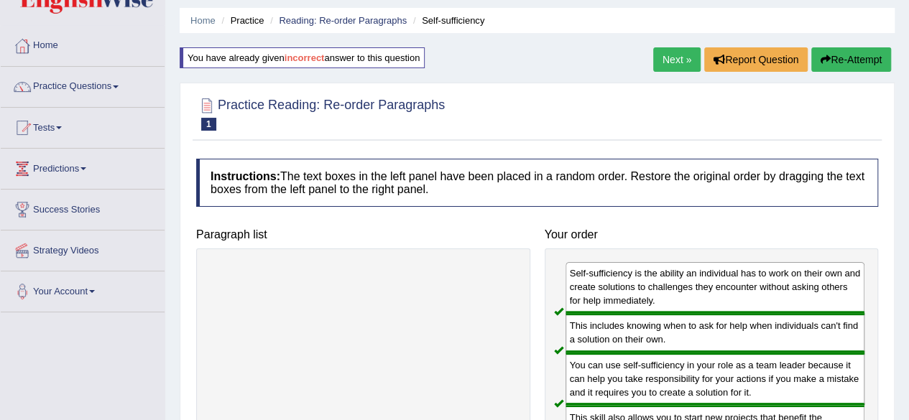
scroll to position [0, 0]
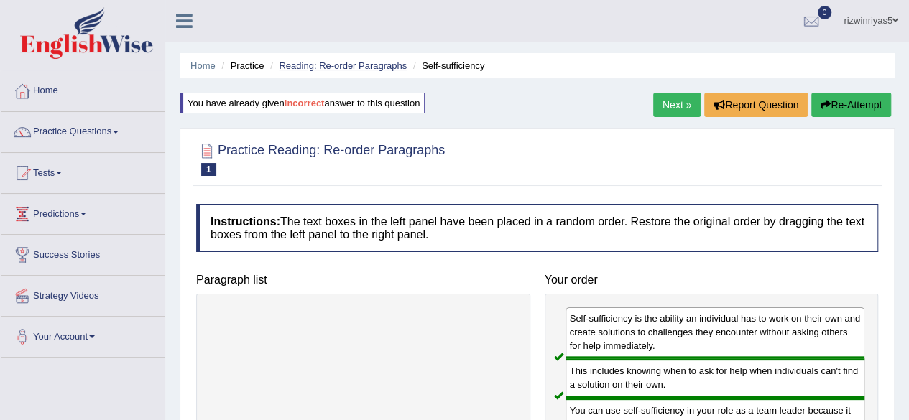
click at [351, 66] on link "Reading: Re-order Paragraphs" at bounding box center [343, 65] width 128 height 11
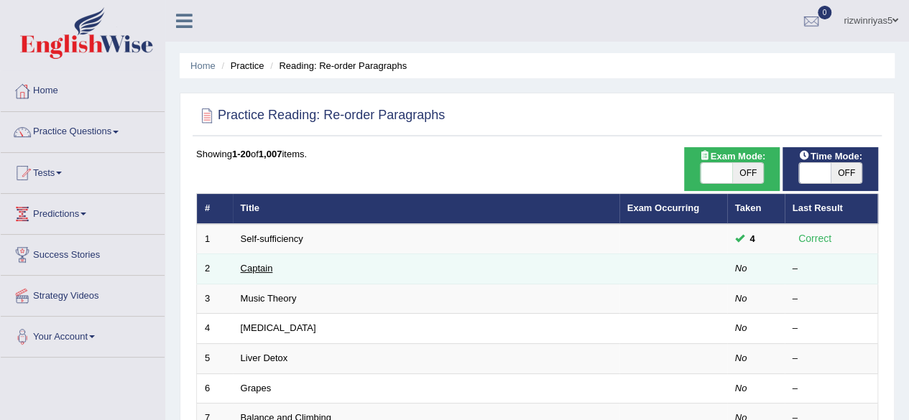
click at [265, 267] on link "Captain" at bounding box center [257, 268] width 32 height 11
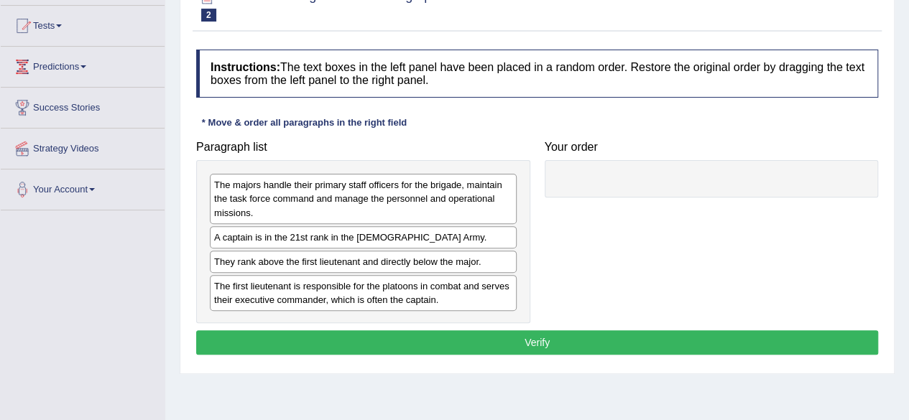
scroll to position [177, 0]
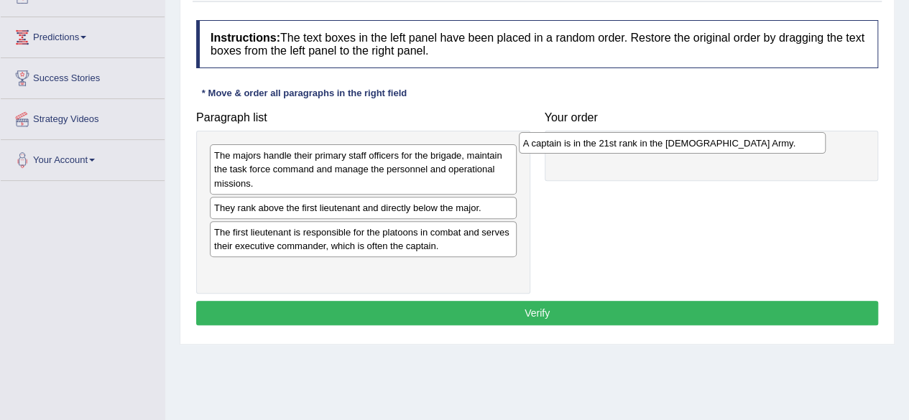
drag, startPoint x: 368, startPoint y: 212, endPoint x: 677, endPoint y: 149, distance: 316.0
click at [677, 149] on div "A captain is in the 21st rank in the US Army." at bounding box center [672, 143] width 307 height 22
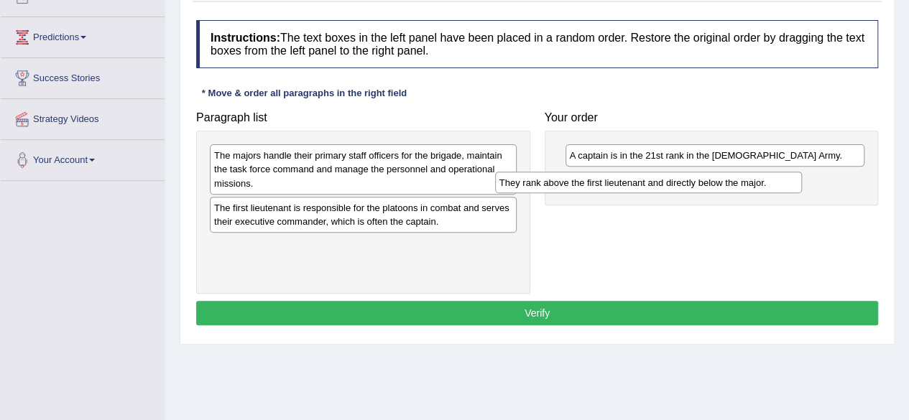
drag, startPoint x: 416, startPoint y: 213, endPoint x: 707, endPoint y: 187, distance: 292.0
click at [707, 187] on div "They rank above the first lieutenant and directly below the major." at bounding box center [648, 183] width 307 height 22
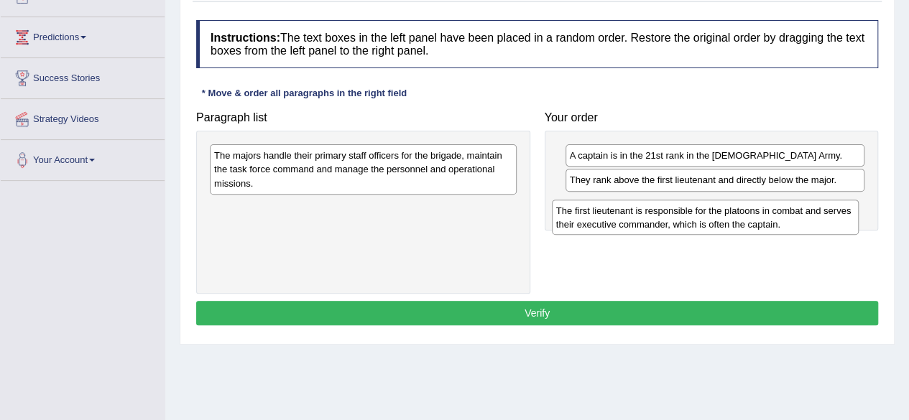
drag, startPoint x: 332, startPoint y: 221, endPoint x: 675, endPoint y: 225, distance: 342.7
click at [675, 225] on div "The first lieutenant is responsible for the platoons in combat and serves their…" at bounding box center [705, 218] width 307 height 36
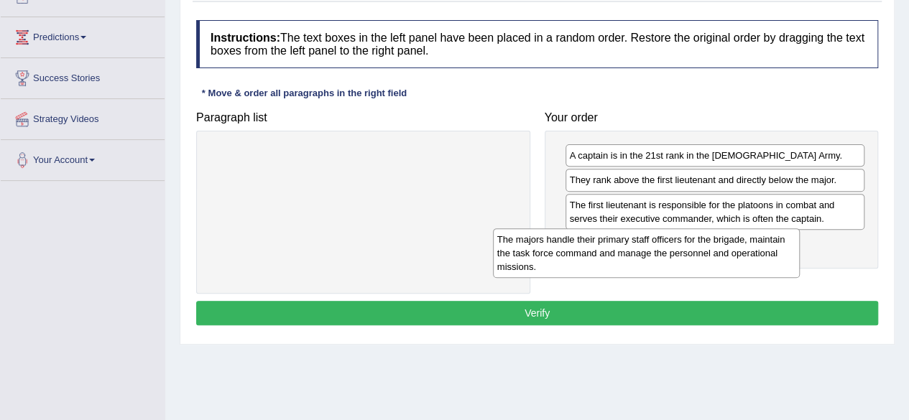
drag, startPoint x: 420, startPoint y: 185, endPoint x: 704, endPoint y: 268, distance: 296.4
click at [704, 268] on div "The majors handle their primary staff officers for the brigade, maintain the ta…" at bounding box center [646, 253] width 307 height 50
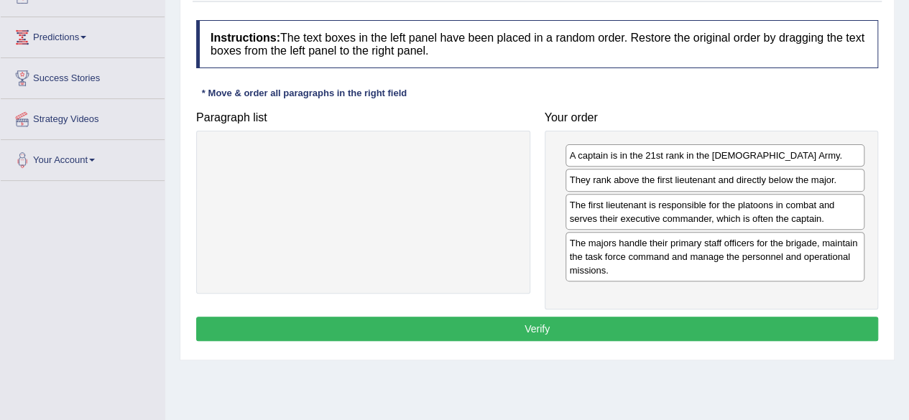
click at [690, 320] on button "Verify" at bounding box center [537, 329] width 682 height 24
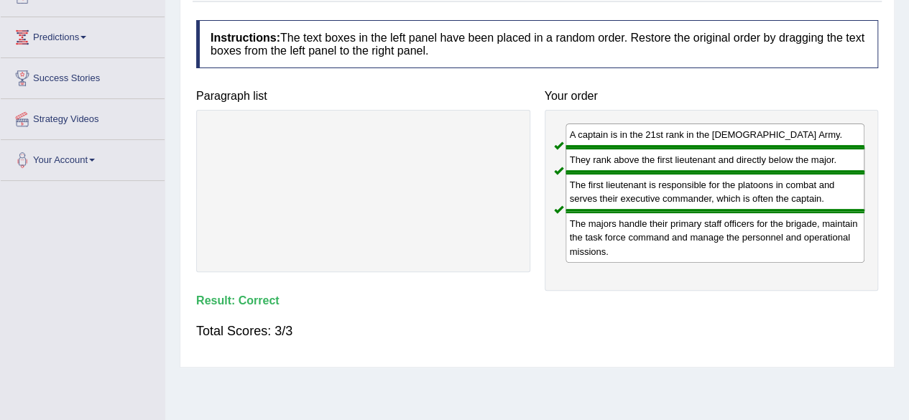
scroll to position [0, 0]
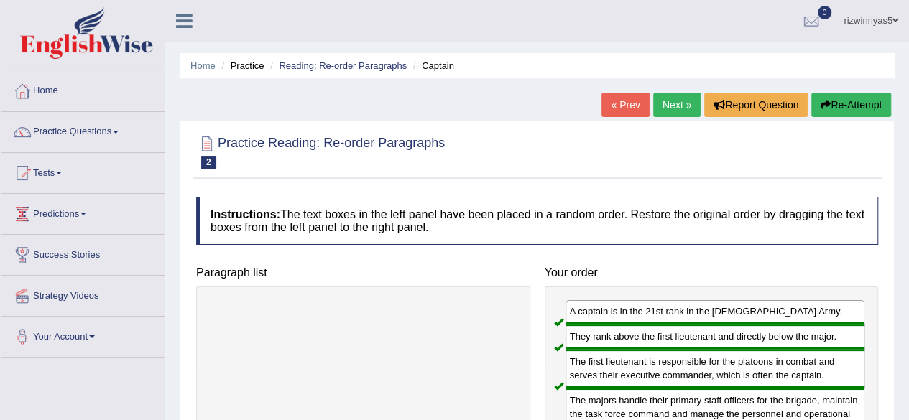
click at [658, 103] on link "Next »" at bounding box center [676, 105] width 47 height 24
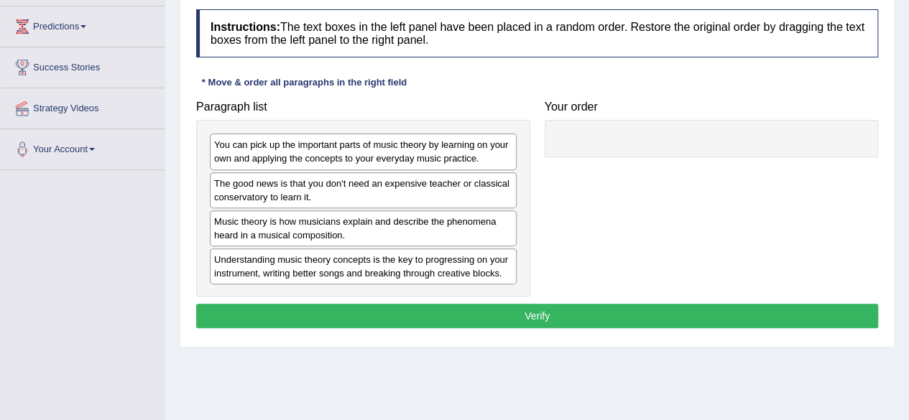
scroll to position [190, 0]
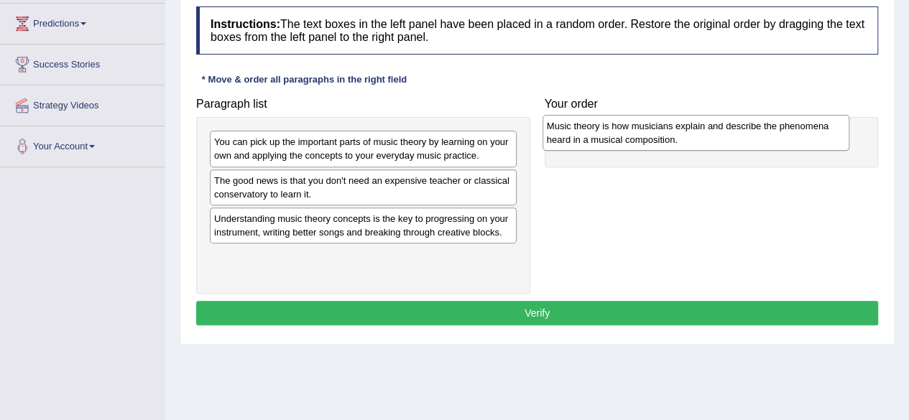
drag, startPoint x: 338, startPoint y: 228, endPoint x: 670, endPoint y: 137, distance: 344.9
click at [670, 137] on div "Music theory is how musicians explain and describe the phenomena heard in a mus…" at bounding box center [695, 133] width 307 height 36
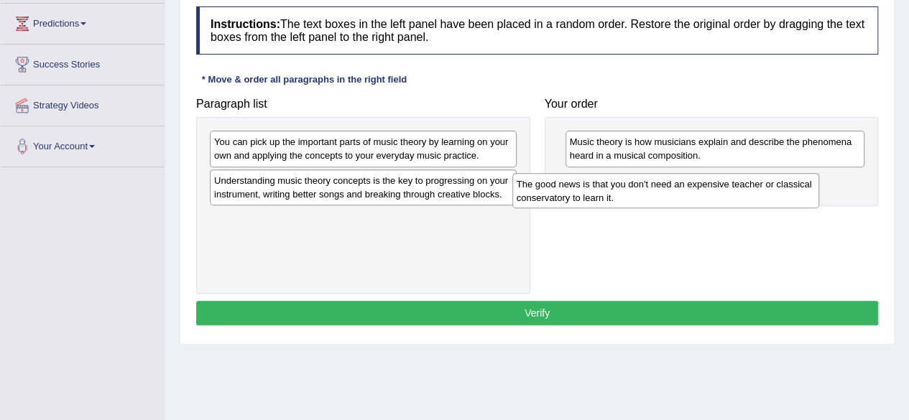
drag, startPoint x: 362, startPoint y: 187, endPoint x: 664, endPoint y: 193, distance: 302.5
click at [664, 193] on div "The good news is that you don't need an expensive teacher or classical conserva…" at bounding box center [665, 191] width 307 height 36
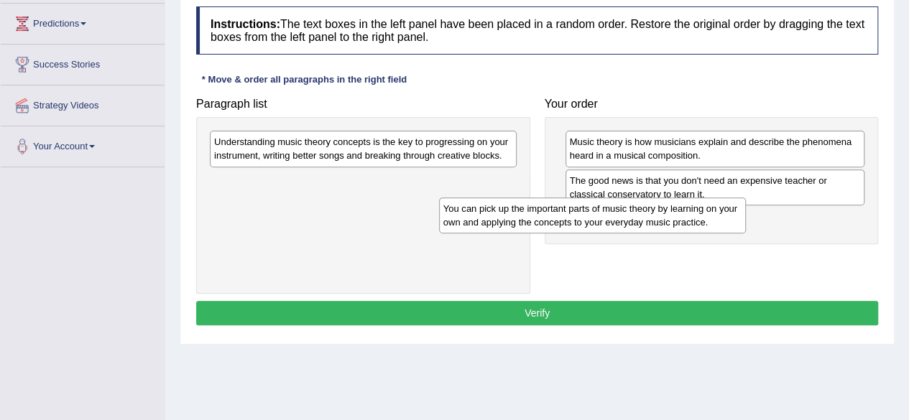
drag, startPoint x: 417, startPoint y: 165, endPoint x: 647, endPoint y: 232, distance: 240.3
click at [647, 232] on div "You can pick up the important parts of music theory by learning on your own and…" at bounding box center [592, 216] width 307 height 36
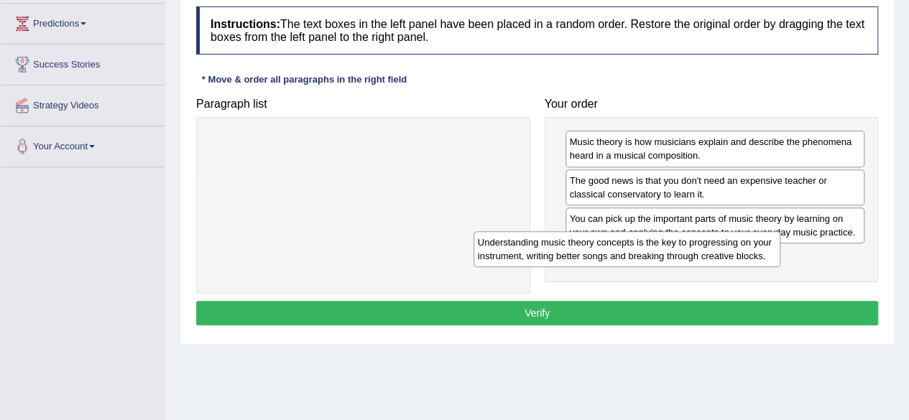
drag, startPoint x: 407, startPoint y: 149, endPoint x: 671, endPoint y: 249, distance: 282.6
click at [671, 249] on div "Understanding music theory concepts is the key to progressing on your instrumen…" at bounding box center [626, 249] width 307 height 36
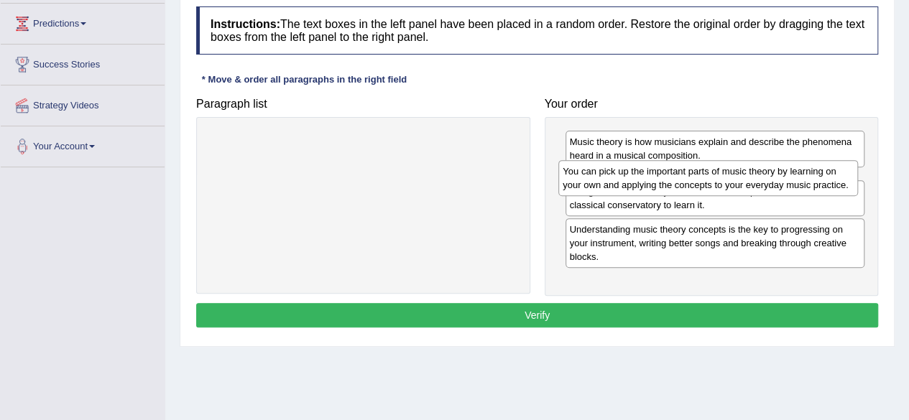
drag, startPoint x: 682, startPoint y: 229, endPoint x: 676, endPoint y: 183, distance: 46.4
click at [676, 183] on div "You can pick up the important parts of music theory by learning on your own and…" at bounding box center [708, 178] width 300 height 36
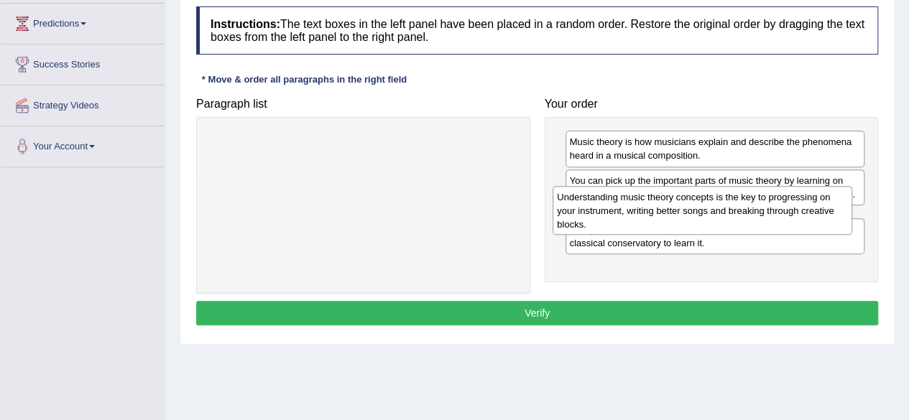
drag, startPoint x: 689, startPoint y: 278, endPoint x: 677, endPoint y: 220, distance: 59.5
click at [677, 220] on div "Understanding music theory concepts is the key to progressing on your instrumen…" at bounding box center [702, 211] width 300 height 50
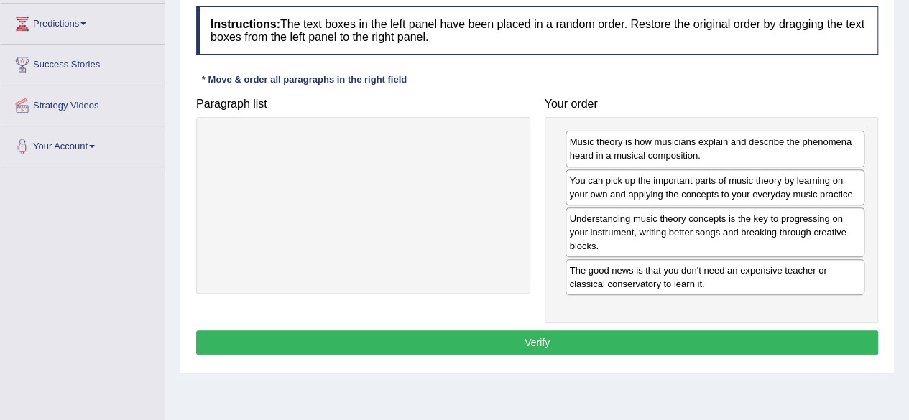
click at [708, 330] on button "Verify" at bounding box center [537, 342] width 682 height 24
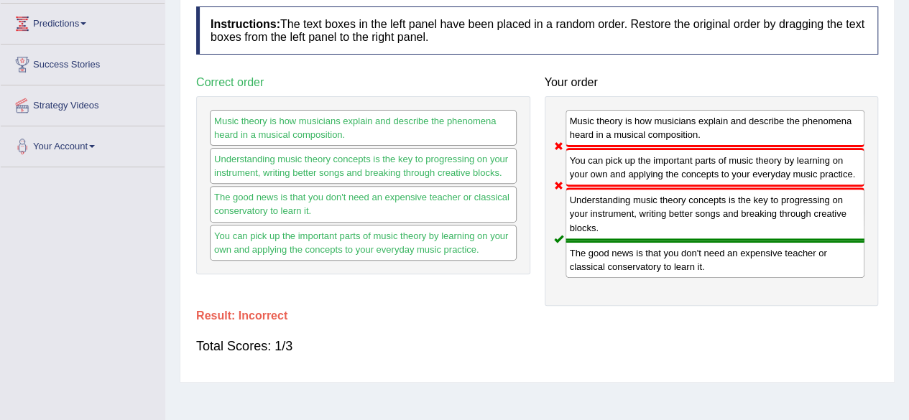
scroll to position [0, 0]
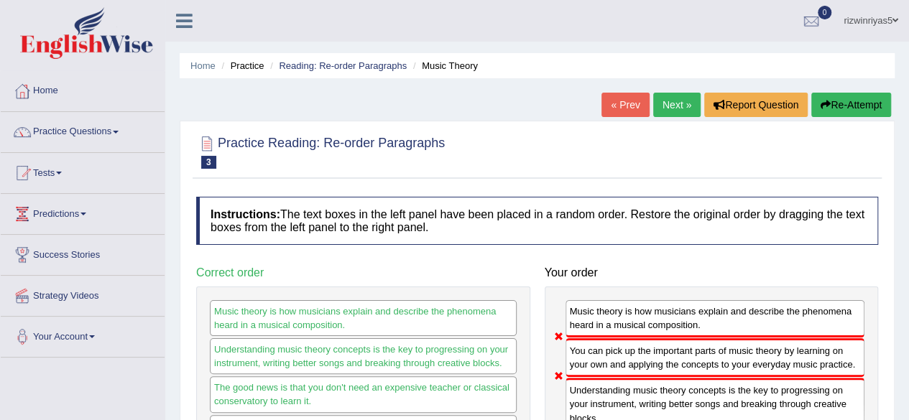
click at [854, 106] on button "Re-Attempt" at bounding box center [851, 105] width 80 height 24
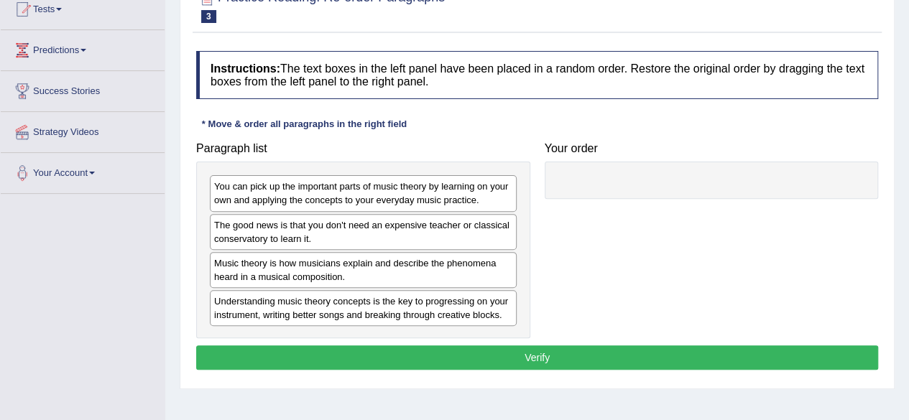
scroll to position [193, 0]
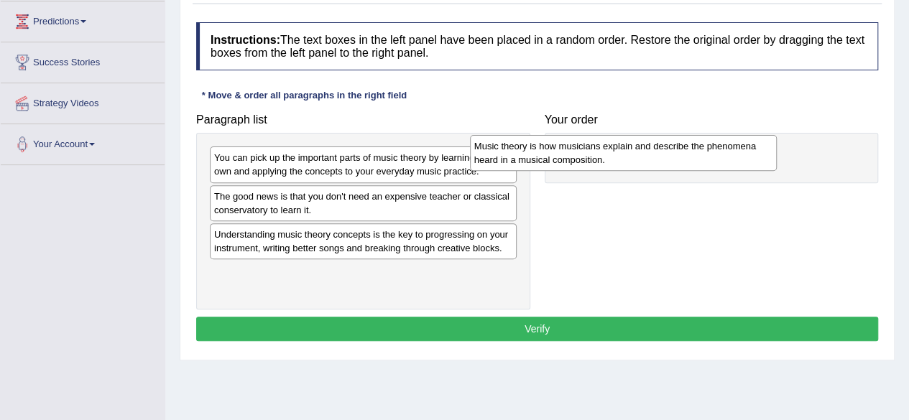
drag, startPoint x: 420, startPoint y: 244, endPoint x: 680, endPoint y: 157, distance: 274.2
click at [680, 157] on div "Music theory is how musicians explain and describe the phenomena heard in a mus…" at bounding box center [623, 153] width 307 height 36
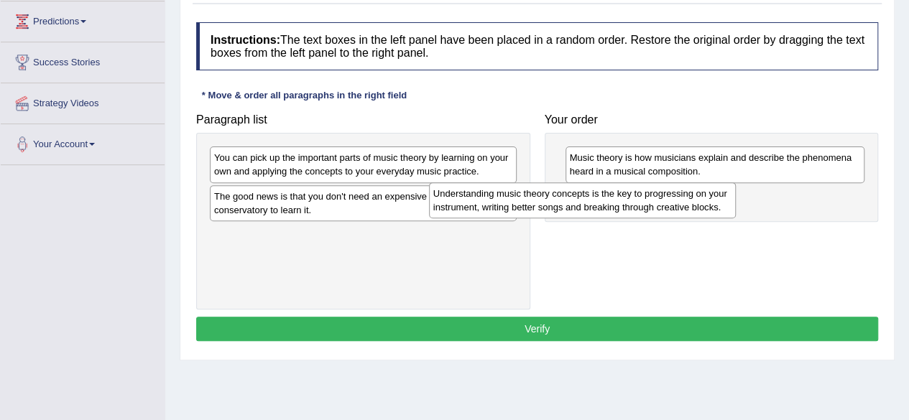
drag, startPoint x: 427, startPoint y: 242, endPoint x: 647, endPoint y: 203, distance: 223.2
click at [647, 203] on div "Understanding music theory concepts is the key to progressing on your instrumen…" at bounding box center [582, 200] width 307 height 36
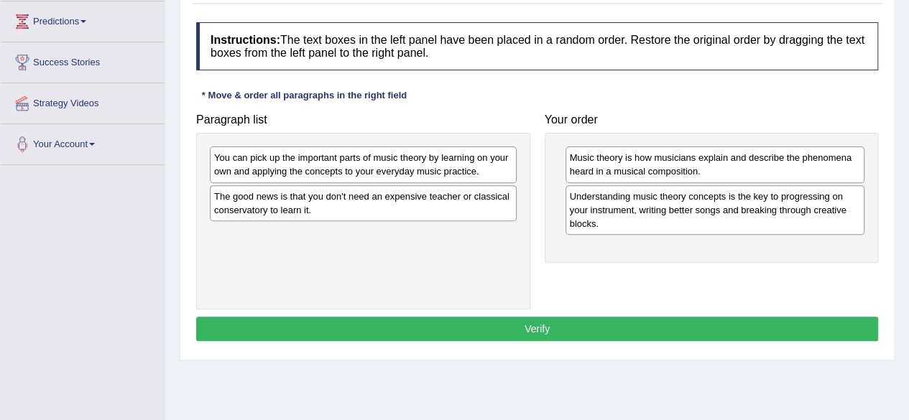
click at [418, 208] on div "The good news is that you don't need an expensive teacher or classical conserva…" at bounding box center [363, 203] width 307 height 36
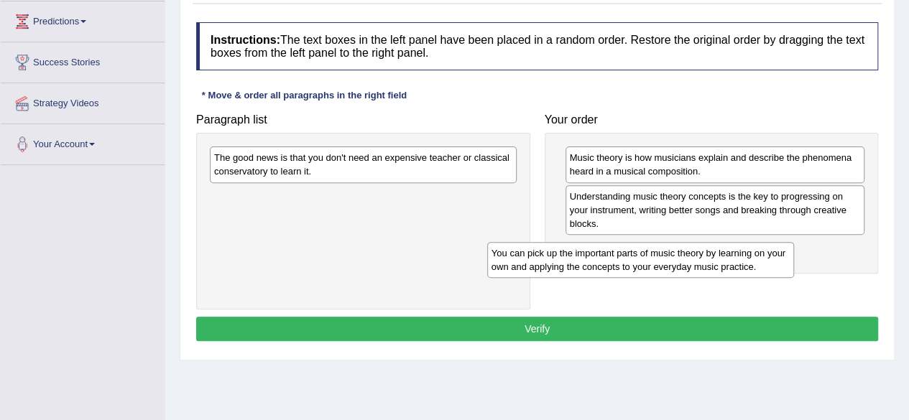
drag, startPoint x: 402, startPoint y: 152, endPoint x: 679, endPoint y: 247, distance: 293.3
click at [679, 247] on div "You can pick up the important parts of music theory by learning on your own and…" at bounding box center [640, 260] width 307 height 36
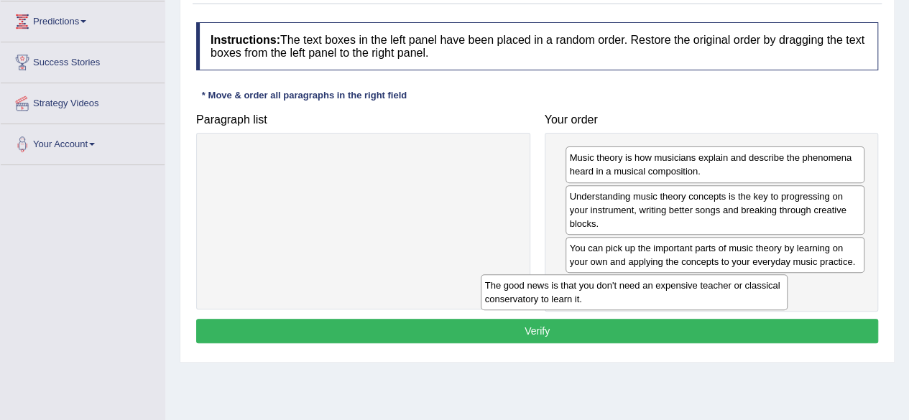
drag, startPoint x: 456, startPoint y: 159, endPoint x: 727, endPoint y: 287, distance: 299.5
click at [727, 287] on div "The good news is that you don't need an expensive teacher or classical conserva…" at bounding box center [634, 292] width 307 height 36
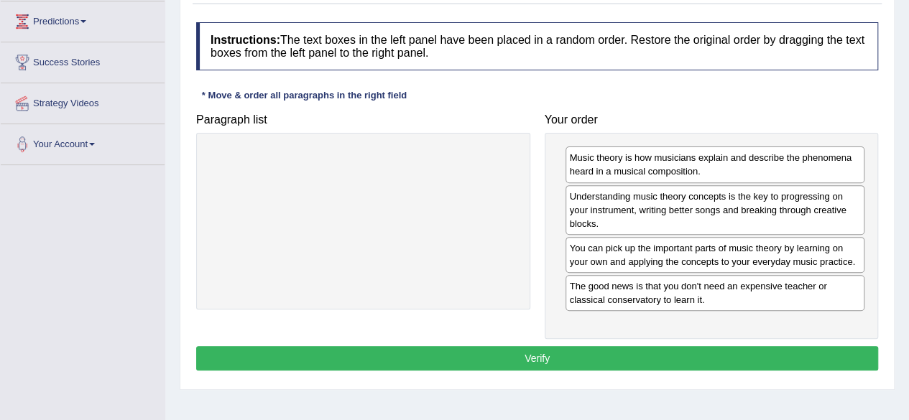
click at [682, 348] on button "Verify" at bounding box center [537, 358] width 682 height 24
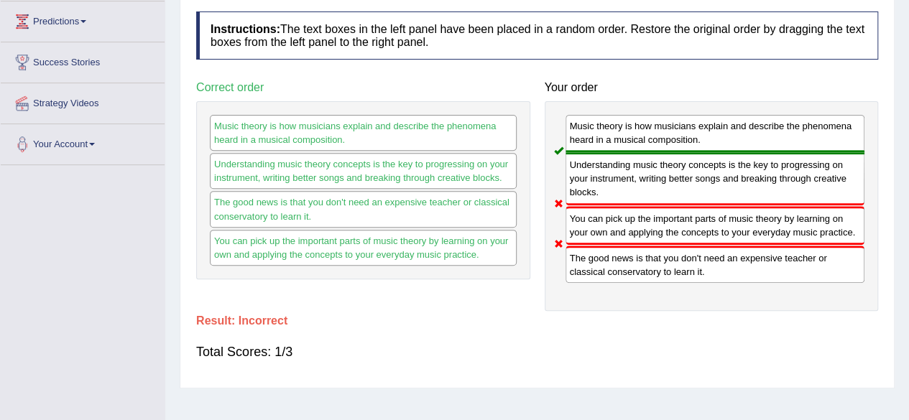
drag, startPoint x: 480, startPoint y: 140, endPoint x: 703, endPoint y: 161, distance: 223.7
click at [703, 161] on div "Paragraph list Correct order Music theory is how musicians explain and describe…" at bounding box center [537, 192] width 696 height 237
drag, startPoint x: 659, startPoint y: 144, endPoint x: 499, endPoint y: 126, distance: 161.2
click at [499, 126] on div "Paragraph list Correct order Music theory is how musicians explain and describe…" at bounding box center [537, 192] width 696 height 237
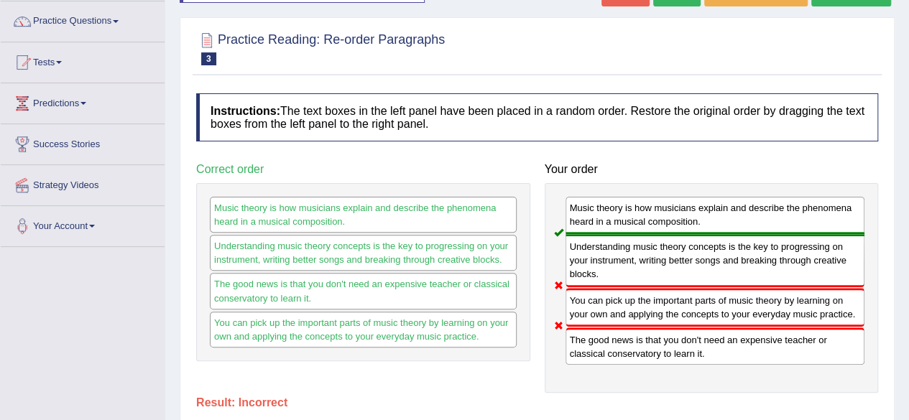
scroll to position [45, 0]
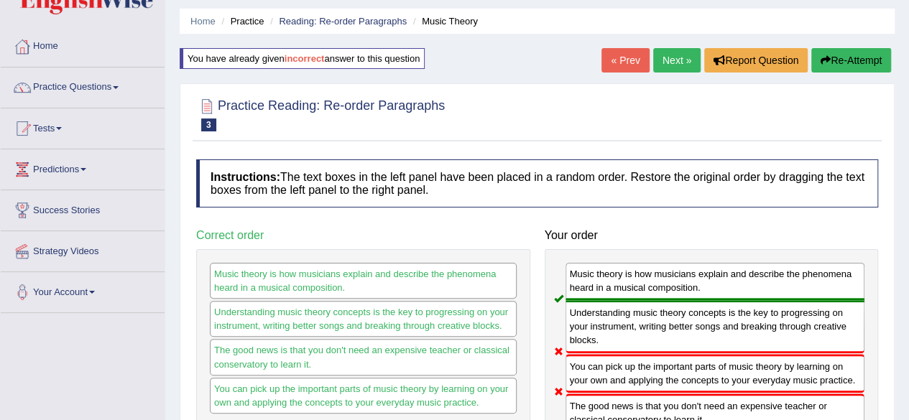
click at [835, 67] on button "Re-Attempt" at bounding box center [851, 60] width 80 height 24
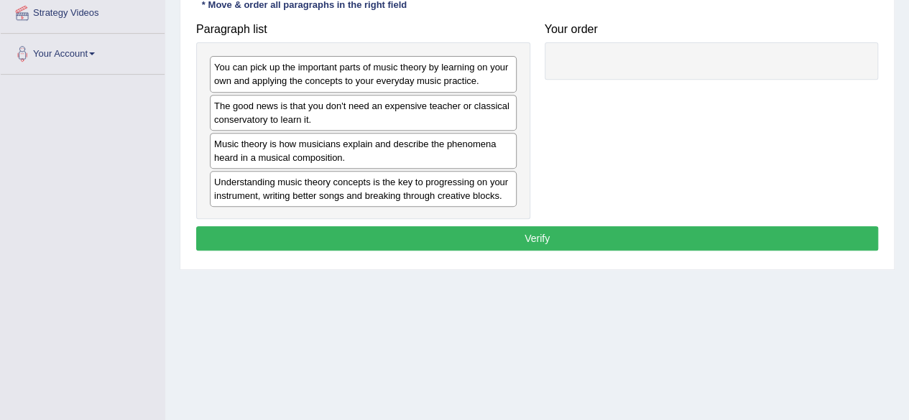
click at [593, 68] on div at bounding box center [712, 60] width 334 height 37
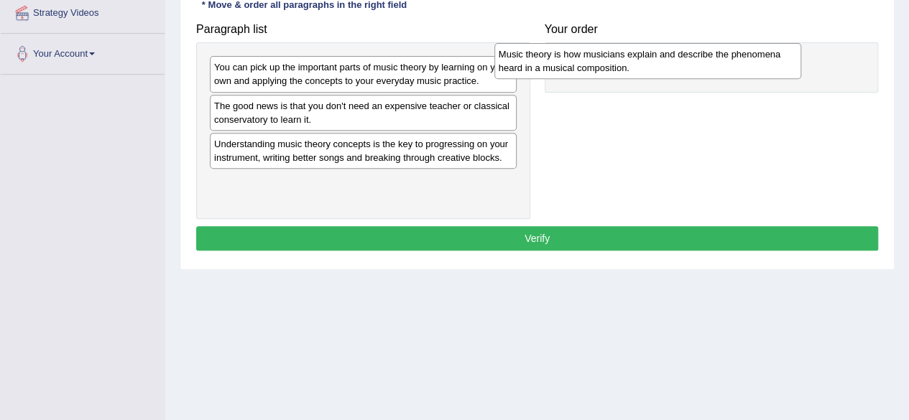
drag, startPoint x: 395, startPoint y: 144, endPoint x: 684, endPoint y: 55, distance: 302.0
click at [684, 55] on div "Music theory is how musicians explain and describe the phenomena heard in a mus…" at bounding box center [647, 61] width 307 height 36
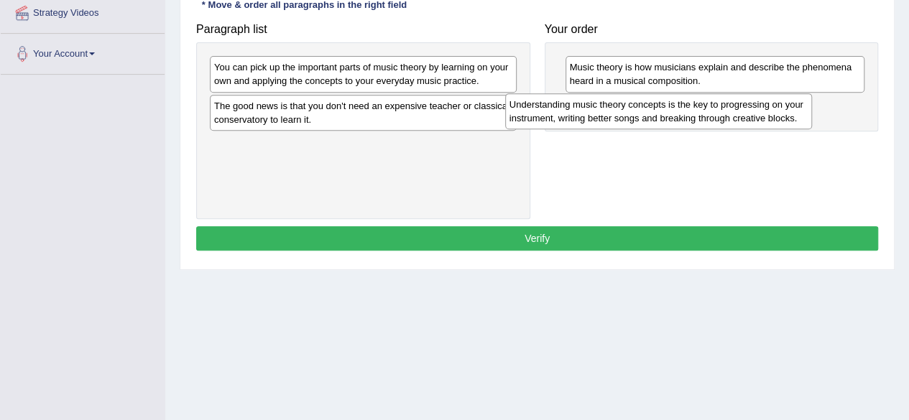
drag, startPoint x: 412, startPoint y: 150, endPoint x: 708, endPoint y: 111, distance: 299.2
click at [708, 111] on div "Understanding music theory concepts is the key to progressing on your instrumen…" at bounding box center [658, 111] width 307 height 36
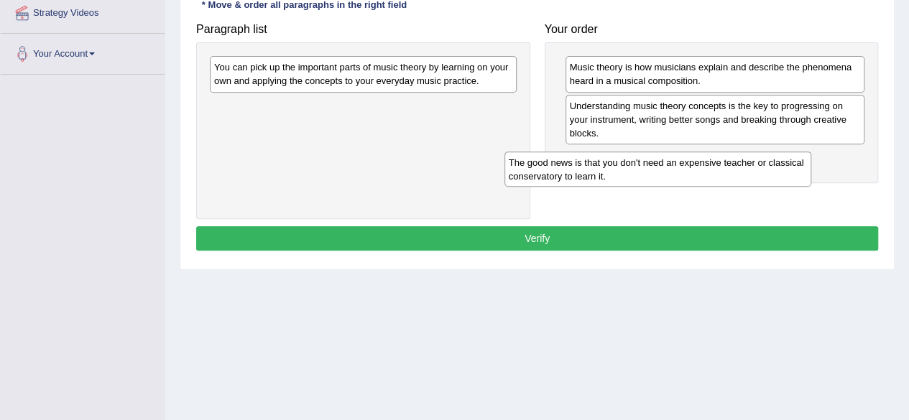
drag, startPoint x: 411, startPoint y: 116, endPoint x: 706, endPoint y: 172, distance: 300.6
click at [706, 172] on div "The good news is that you don't need an expensive teacher or classical conserva…" at bounding box center [657, 170] width 307 height 36
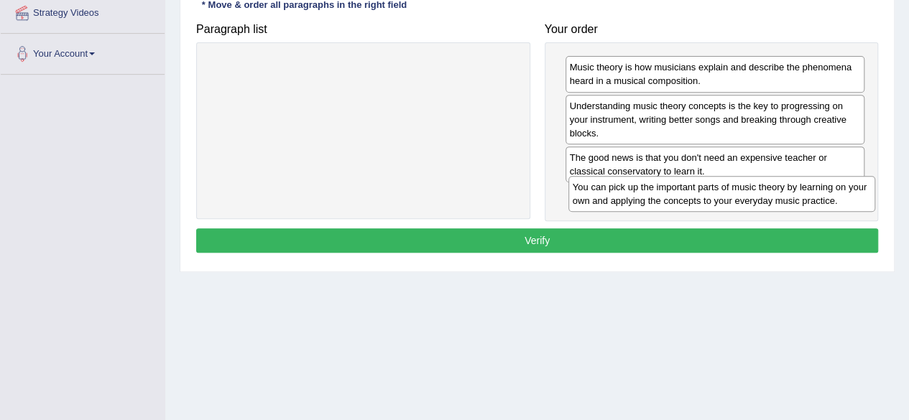
drag, startPoint x: 414, startPoint y: 74, endPoint x: 772, endPoint y: 195, distance: 377.5
click at [772, 195] on div "You can pick up the important parts of music theory by learning on your own and…" at bounding box center [721, 194] width 307 height 36
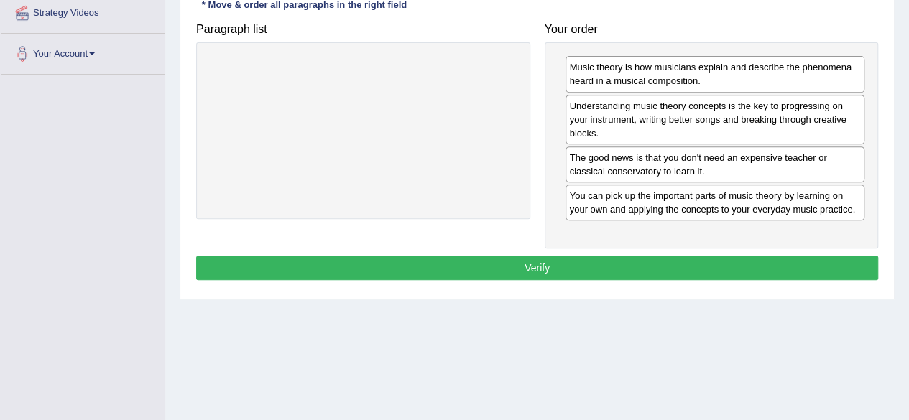
click at [699, 263] on button "Verify" at bounding box center [537, 268] width 682 height 24
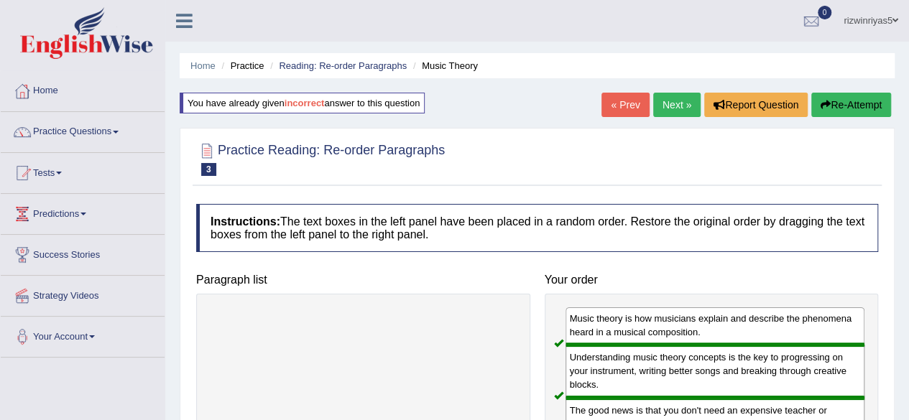
click at [685, 108] on link "Next »" at bounding box center [676, 105] width 47 height 24
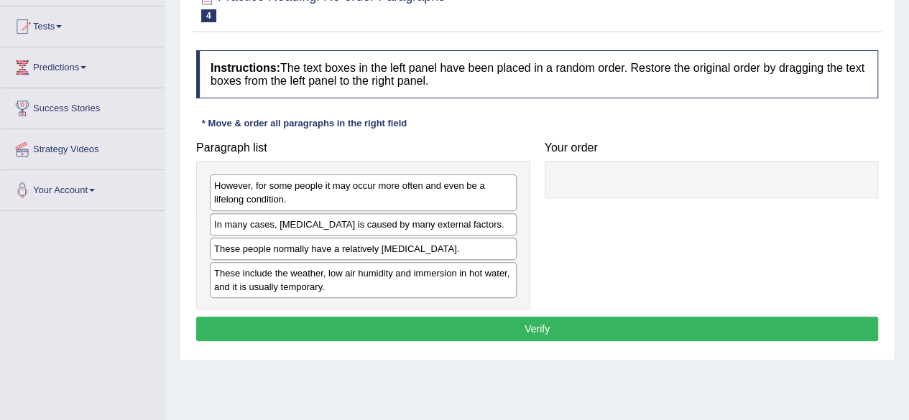
scroll to position [152, 0]
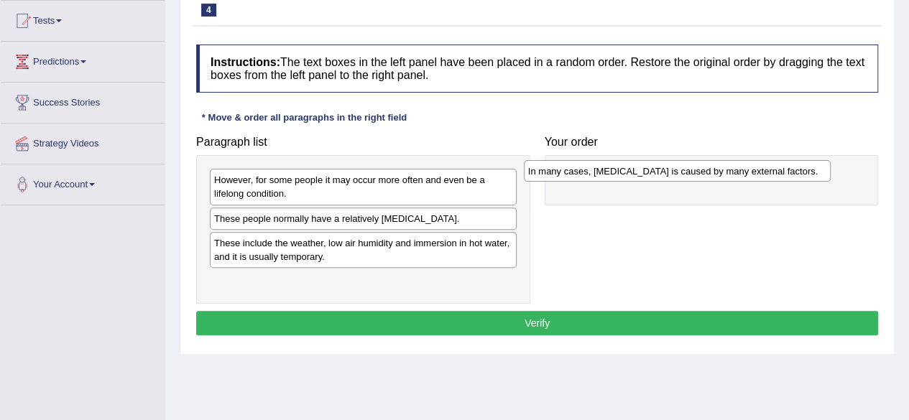
drag, startPoint x: 377, startPoint y: 219, endPoint x: 691, endPoint y: 172, distance: 317.4
click at [691, 172] on div "In many cases, dry skin is caused by many external factors." at bounding box center [677, 171] width 307 height 22
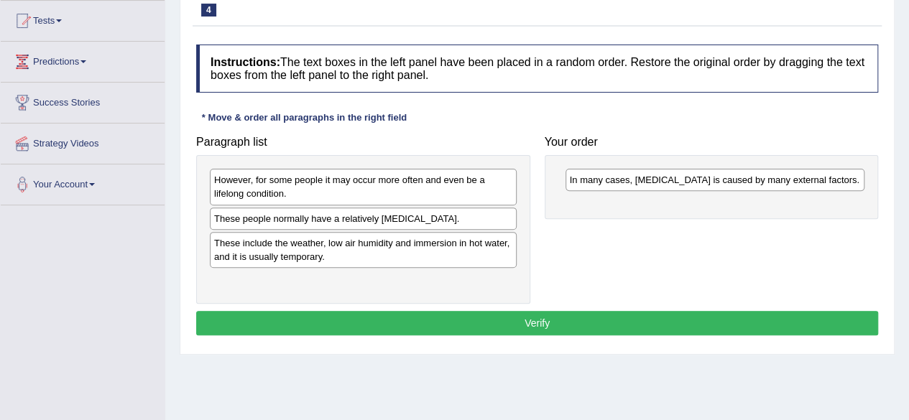
click at [694, 244] on div "Paragraph list However, for some people it may occur more often and even be a l…" at bounding box center [537, 217] width 696 height 176
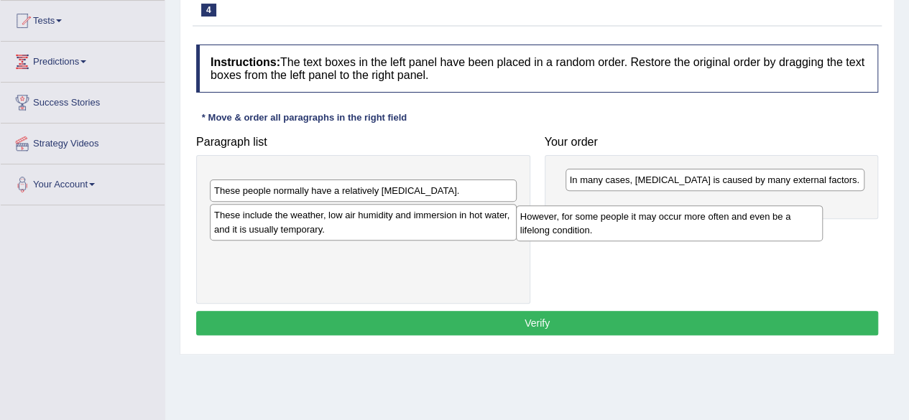
drag, startPoint x: 404, startPoint y: 194, endPoint x: 728, endPoint y: 221, distance: 325.1
click at [728, 221] on div "However, for some people it may occur more often and even be a lifelong conditi…" at bounding box center [669, 223] width 307 height 36
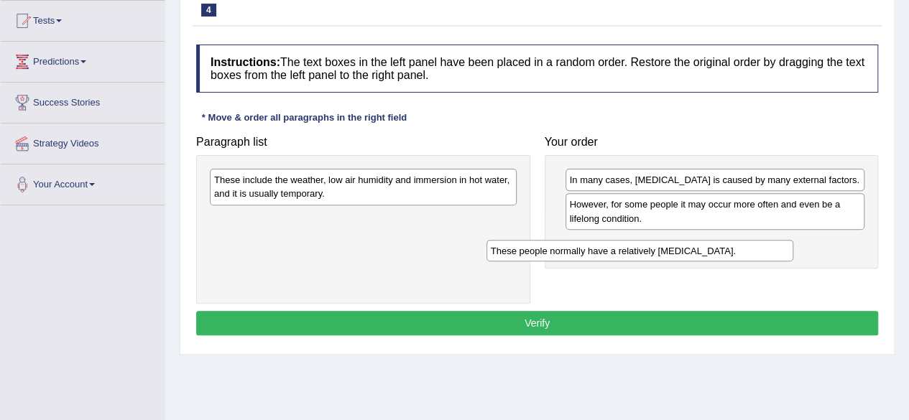
drag, startPoint x: 440, startPoint y: 184, endPoint x: 716, endPoint y: 255, distance: 285.6
click at [716, 255] on div "These people normally have a relatively sensitive skin." at bounding box center [639, 251] width 307 height 22
drag, startPoint x: 473, startPoint y: 204, endPoint x: 590, endPoint y: 262, distance: 130.8
click at [590, 262] on div "Paragraph list These include the weather, low air humidity and immersion in hot…" at bounding box center [537, 217] width 696 height 176
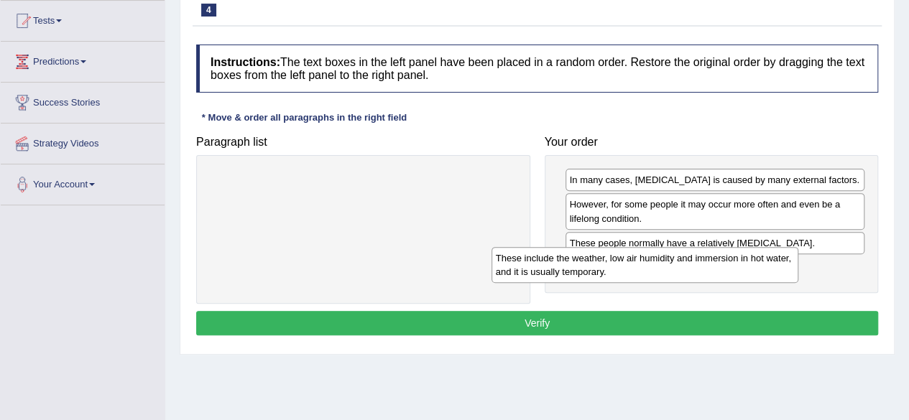
drag, startPoint x: 444, startPoint y: 177, endPoint x: 730, endPoint y: 259, distance: 297.4
click at [730, 259] on div "These include the weather, low air humidity and immersion in hot water, and it …" at bounding box center [644, 265] width 307 height 36
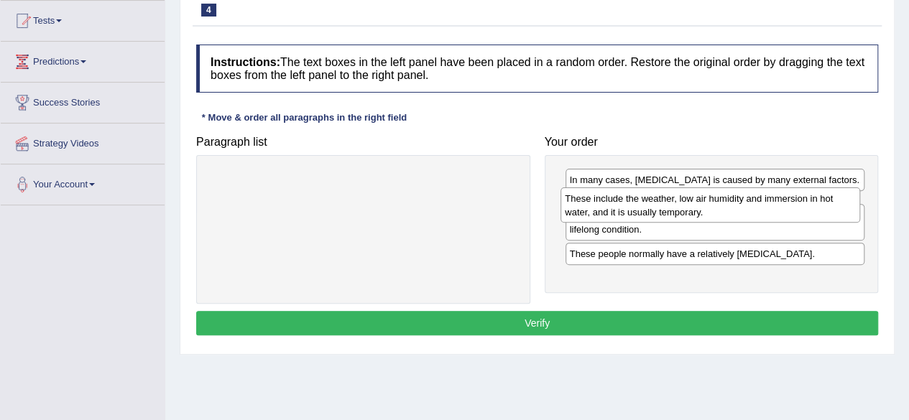
drag, startPoint x: 731, startPoint y: 277, endPoint x: 727, endPoint y: 209, distance: 67.7
click at [727, 209] on div "These include the weather, low air humidity and immersion in hot water, and it …" at bounding box center [710, 205] width 300 height 36
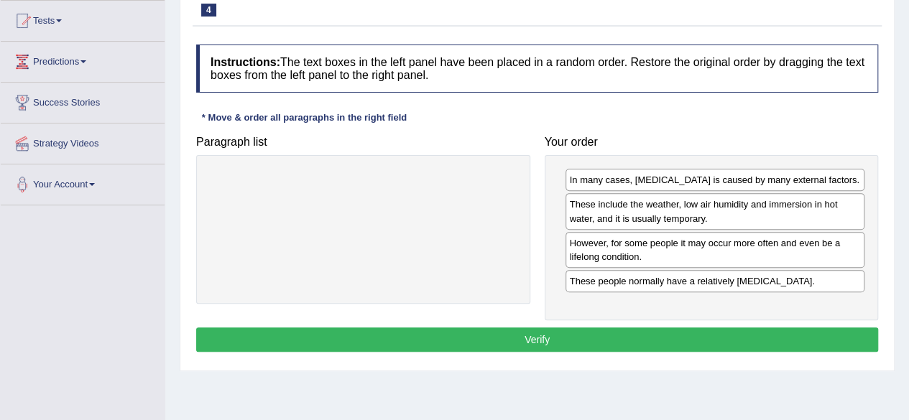
click at [738, 332] on button "Verify" at bounding box center [537, 340] width 682 height 24
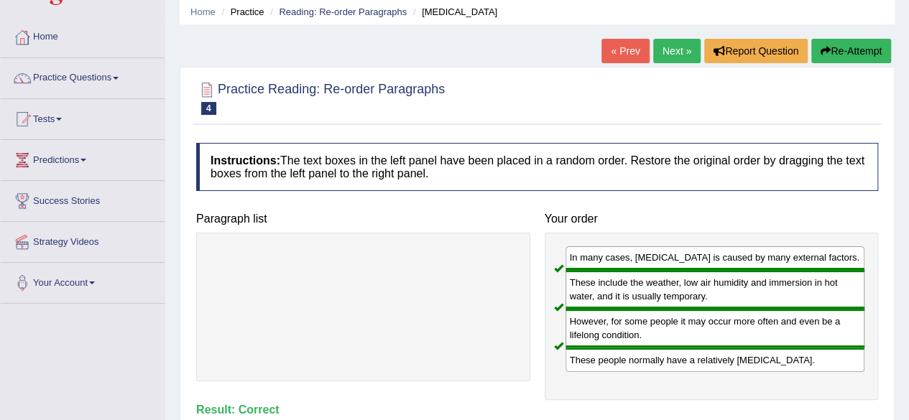
scroll to position [0, 0]
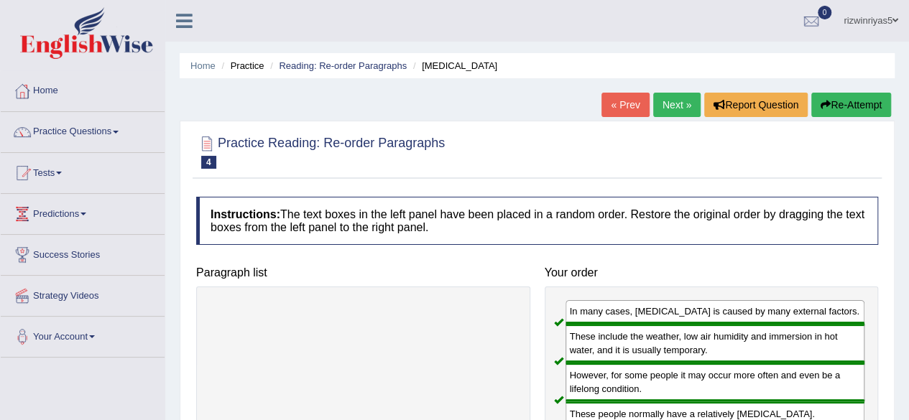
click at [680, 97] on link "Next »" at bounding box center [676, 105] width 47 height 24
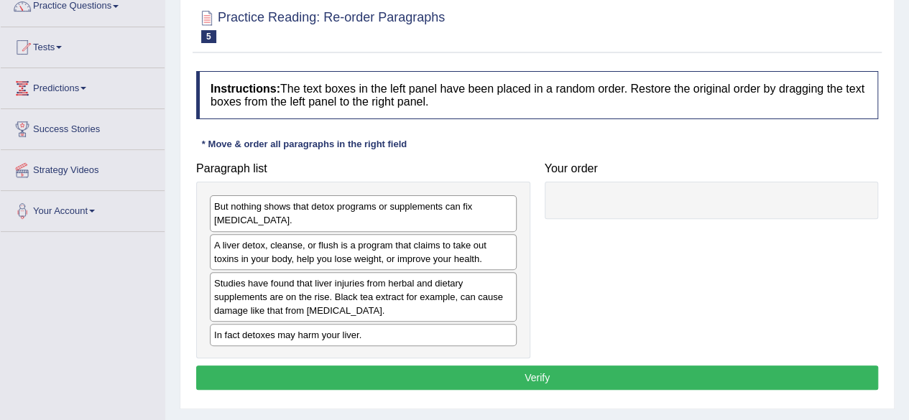
scroll to position [141, 0]
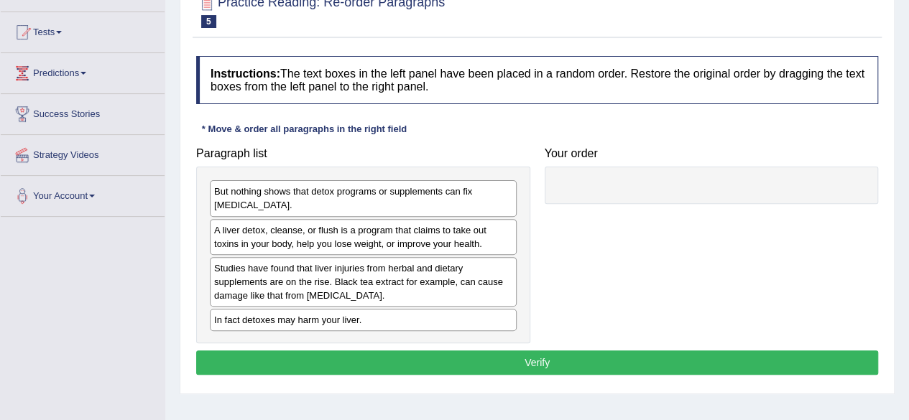
drag, startPoint x: 0, startPoint y: 0, endPoint x: 919, endPoint y: 166, distance: 933.6
click at [909, 166] on html "Toggle navigation Home Practice Questions Speaking Practice Read Aloud Repeat S…" at bounding box center [454, 69] width 909 height 420
click at [353, 320] on div "In fact detoxes may harm your liver." at bounding box center [363, 320] width 307 height 22
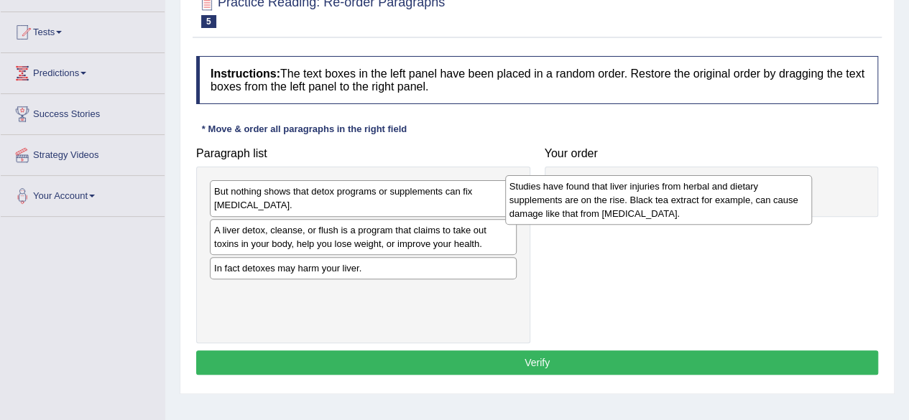
drag, startPoint x: 386, startPoint y: 279, endPoint x: 681, endPoint y: 198, distance: 306.2
click at [681, 198] on div "Studies have found that liver injuries from herbal and dietary supplements are …" at bounding box center [658, 200] width 307 height 50
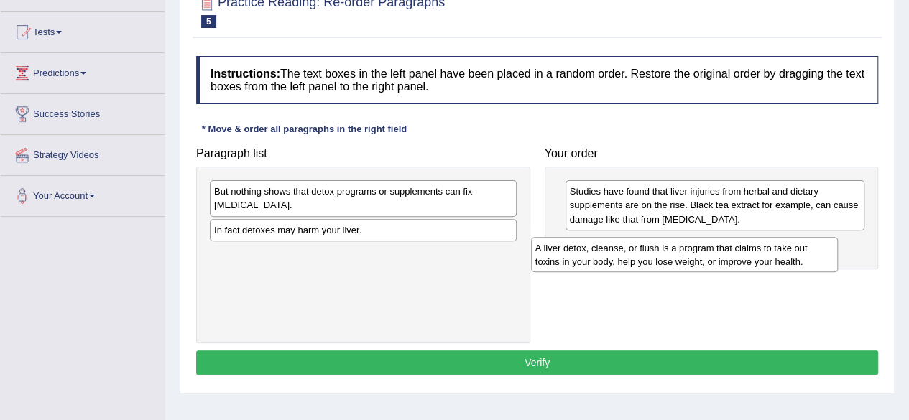
drag, startPoint x: 384, startPoint y: 232, endPoint x: 705, endPoint y: 250, distance: 321.6
click at [705, 250] on div "A liver detox, cleanse, or flush is a program that claims to take out toxins in…" at bounding box center [684, 255] width 307 height 36
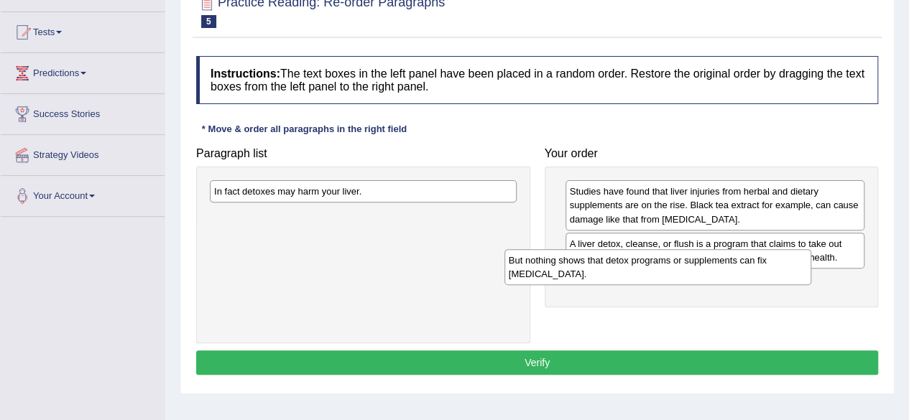
drag, startPoint x: 445, startPoint y: 198, endPoint x: 751, endPoint y: 285, distance: 318.1
click at [751, 285] on div "But nothing shows that detox programs or supplements can fix [MEDICAL_DATA]." at bounding box center [657, 267] width 307 height 36
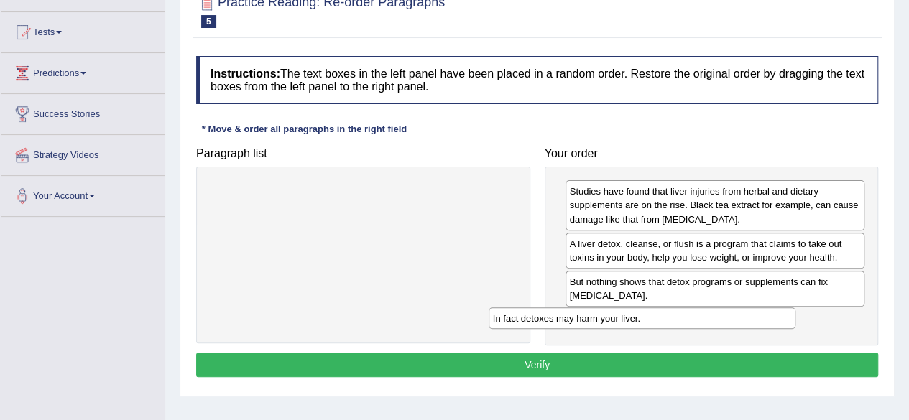
drag, startPoint x: 414, startPoint y: 188, endPoint x: 693, endPoint y: 315, distance: 306.4
click at [693, 315] on div "In fact detoxes may harm your liver." at bounding box center [641, 318] width 307 height 22
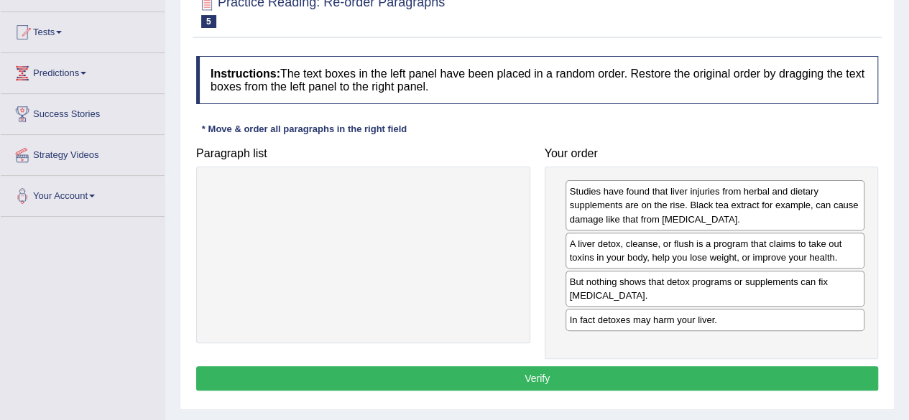
click at [649, 367] on button "Verify" at bounding box center [537, 378] width 682 height 24
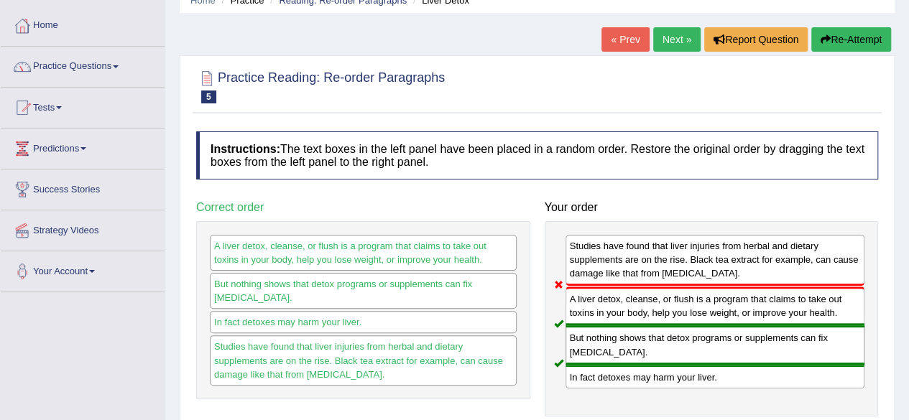
scroll to position [57, 0]
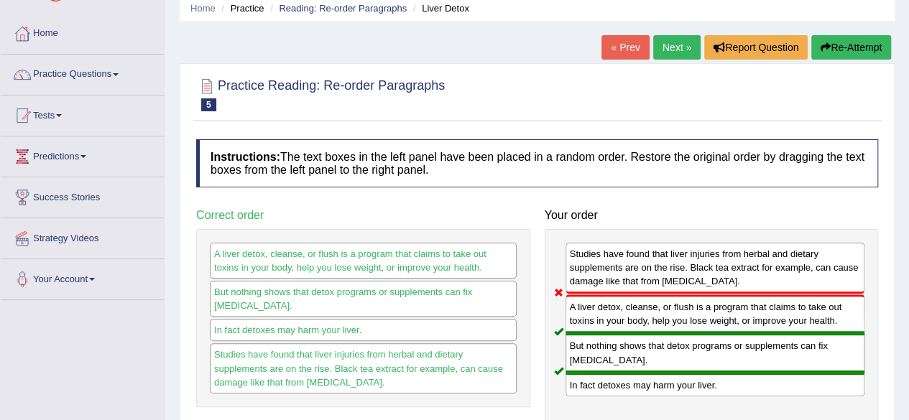
click at [850, 48] on button "Re-Attempt" at bounding box center [851, 47] width 80 height 24
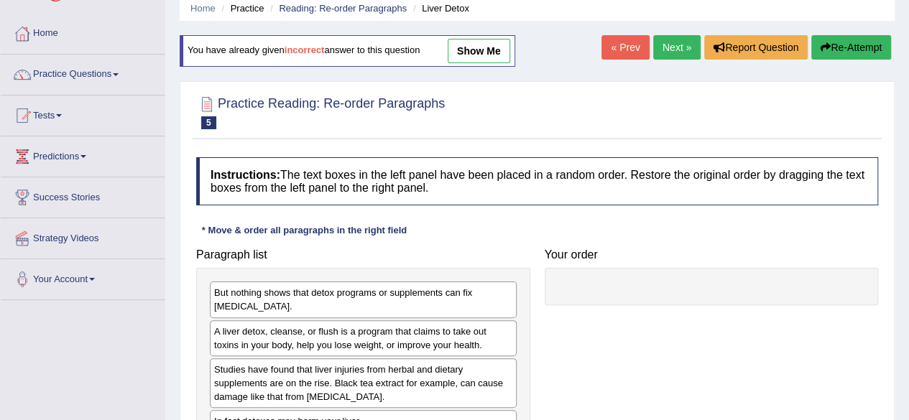
scroll to position [144, 0]
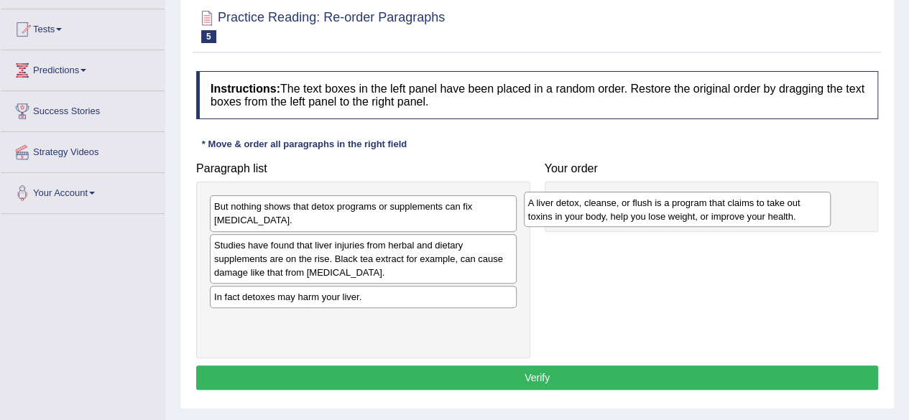
drag, startPoint x: 407, startPoint y: 249, endPoint x: 730, endPoint y: 207, distance: 326.0
click at [730, 207] on div "A liver detox, cleanse, or flush is a program that claims to take out toxins in…" at bounding box center [677, 210] width 307 height 36
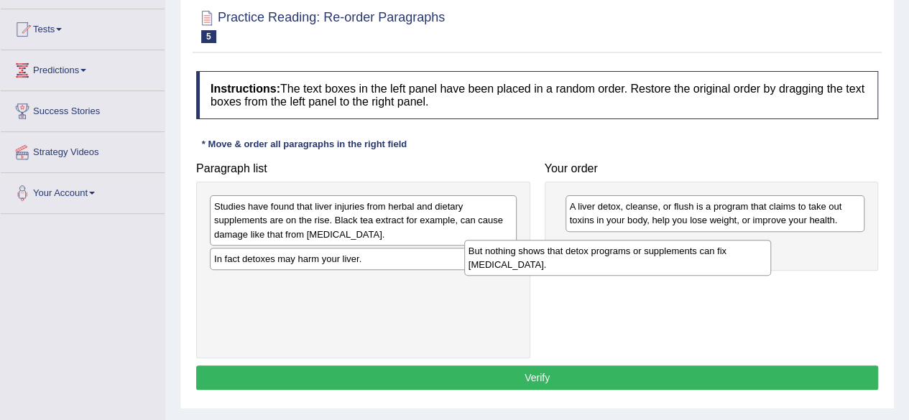
drag, startPoint x: 409, startPoint y: 221, endPoint x: 682, endPoint y: 266, distance: 277.3
click at [682, 266] on div "But nothing shows that detox programs or supplements can fix [MEDICAL_DATA]." at bounding box center [617, 258] width 307 height 36
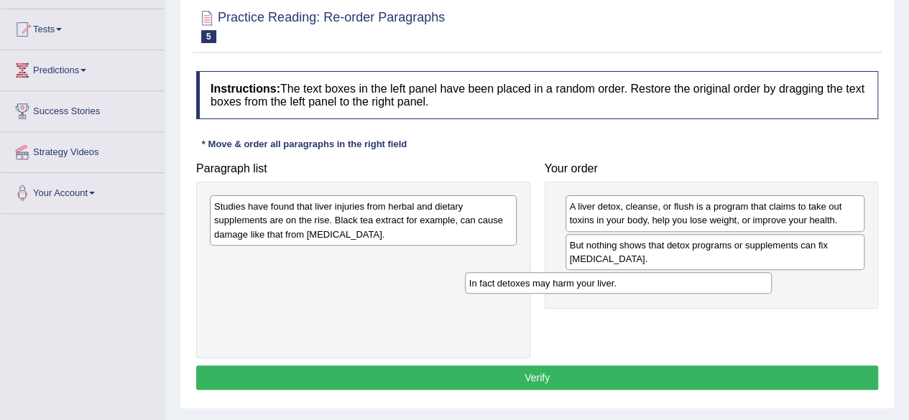
drag, startPoint x: 416, startPoint y: 259, endPoint x: 680, endPoint y: 279, distance: 264.5
click at [680, 279] on div "In fact detoxes may harm your liver." at bounding box center [618, 283] width 307 height 22
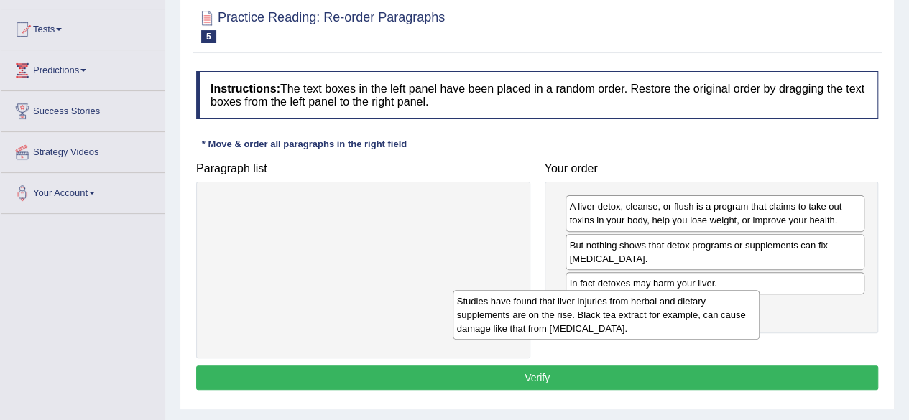
drag, startPoint x: 474, startPoint y: 233, endPoint x: 718, endPoint y: 328, distance: 262.0
click at [718, 328] on div "Studies have found that liver injuries from herbal and dietary supplements are …" at bounding box center [606, 315] width 307 height 50
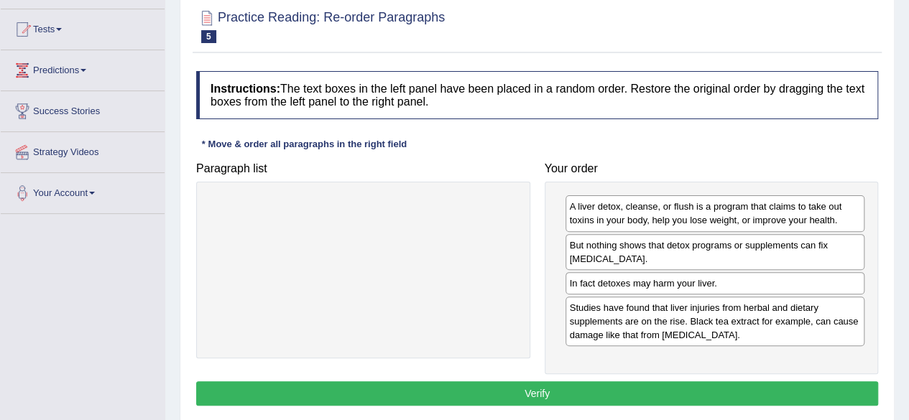
click at [697, 387] on button "Verify" at bounding box center [537, 393] width 682 height 24
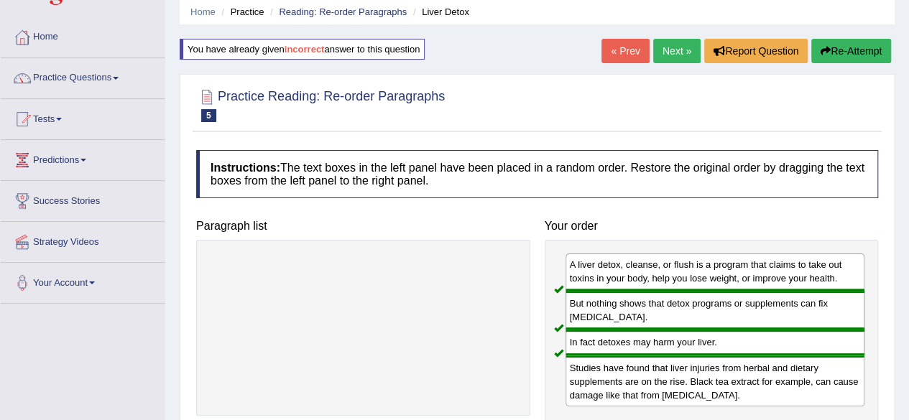
scroll to position [36, 0]
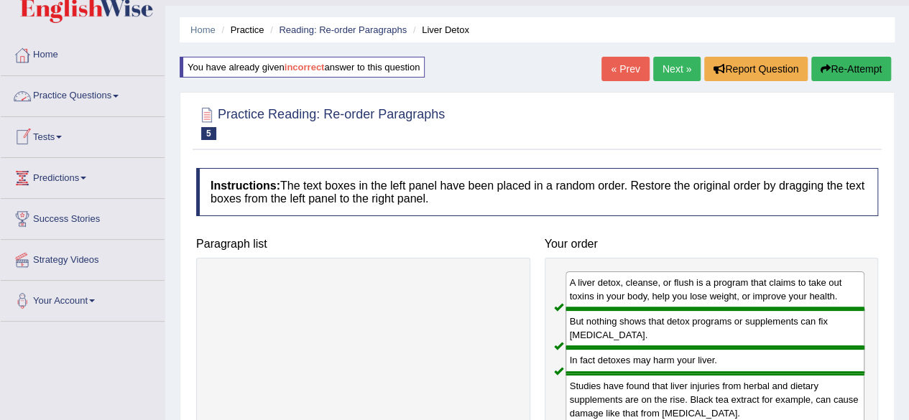
click at [83, 94] on link "Practice Questions" at bounding box center [83, 94] width 164 height 36
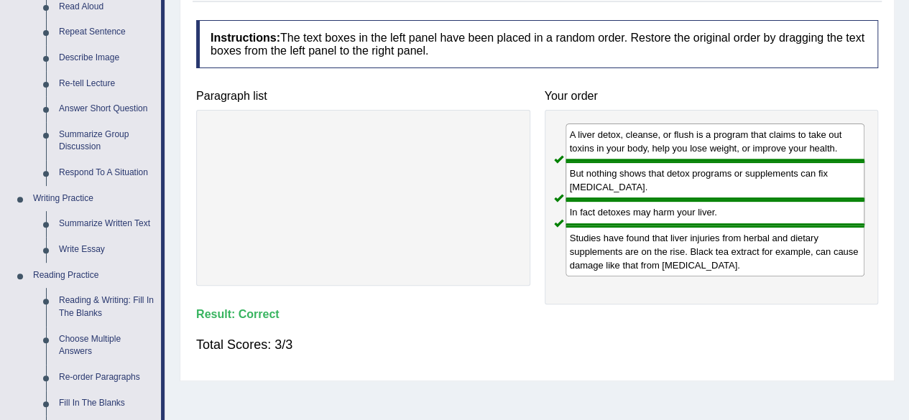
scroll to position [250, 0]
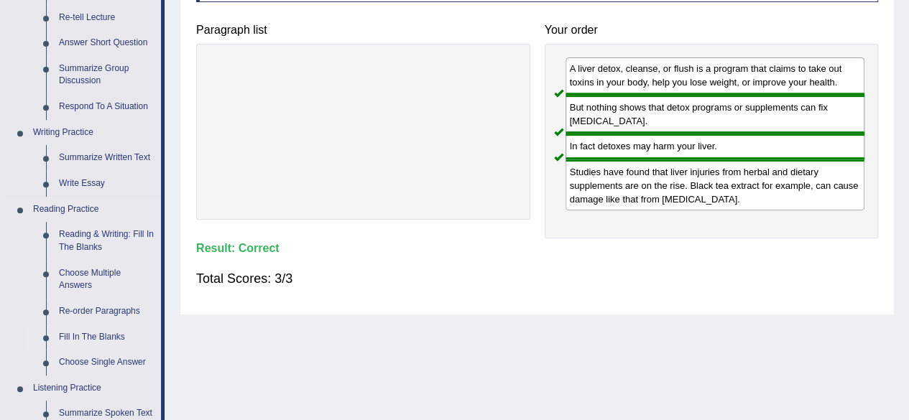
click at [111, 330] on link "Fill In The Blanks" at bounding box center [106, 338] width 108 height 26
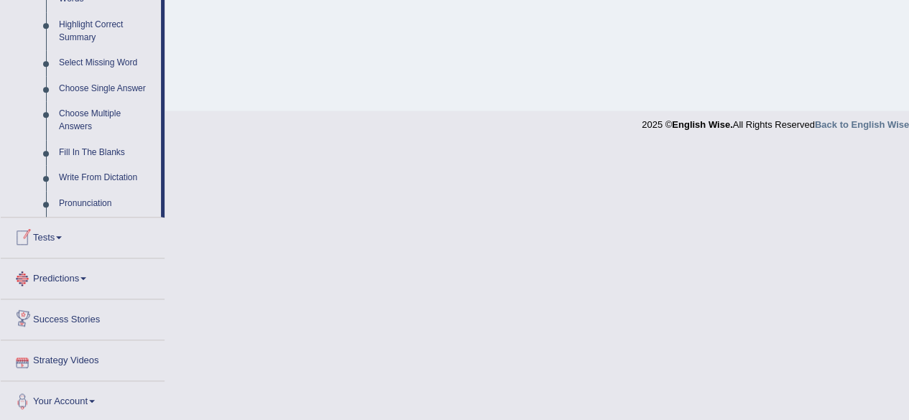
scroll to position [637, 0]
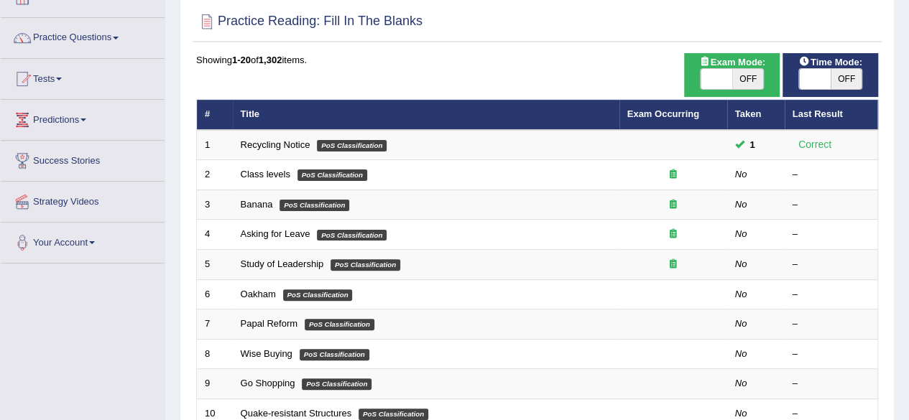
scroll to position [113, 0]
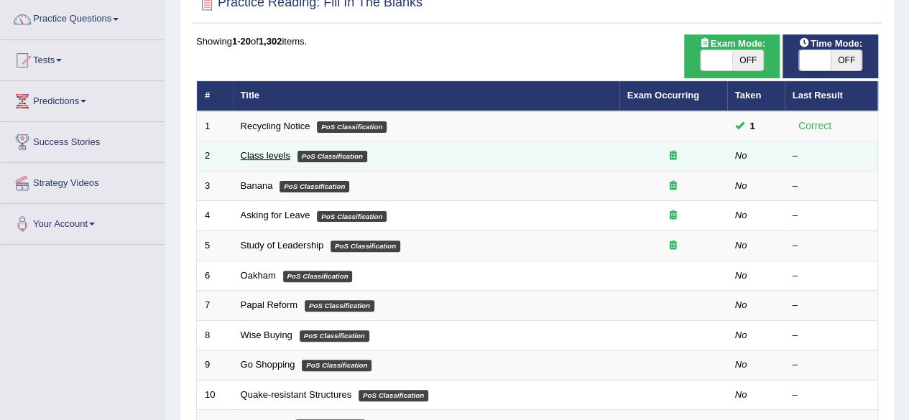
click at [264, 158] on link "Class levels" at bounding box center [266, 155] width 50 height 11
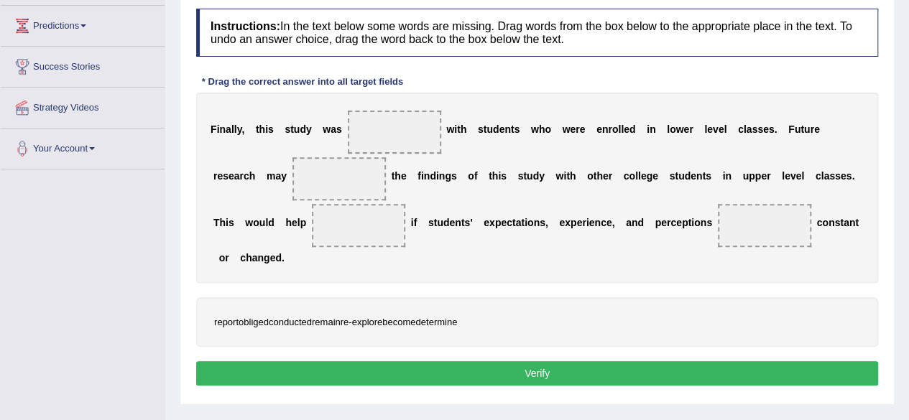
scroll to position [214, 0]
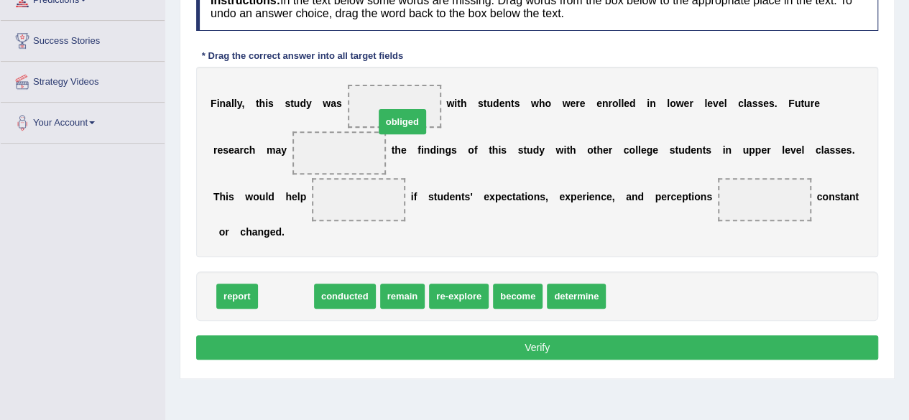
drag, startPoint x: 285, startPoint y: 291, endPoint x: 402, endPoint y: 116, distance: 210.8
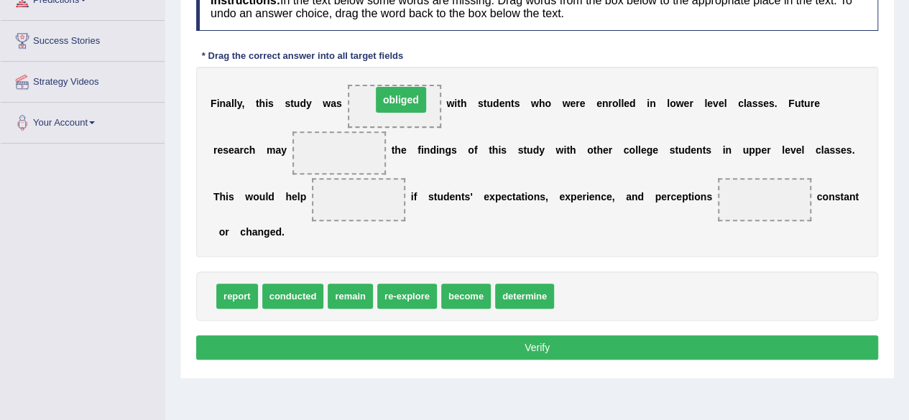
drag, startPoint x: 333, startPoint y: 149, endPoint x: 396, endPoint y: 97, distance: 81.6
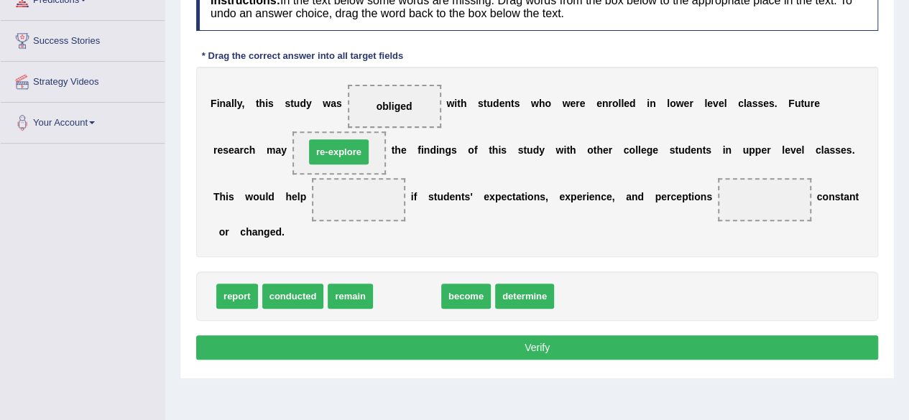
drag, startPoint x: 402, startPoint y: 298, endPoint x: 334, endPoint y: 153, distance: 160.4
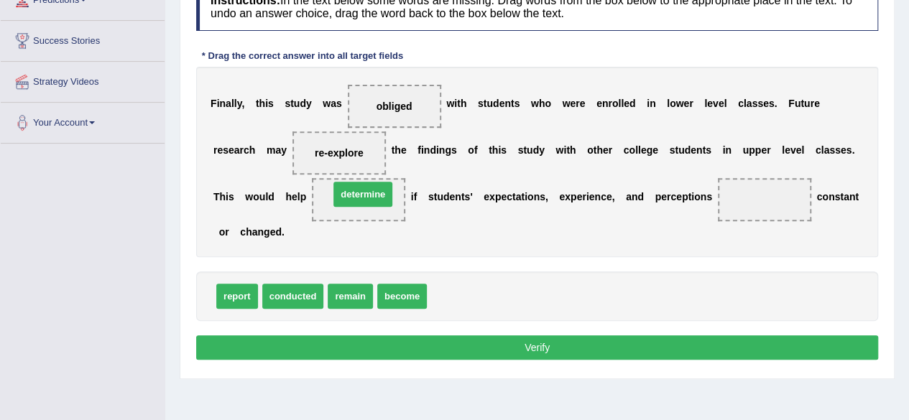
drag, startPoint x: 438, startPoint y: 293, endPoint x: 340, endPoint y: 191, distance: 141.2
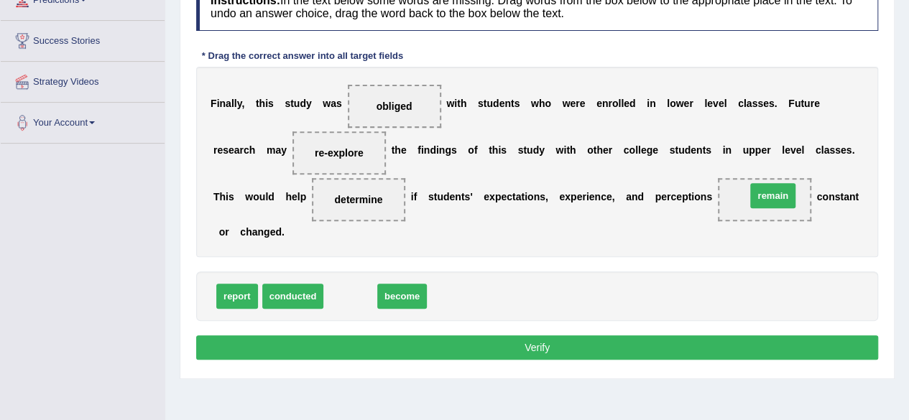
drag, startPoint x: 342, startPoint y: 292, endPoint x: 764, endPoint y: 192, distance: 434.2
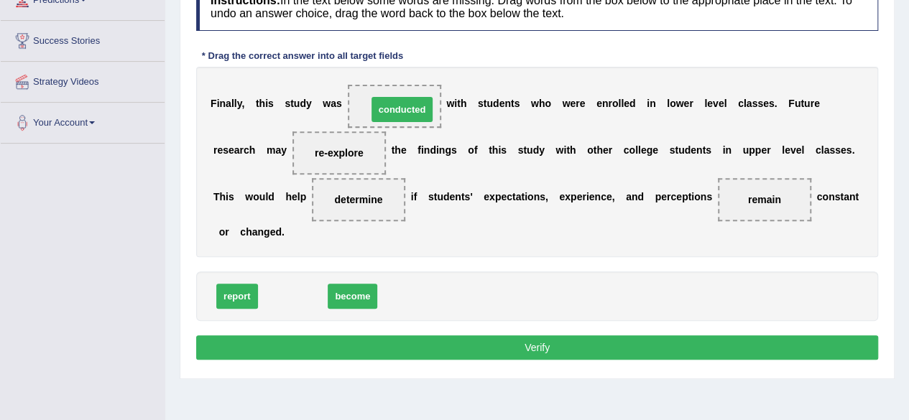
drag, startPoint x: 312, startPoint y: 290, endPoint x: 418, endPoint y: 101, distance: 216.4
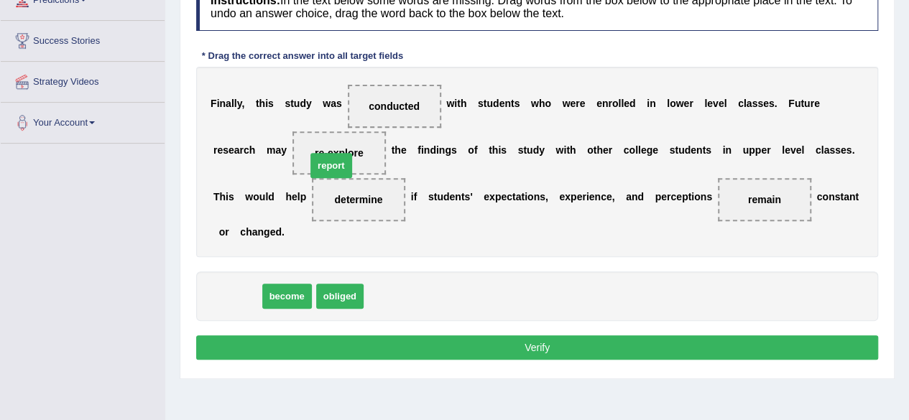
drag, startPoint x: 236, startPoint y: 295, endPoint x: 330, endPoint y: 164, distance: 161.1
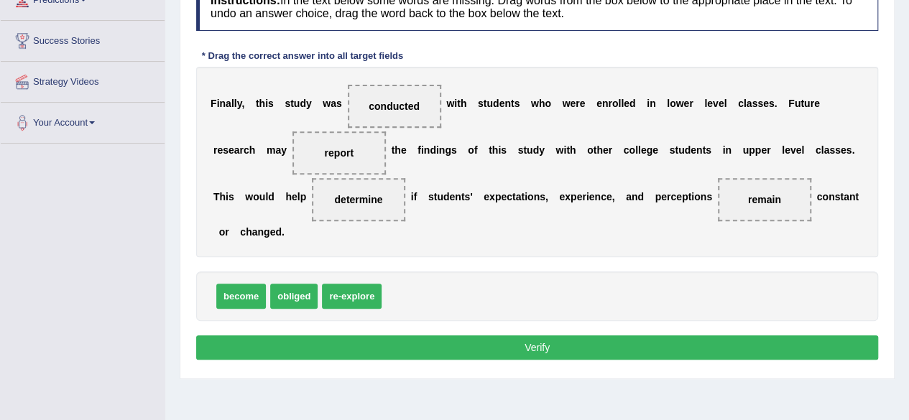
click at [642, 337] on button "Verify" at bounding box center [537, 347] width 682 height 24
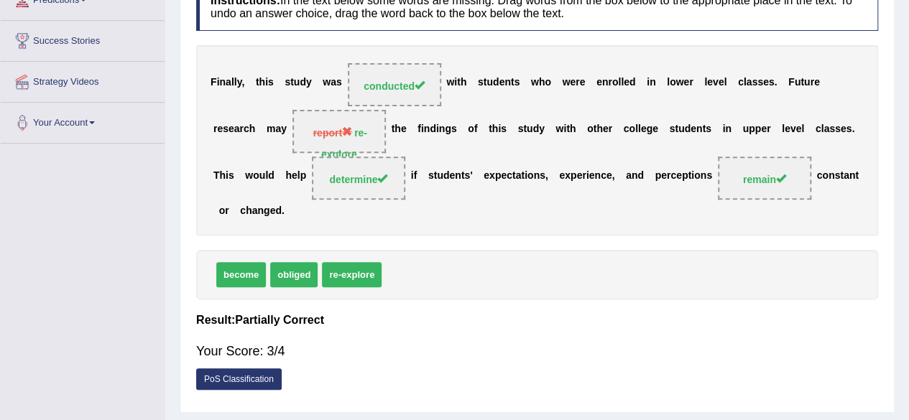
click at [374, 131] on span "report re-explore" at bounding box center [338, 131] width 93 height 43
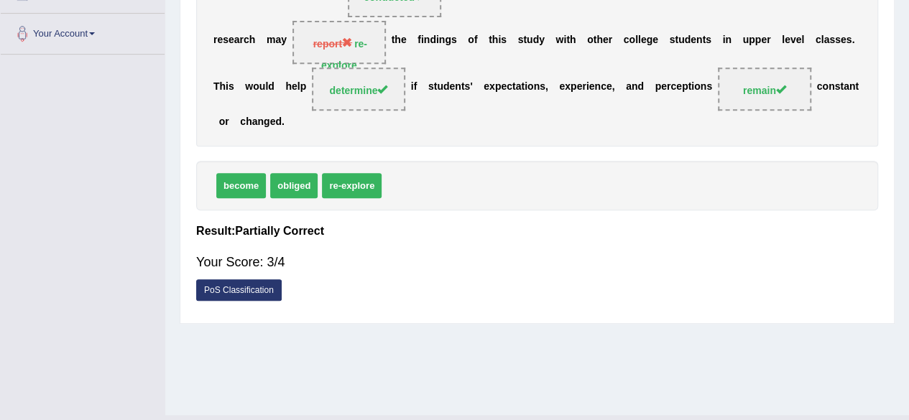
scroll to position [333, 0]
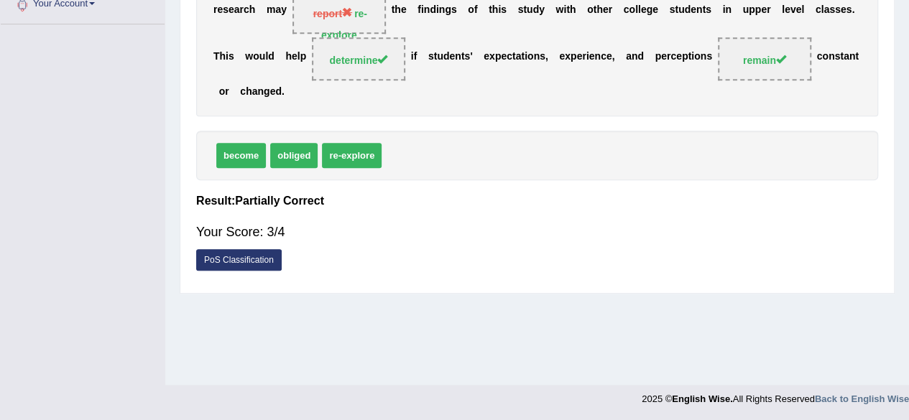
click at [253, 261] on link "PoS Classification" at bounding box center [238, 260] width 85 height 22
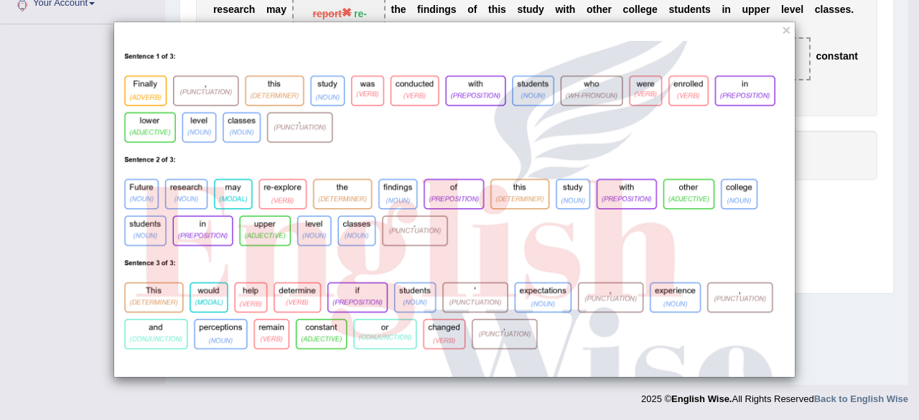
click at [849, 208] on div "×" at bounding box center [454, 200] width 909 height 356
click at [786, 29] on button "×" at bounding box center [786, 29] width 9 height 15
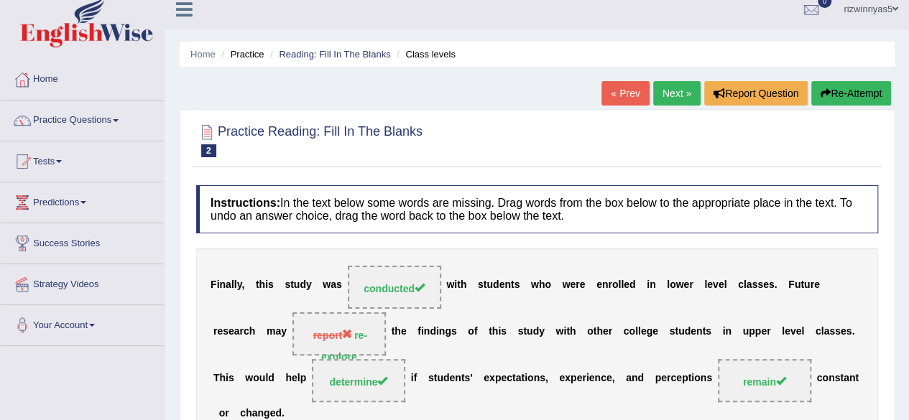
scroll to position [10, 0]
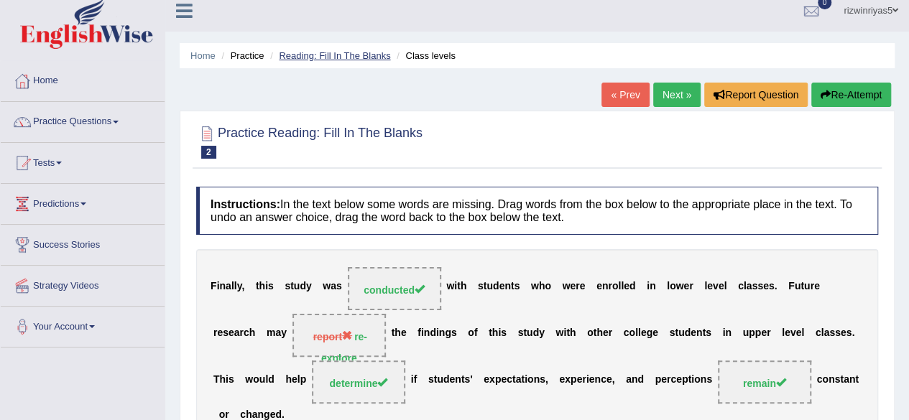
click at [380, 52] on link "Reading: Fill In The Blanks" at bounding box center [334, 55] width 111 height 11
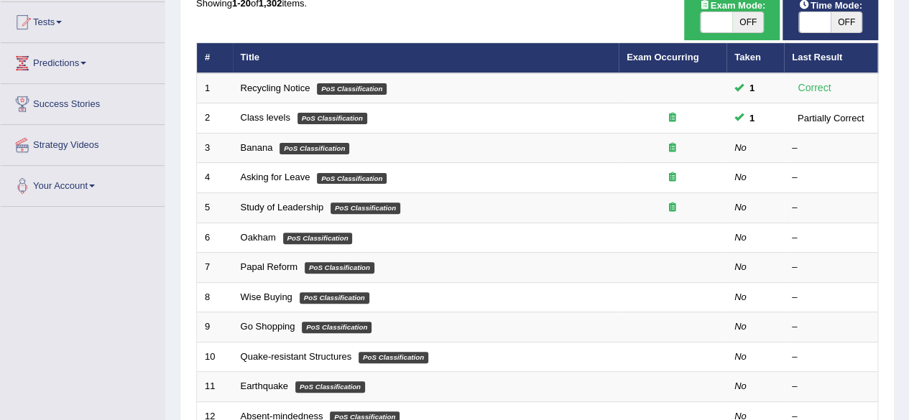
scroll to position [171, 0]
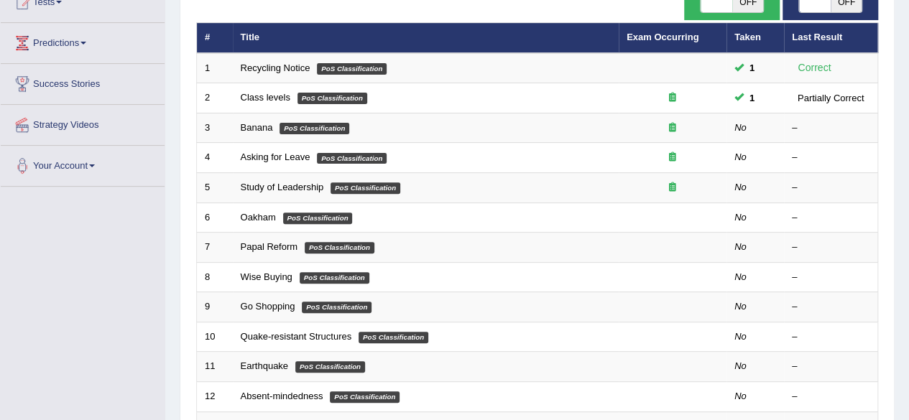
drag, startPoint x: 0, startPoint y: 0, endPoint x: 919, endPoint y: 198, distance: 939.8
click at [908, 198] on html "Toggle navigation Home Practice Questions Speaking Practice Read Aloud Repeat S…" at bounding box center [454, 39] width 909 height 420
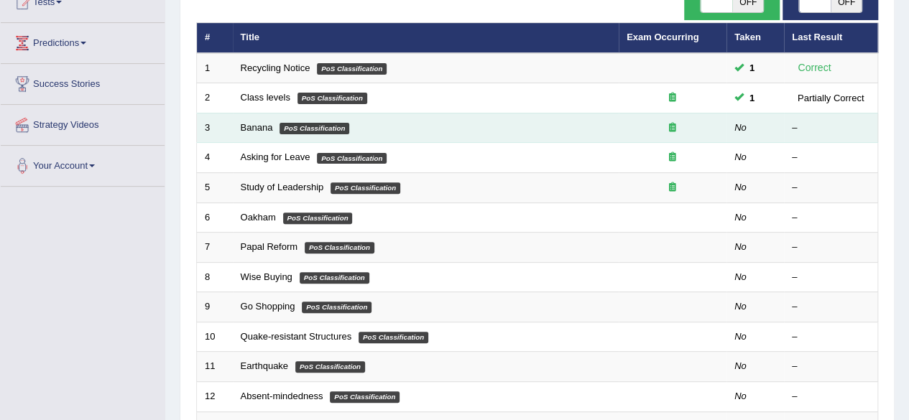
drag, startPoint x: 919, startPoint y: 198, endPoint x: 443, endPoint y: 111, distance: 483.4
click at [443, 111] on tbody "1 Recycling Notice PoS Classification 1 Correct 2 Class levels PoS Classificati…" at bounding box center [537, 352] width 681 height 598
click at [259, 124] on link "Banana" at bounding box center [257, 127] width 32 height 11
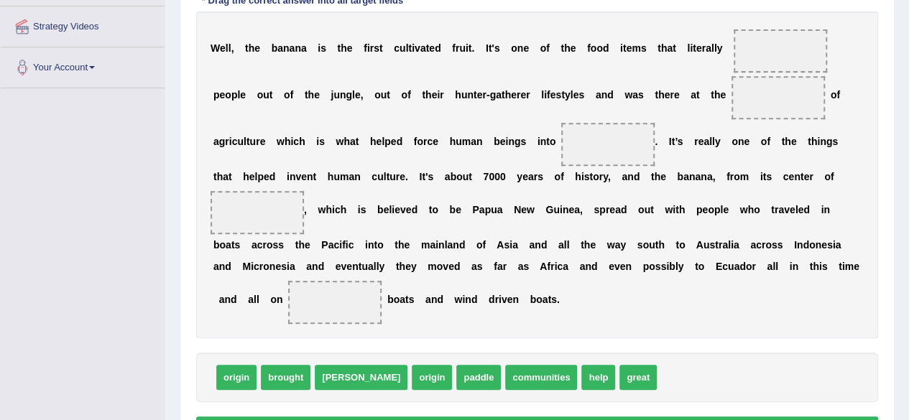
scroll to position [271, 0]
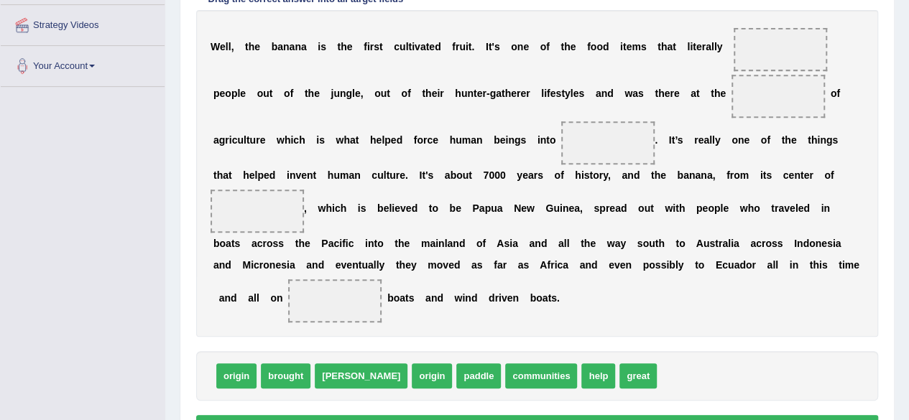
drag, startPoint x: 919, startPoint y: 179, endPoint x: 862, endPoint y: 304, distance: 137.3
drag, startPoint x: 289, startPoint y: 374, endPoint x: 774, endPoint y: 55, distance: 580.4
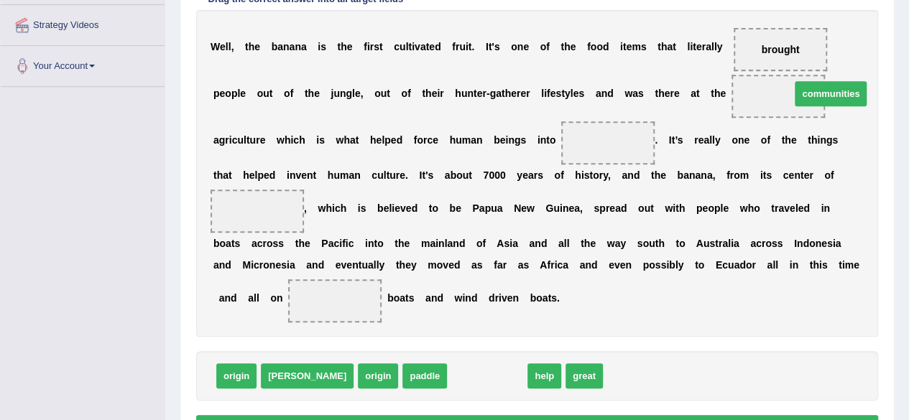
drag, startPoint x: 436, startPoint y: 376, endPoint x: 779, endPoint y: 94, distance: 444.1
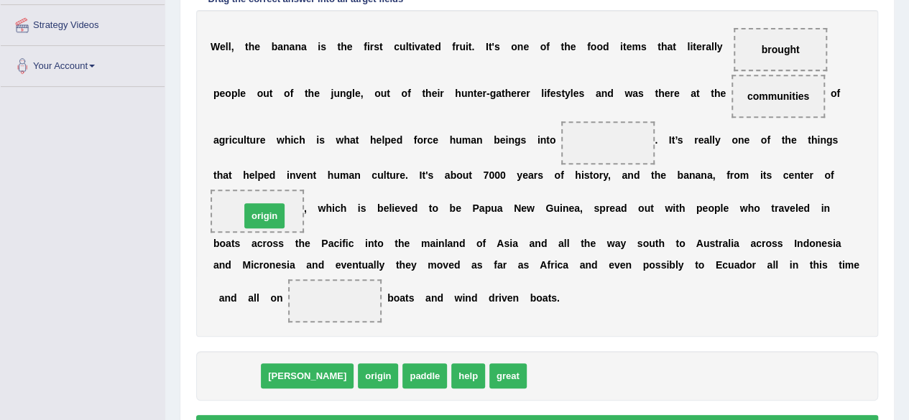
drag, startPoint x: 237, startPoint y: 371, endPoint x: 266, endPoint y: 208, distance: 164.9
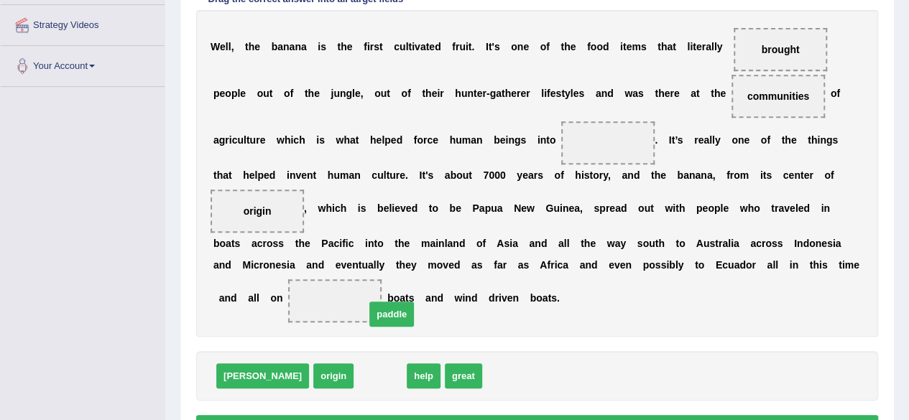
drag, startPoint x: 333, startPoint y: 379, endPoint x: 345, endPoint y: 318, distance: 62.1
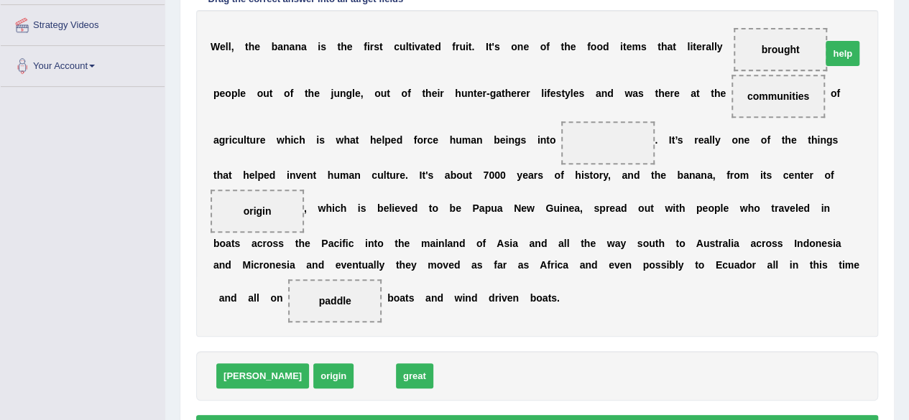
drag, startPoint x: 324, startPoint y: 379, endPoint x: 791, endPoint y: 57, distance: 567.5
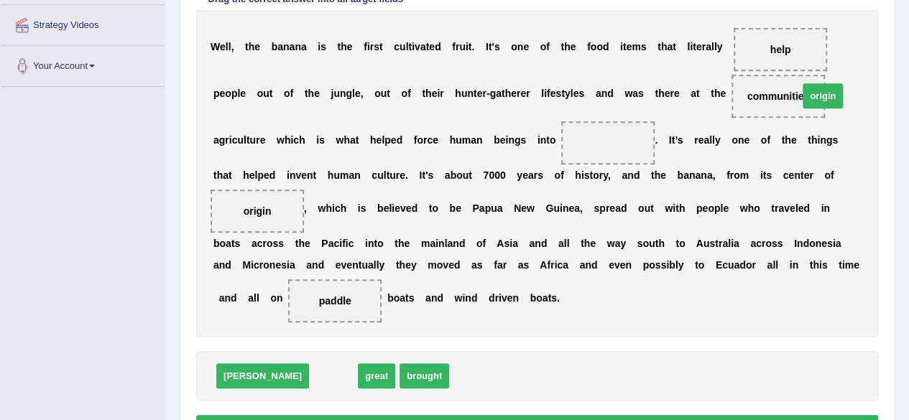
drag, startPoint x: 264, startPoint y: 369, endPoint x: 753, endPoint y: 90, distance: 563.0
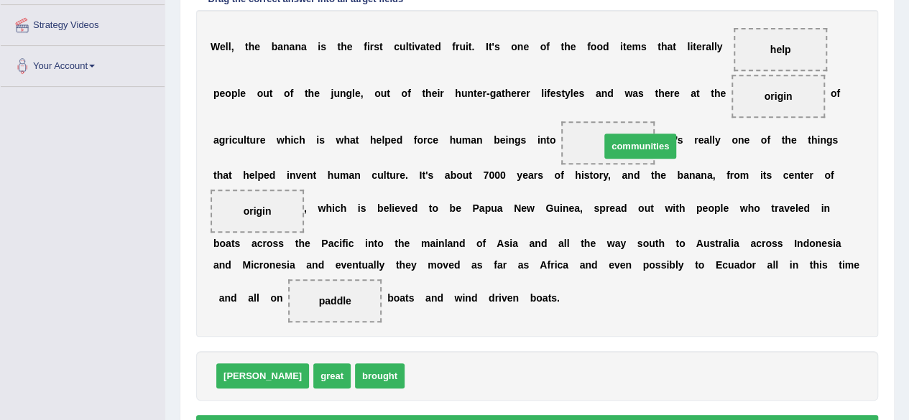
drag, startPoint x: 397, startPoint y: 371, endPoint x: 592, endPoint y: 141, distance: 302.2
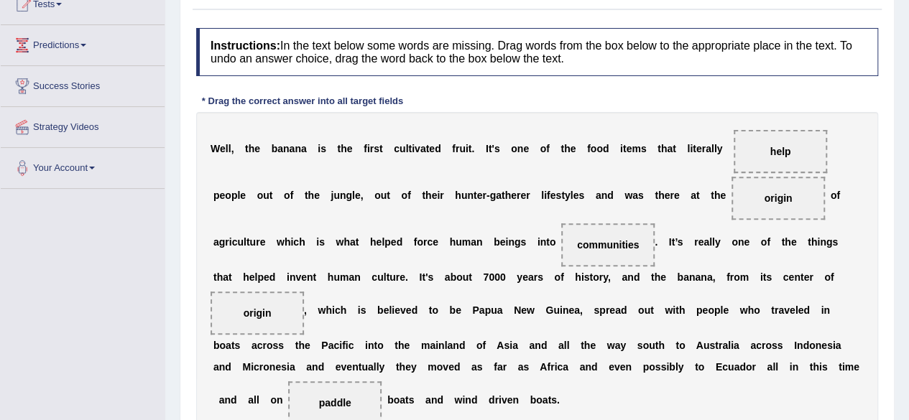
scroll to position [353, 0]
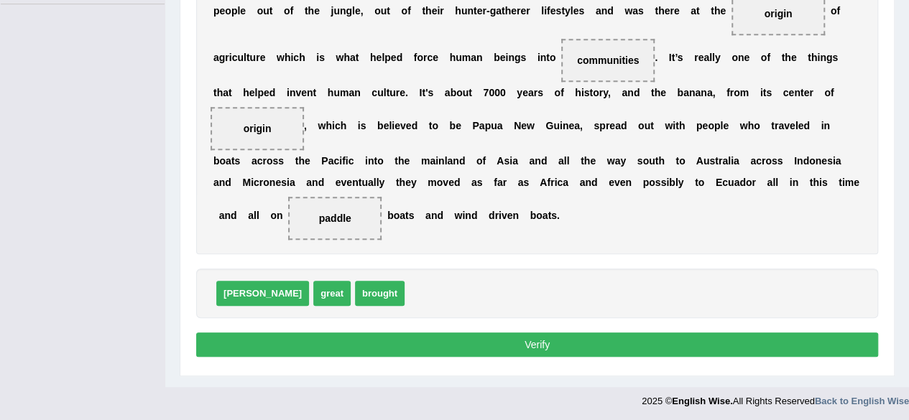
click at [701, 351] on button "Verify" at bounding box center [537, 345] width 682 height 24
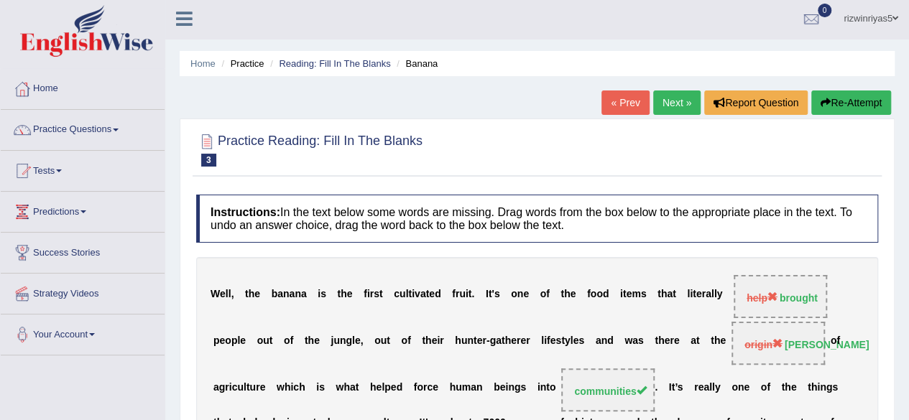
scroll to position [0, 0]
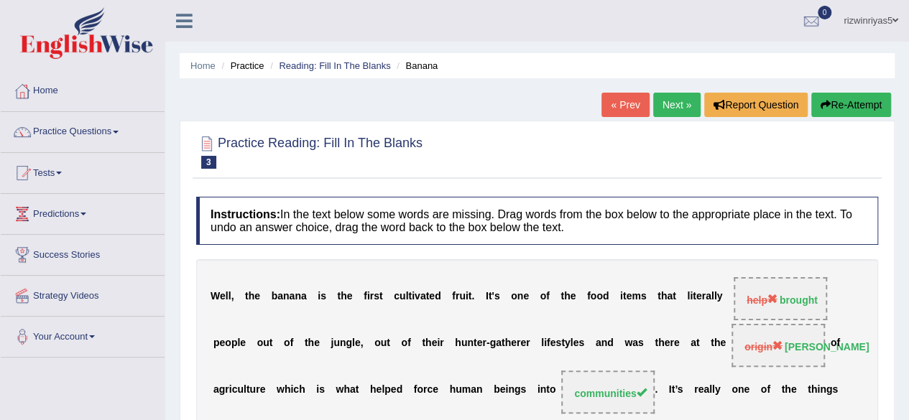
click at [681, 101] on link "Next »" at bounding box center [676, 105] width 47 height 24
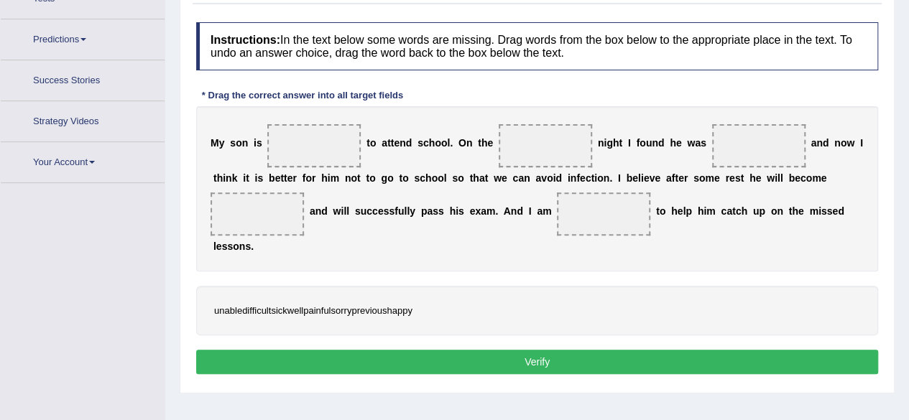
scroll to position [201, 0]
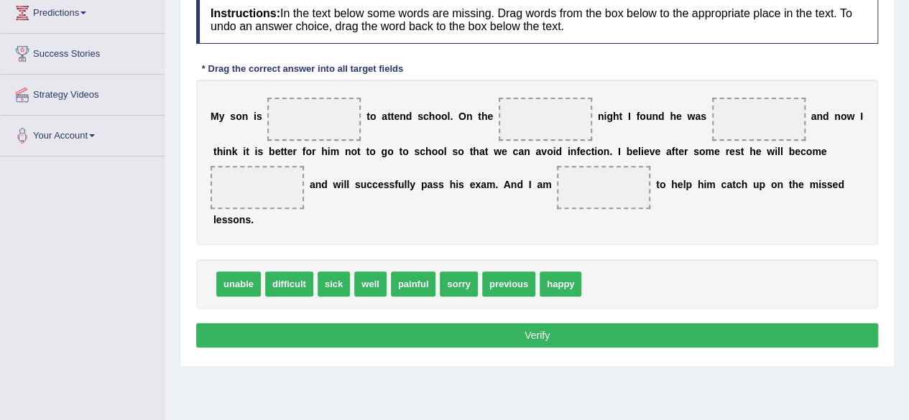
click at [908, 169] on html "Toggle navigation Home Practice Questions Speaking Practice Read Aloud Repeat S…" at bounding box center [454, 9] width 909 height 420
drag, startPoint x: 231, startPoint y: 280, endPoint x: 307, endPoint y: 113, distance: 183.9
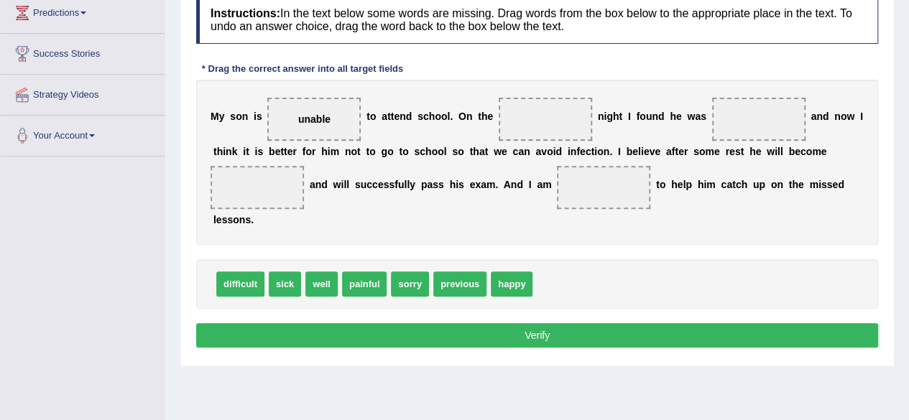
click at [369, 284] on span "painful" at bounding box center [364, 284] width 45 height 25
drag, startPoint x: 285, startPoint y: 287, endPoint x: 774, endPoint y: 124, distance: 515.7
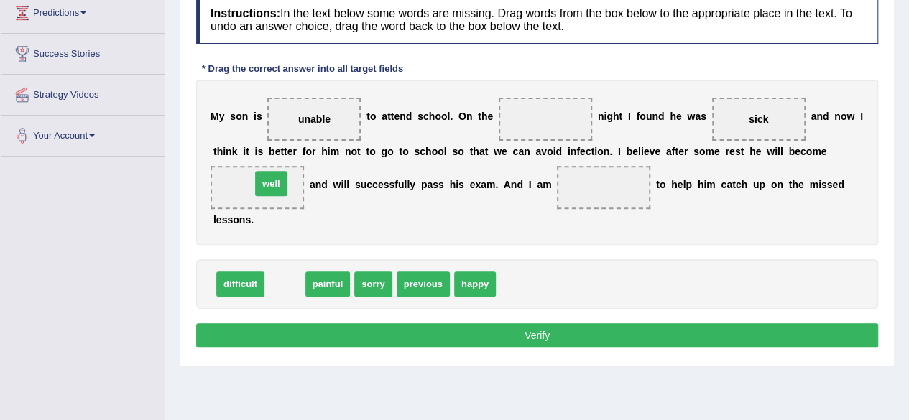
drag, startPoint x: 277, startPoint y: 282, endPoint x: 263, endPoint y: 182, distance: 100.8
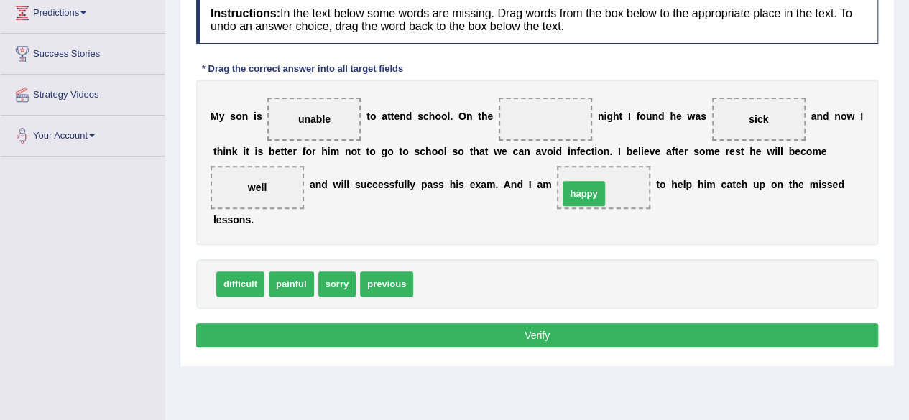
drag, startPoint x: 447, startPoint y: 285, endPoint x: 593, endPoint y: 195, distance: 172.2
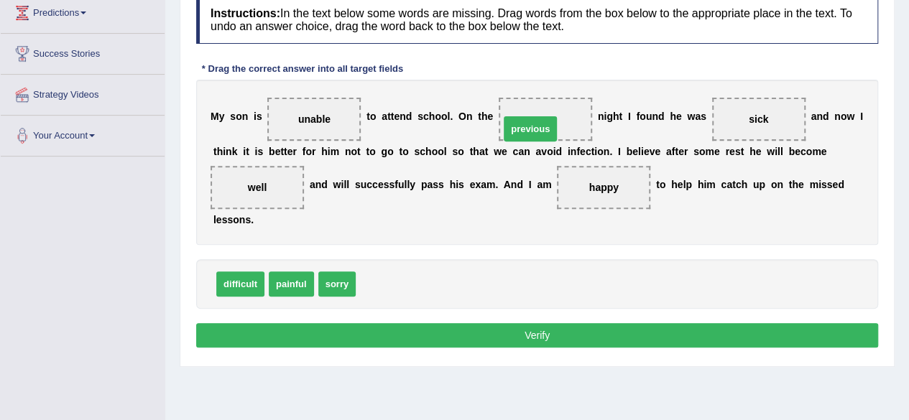
drag, startPoint x: 368, startPoint y: 287, endPoint x: 512, endPoint y: 131, distance: 212.0
click at [649, 323] on button "Verify" at bounding box center [537, 335] width 682 height 24
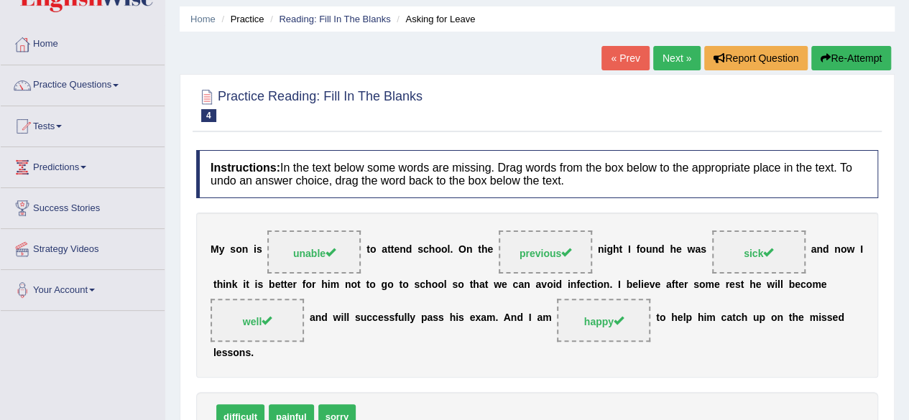
scroll to position [46, 0]
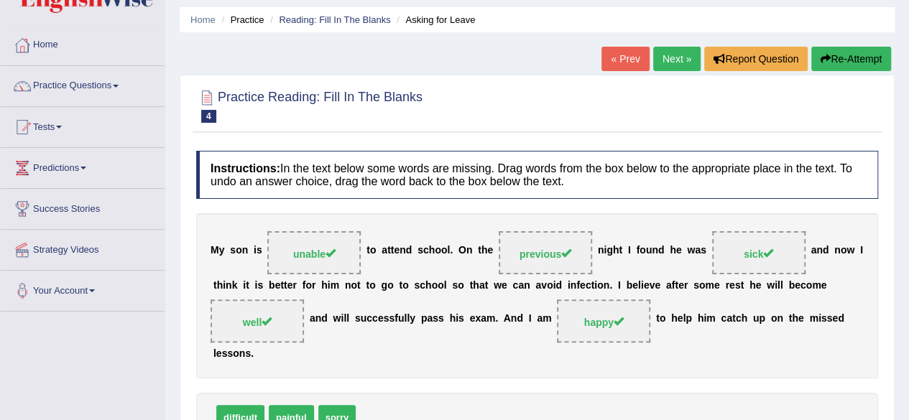
click at [673, 58] on link "Next »" at bounding box center [676, 59] width 47 height 24
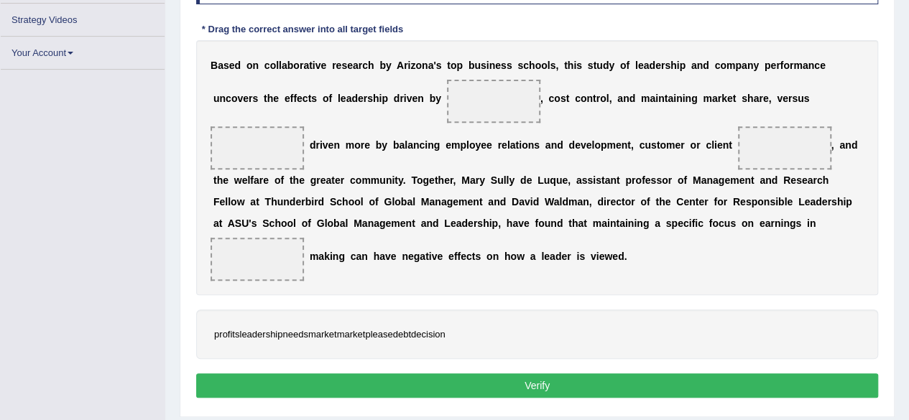
scroll to position [264, 0]
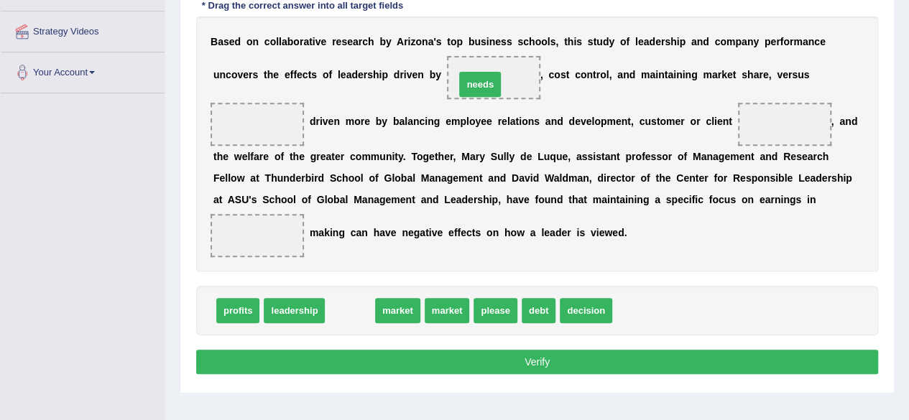
drag, startPoint x: 342, startPoint y: 307, endPoint x: 472, endPoint y: 81, distance: 261.0
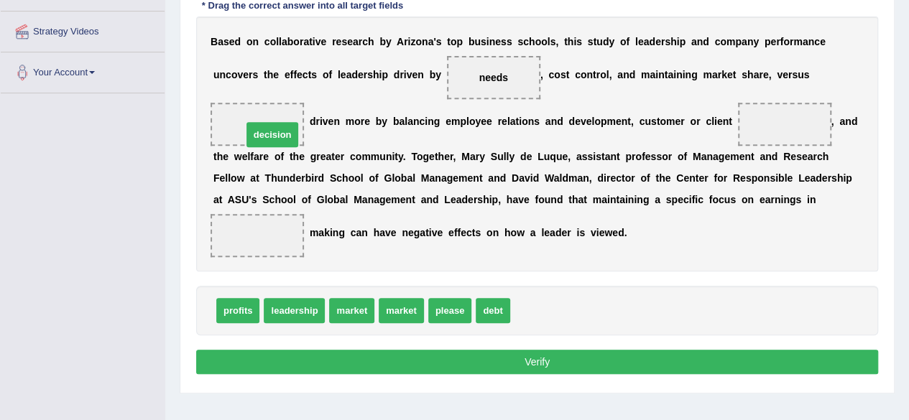
drag, startPoint x: 544, startPoint y: 312, endPoint x: 276, endPoint y: 137, distance: 320.2
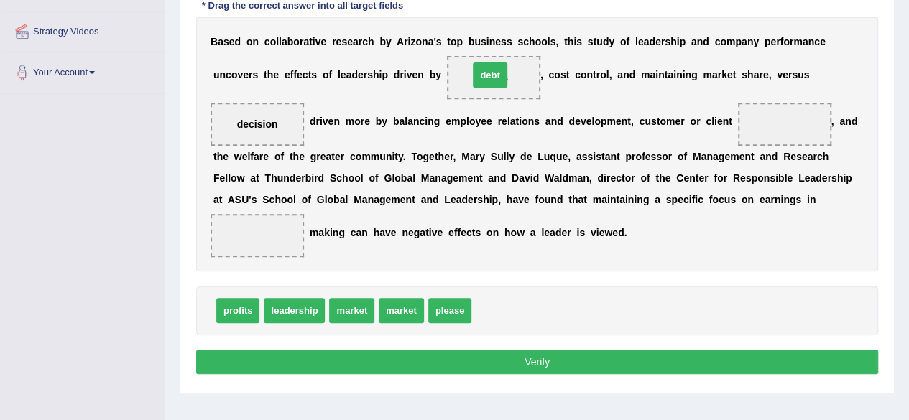
drag, startPoint x: 491, startPoint y: 301, endPoint x: 488, endPoint y: 65, distance: 235.6
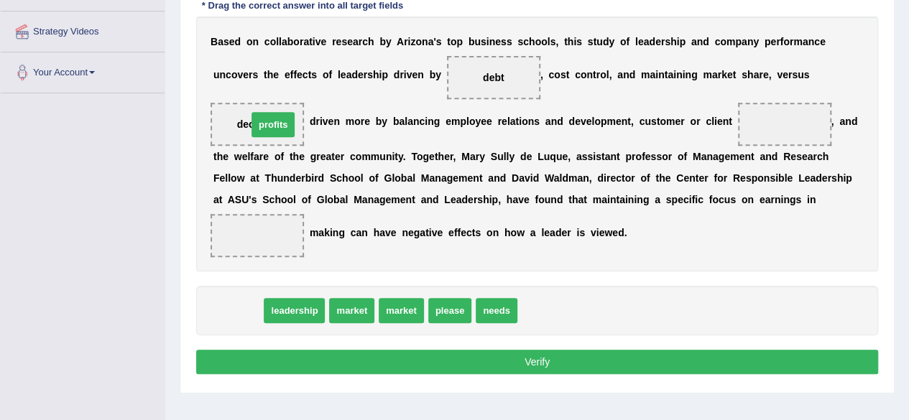
drag, startPoint x: 235, startPoint y: 310, endPoint x: 270, endPoint y: 124, distance: 188.6
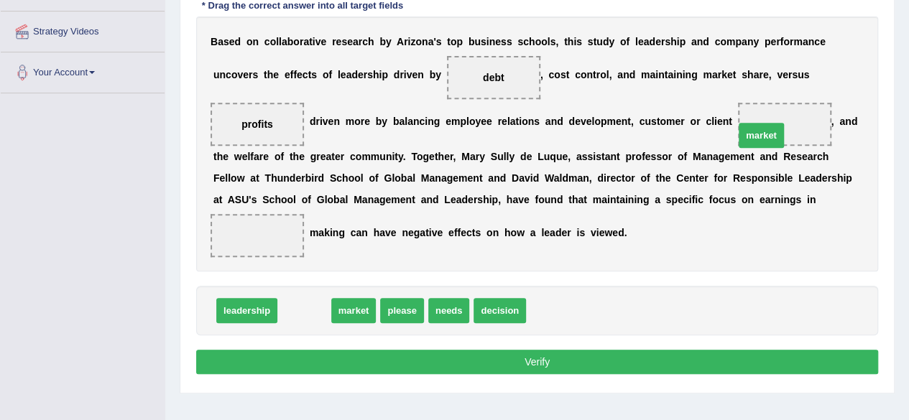
drag, startPoint x: 320, startPoint y: 307, endPoint x: 777, endPoint y: 133, distance: 489.1
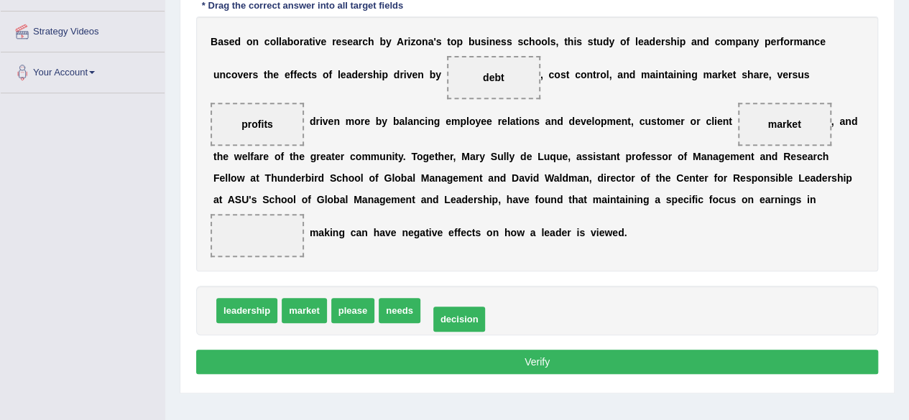
drag, startPoint x: 445, startPoint y: 310, endPoint x: 453, endPoint y: 320, distance: 12.7
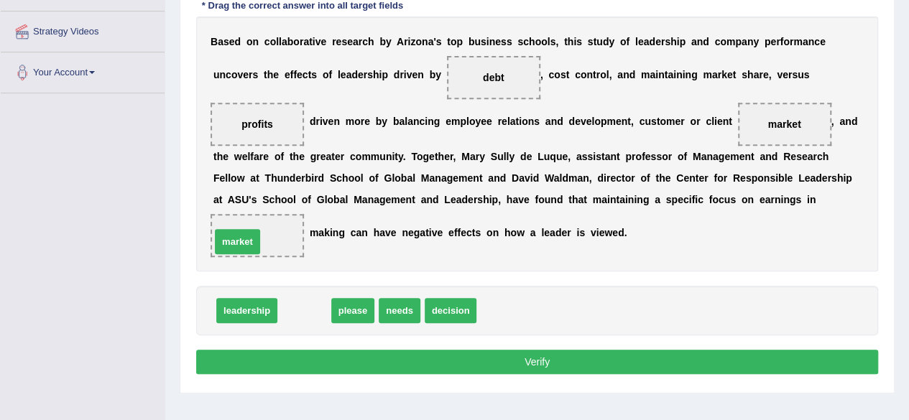
drag, startPoint x: 324, startPoint y: 309, endPoint x: 256, endPoint y: 240, distance: 96.5
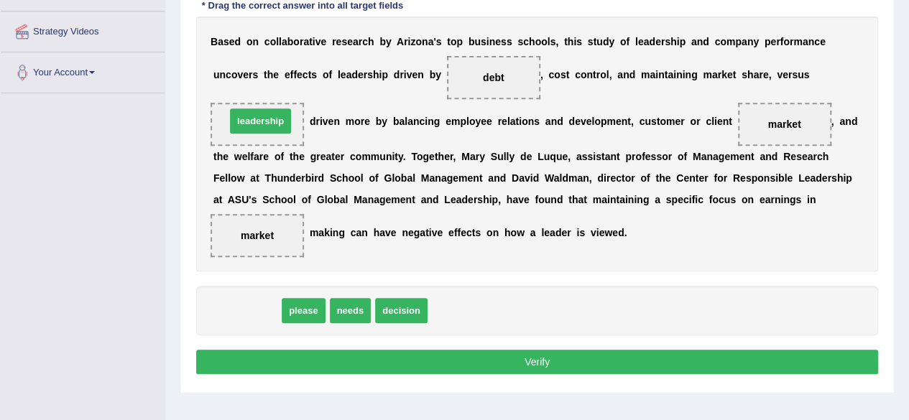
drag, startPoint x: 256, startPoint y: 309, endPoint x: 270, endPoint y: 120, distance: 189.4
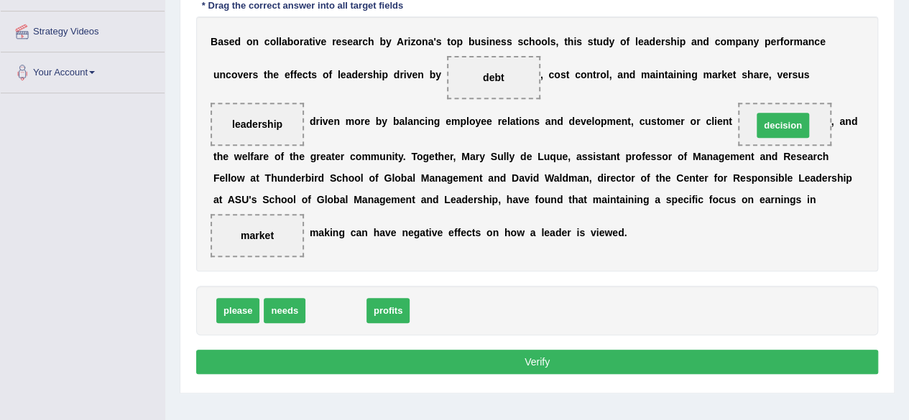
drag, startPoint x: 340, startPoint y: 307, endPoint x: 788, endPoint y: 123, distance: 484.1
drag, startPoint x: 321, startPoint y: 305, endPoint x: 249, endPoint y: 225, distance: 108.3
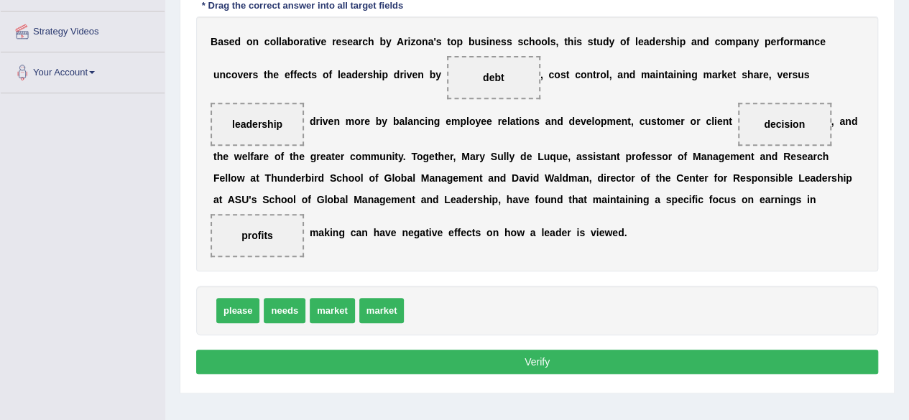
click at [558, 356] on button "Verify" at bounding box center [537, 362] width 682 height 24
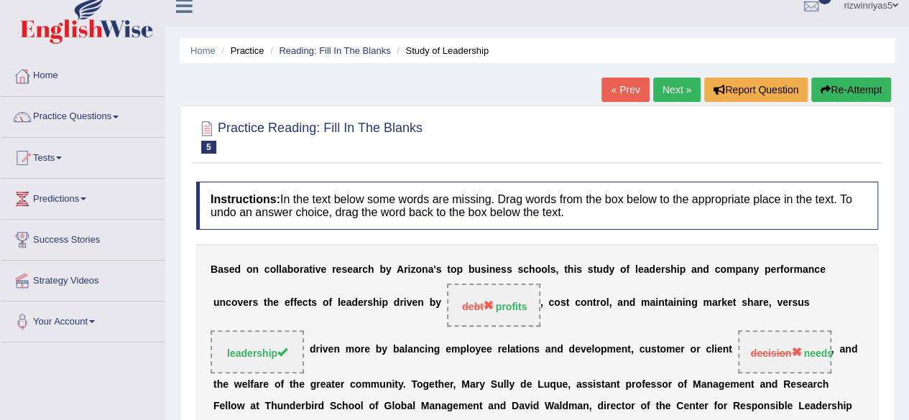
scroll to position [0, 0]
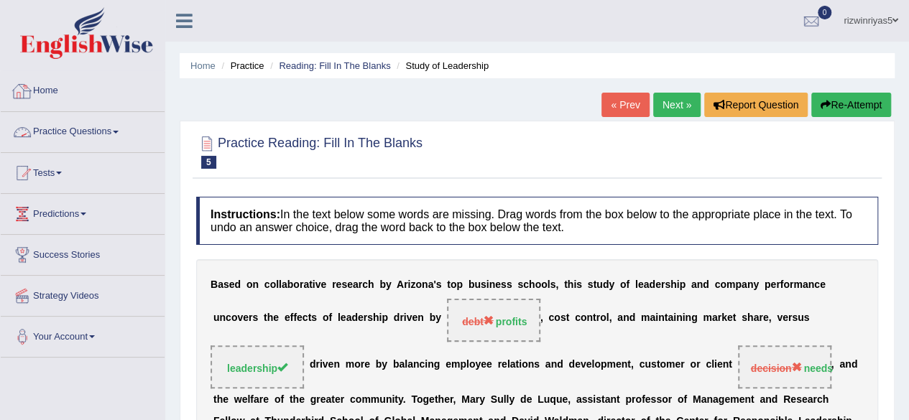
click at [75, 134] on link "Practice Questions" at bounding box center [83, 130] width 164 height 36
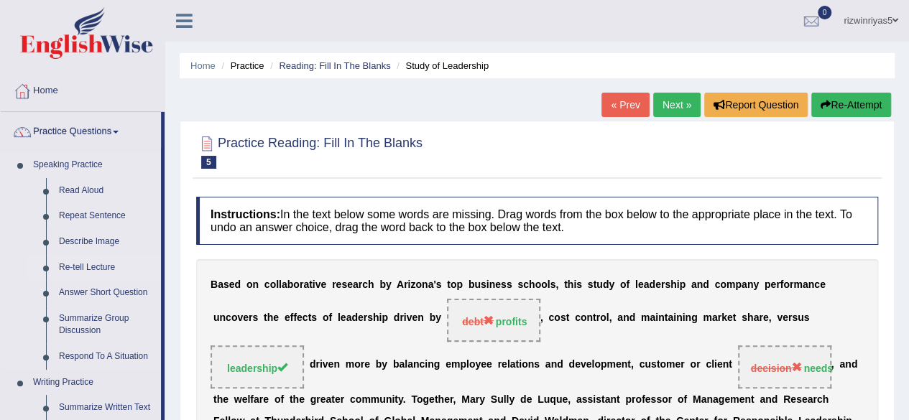
click at [104, 271] on link "Re-tell Lecture" at bounding box center [106, 268] width 108 height 26
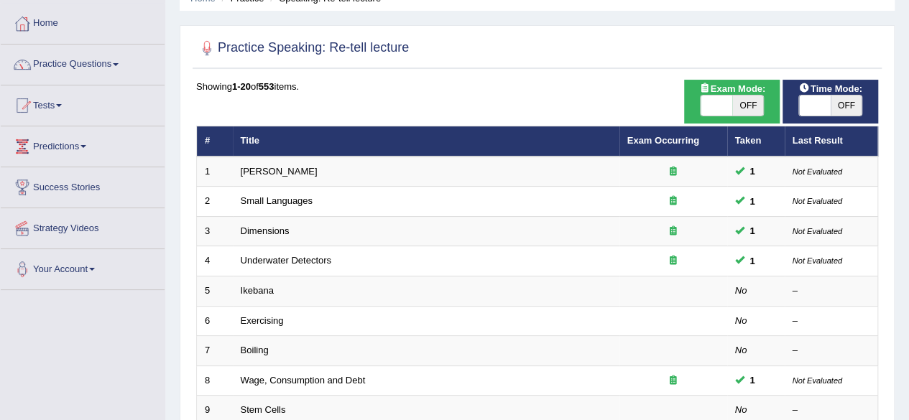
scroll to position [64, 0]
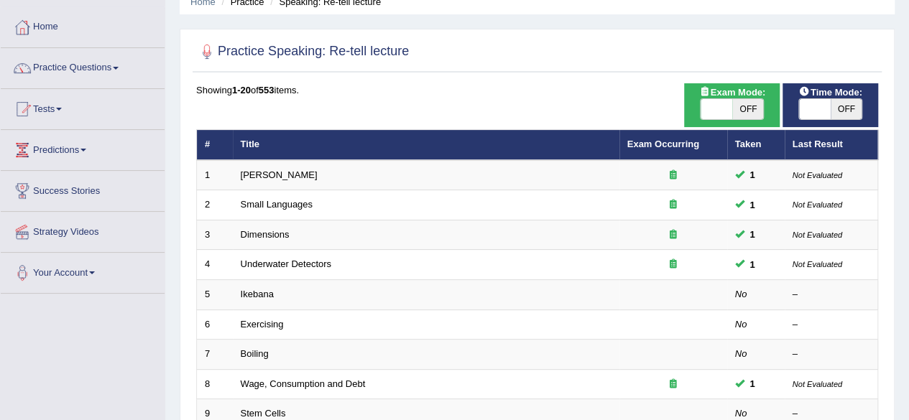
click at [888, 103] on html "Toggle navigation Home Practice Questions Speaking Practice Read Aloud Repeat S…" at bounding box center [454, 146] width 909 height 420
click at [728, 107] on span at bounding box center [716, 109] width 32 height 20
checkbox input "true"
click at [819, 112] on span at bounding box center [815, 109] width 32 height 20
checkbox input "true"
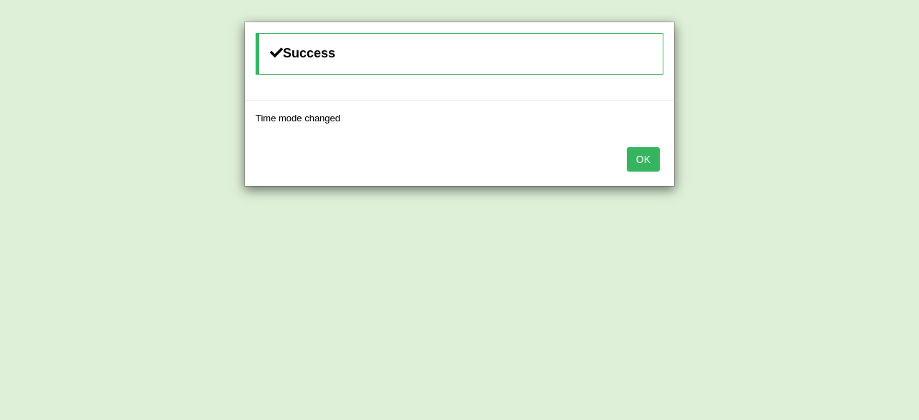
click at [644, 157] on button "OK" at bounding box center [643, 159] width 33 height 24
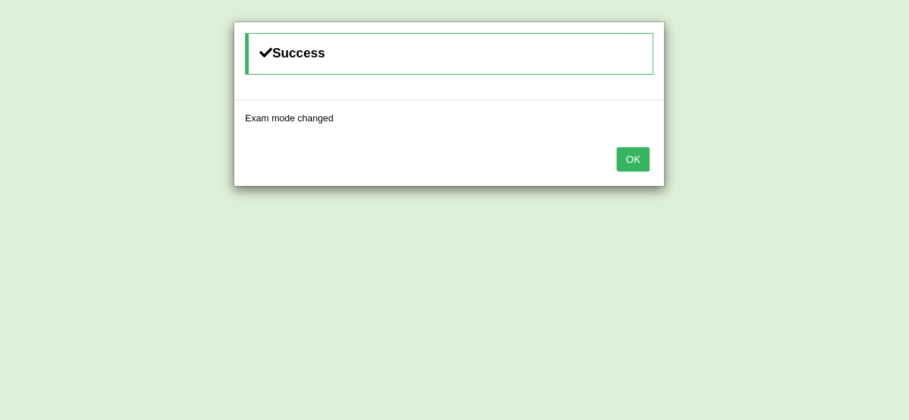
click at [644, 157] on button "OK" at bounding box center [632, 159] width 33 height 24
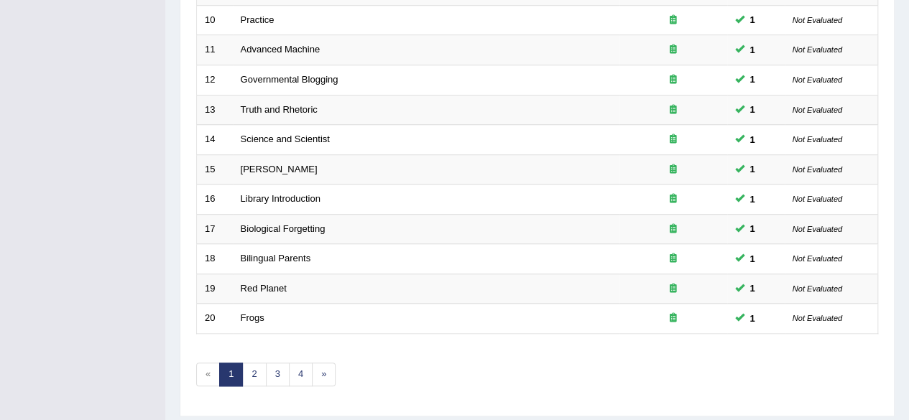
scroll to position [488, 0]
click at [284, 374] on link "3" at bounding box center [278, 374] width 24 height 24
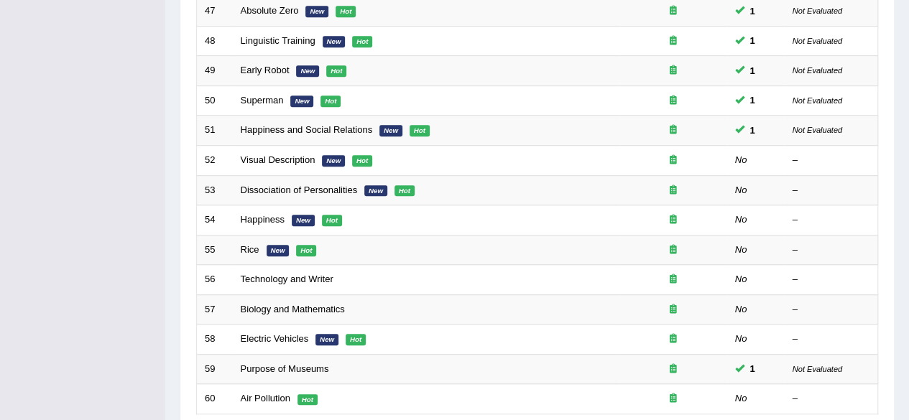
scroll to position [523, 0]
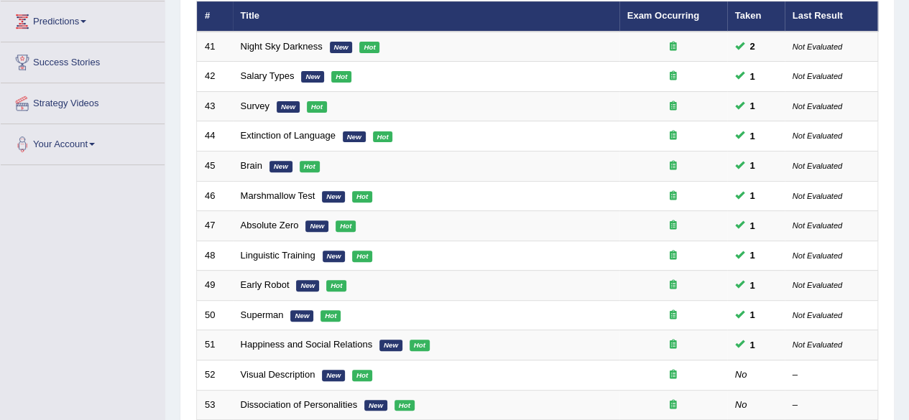
scroll to position [0, 0]
